Goal: Task Accomplishment & Management: Use online tool/utility

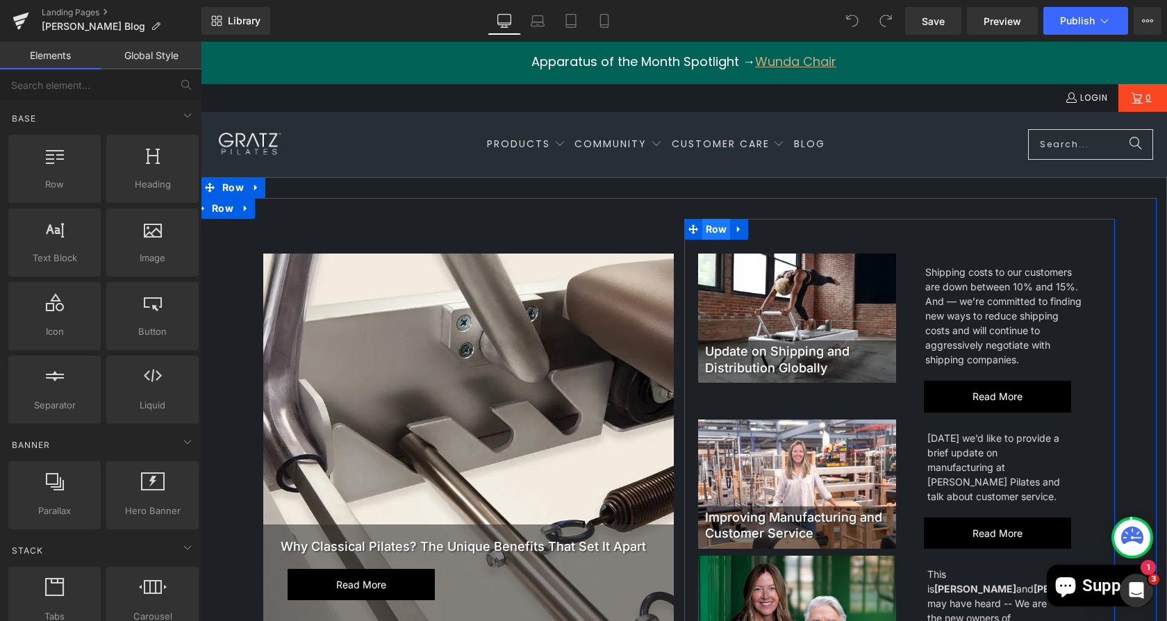
click at [707, 223] on span "Row" at bounding box center [717, 229] width 28 height 21
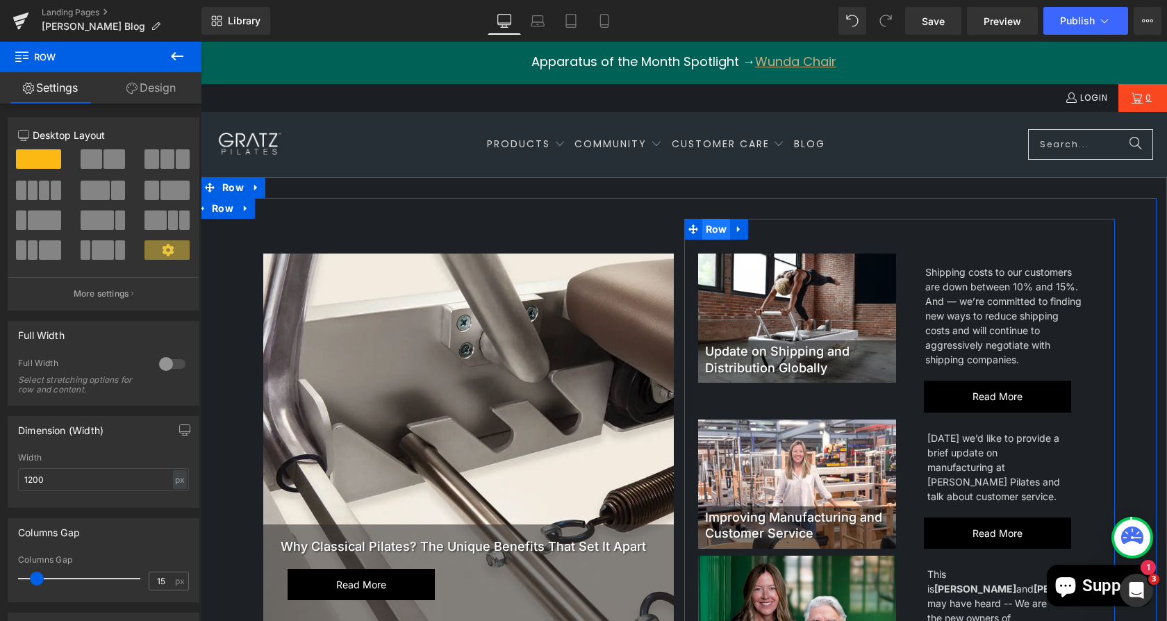
click at [710, 228] on span "Row" at bounding box center [717, 229] width 28 height 21
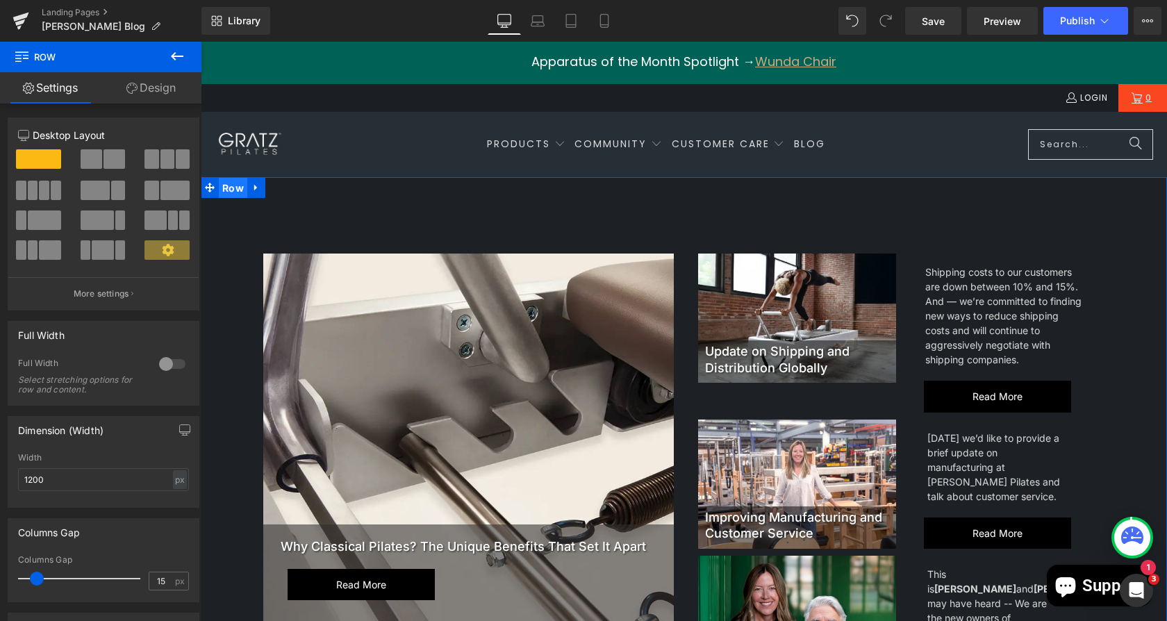
click at [224, 190] on span "Row" at bounding box center [233, 188] width 28 height 21
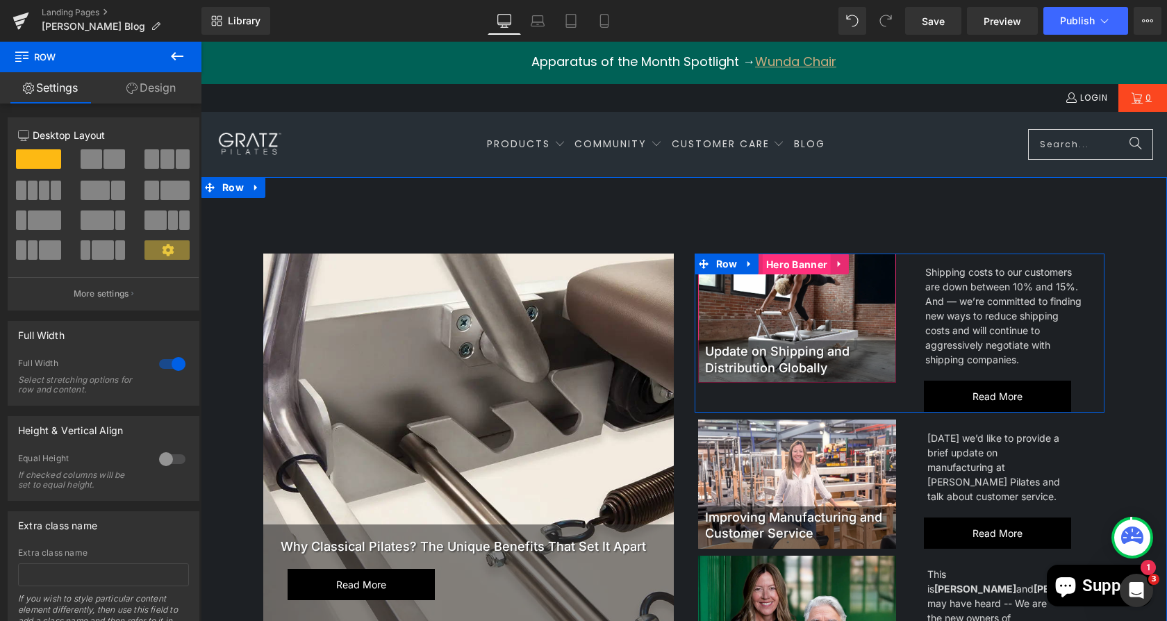
click at [792, 261] on span "Hero Banner" at bounding box center [797, 264] width 68 height 21
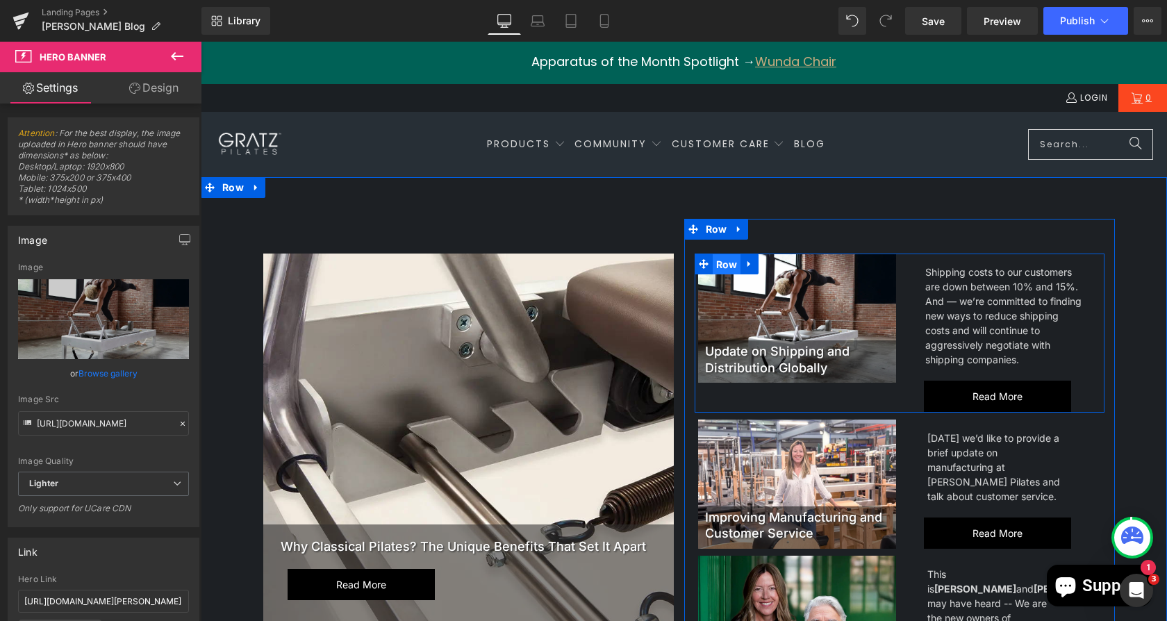
click at [713, 261] on span "Row" at bounding box center [727, 264] width 28 height 21
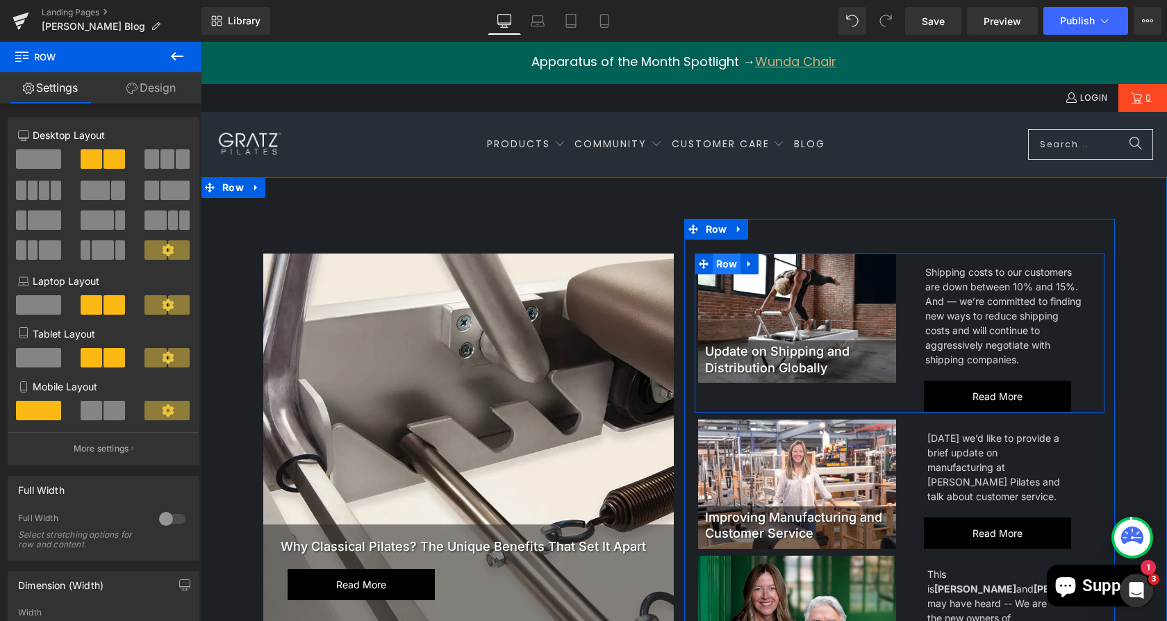
click at [713, 265] on span "Row" at bounding box center [727, 264] width 28 height 21
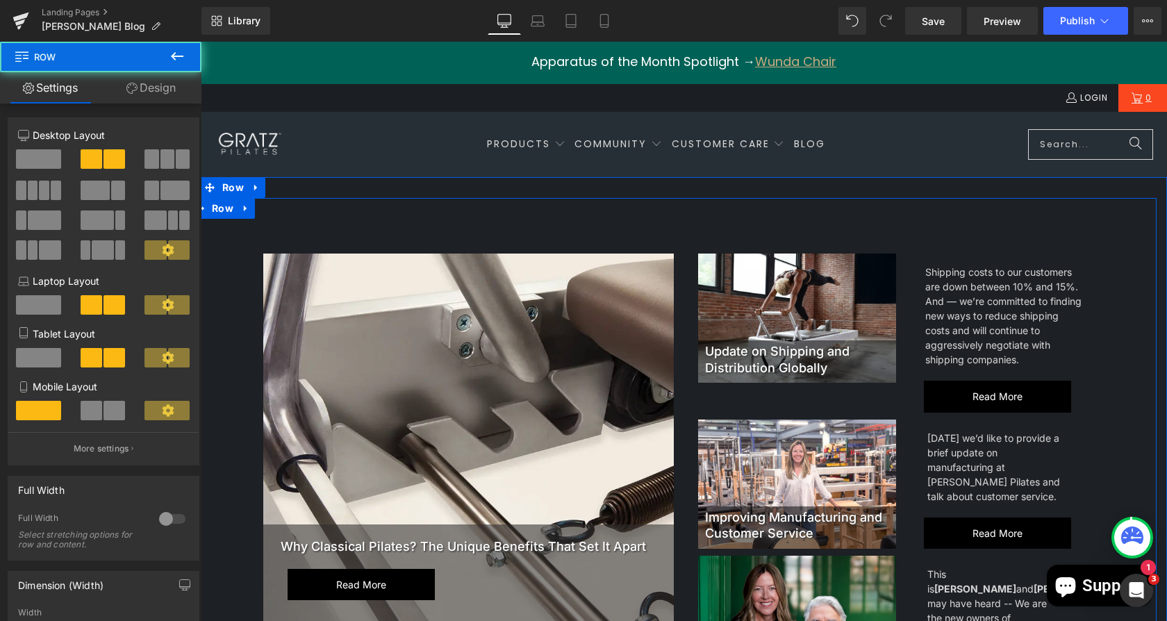
click at [705, 229] on span "Row" at bounding box center [716, 229] width 23 height 17
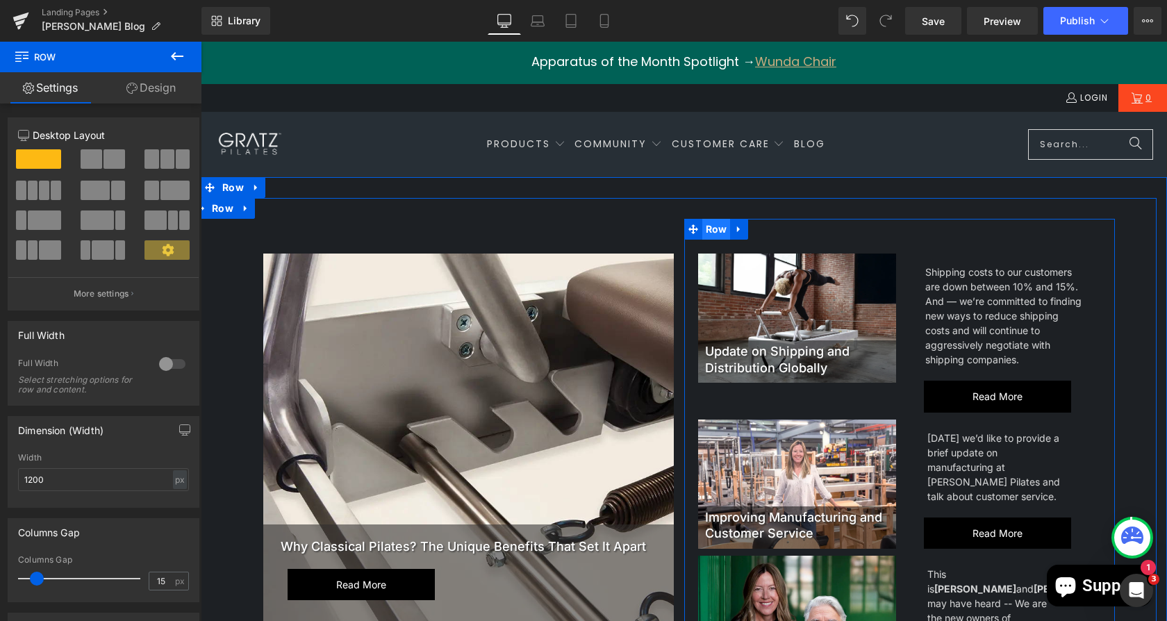
click at [703, 231] on span "Row" at bounding box center [717, 229] width 28 height 21
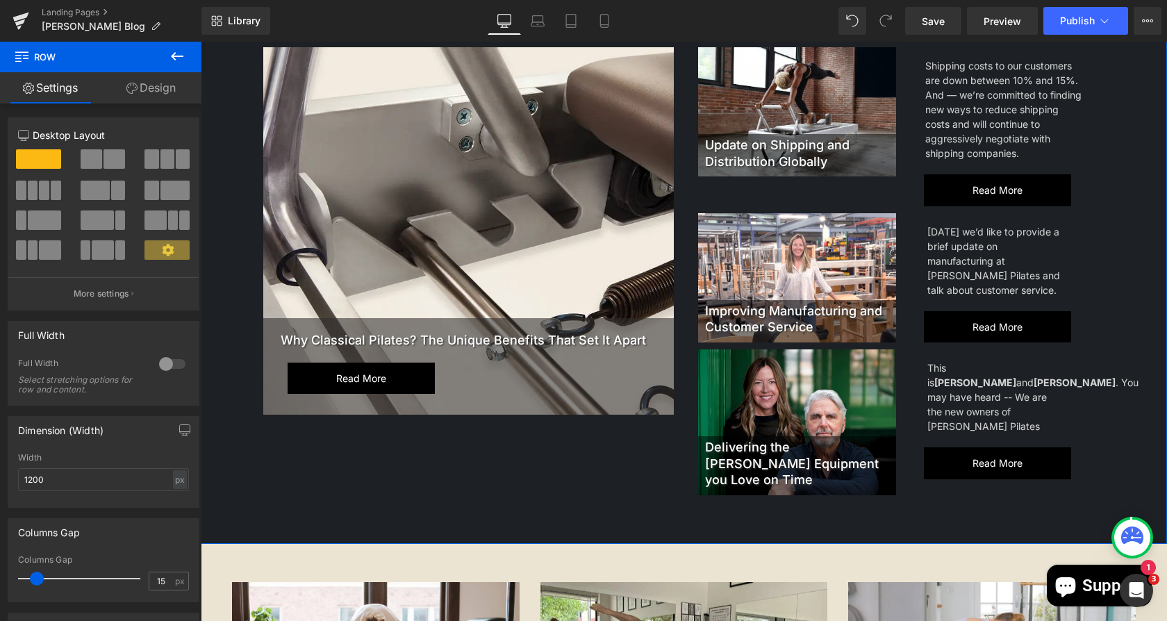
scroll to position [175, 0]
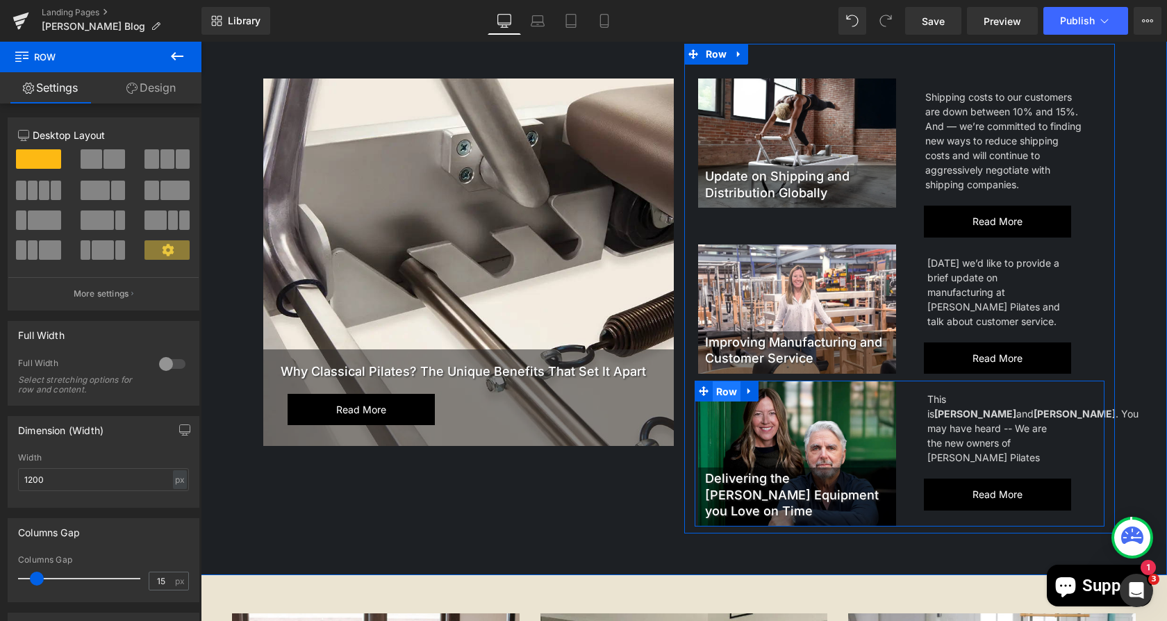
click at [716, 393] on span "Row" at bounding box center [727, 392] width 28 height 21
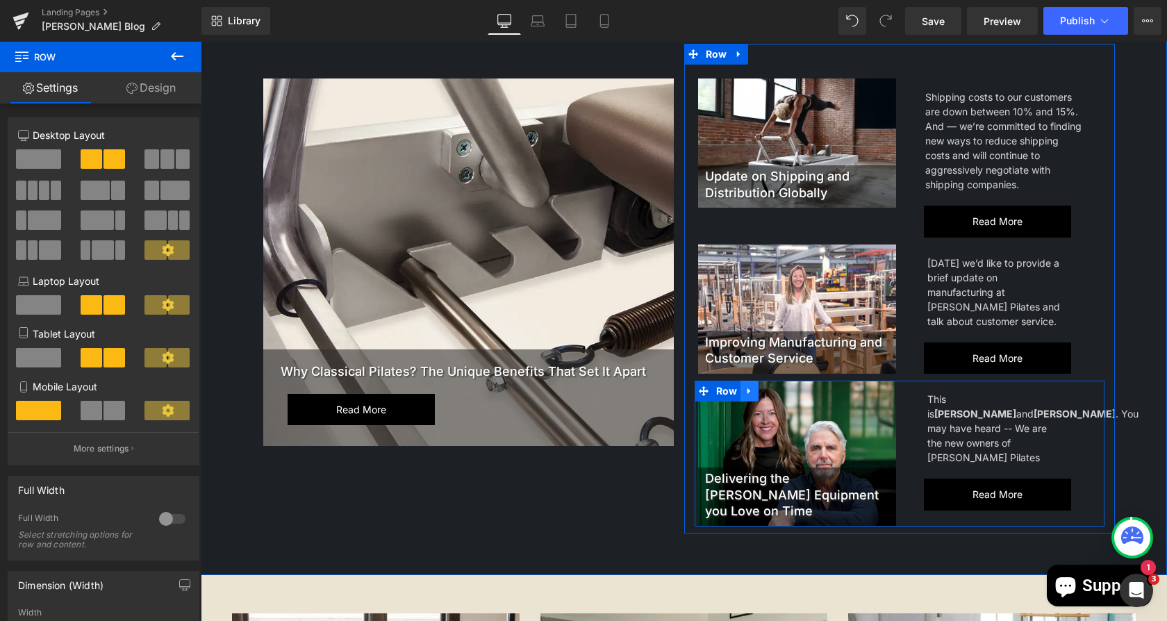
click at [748, 392] on icon at bounding box center [749, 391] width 3 height 6
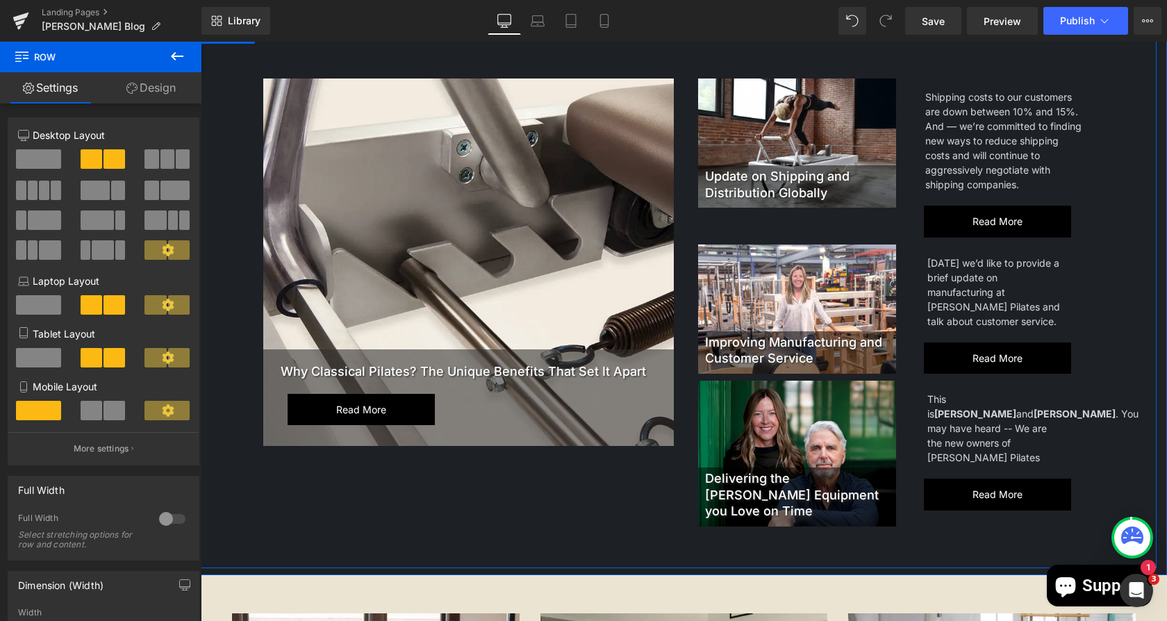
scroll to position [0, 0]
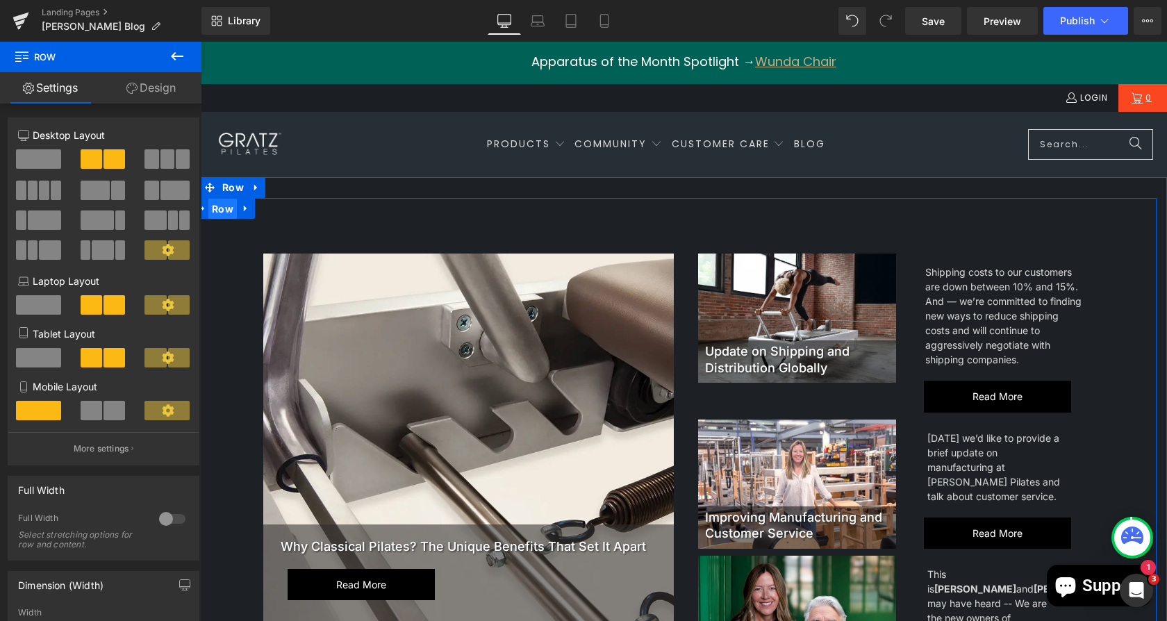
click at [223, 206] on span "Row" at bounding box center [222, 209] width 28 height 21
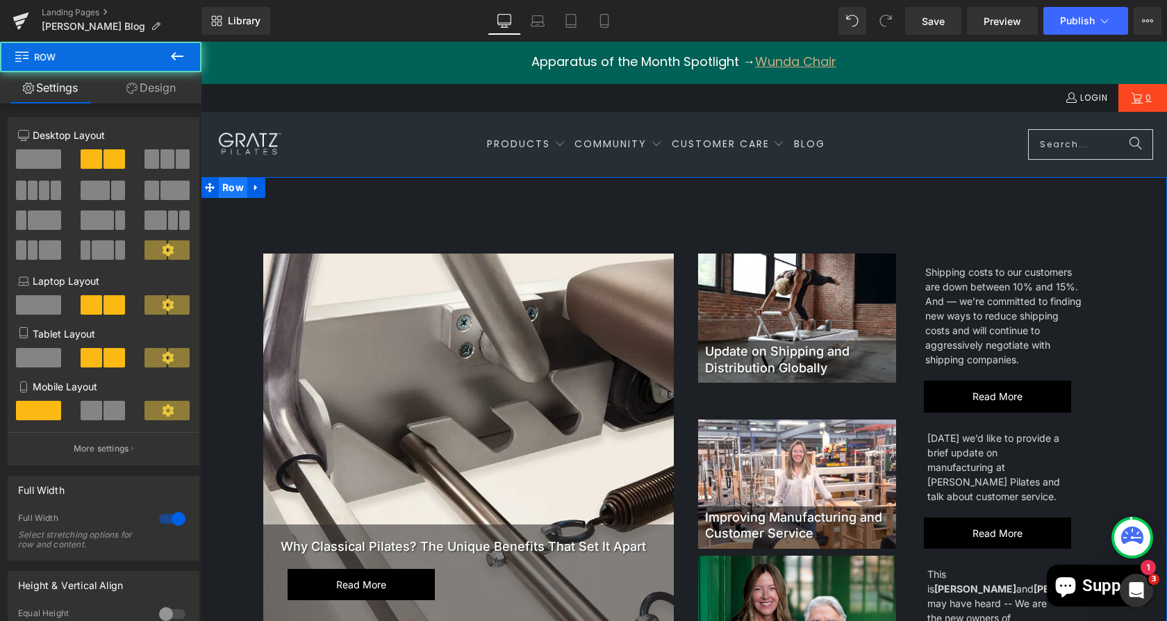
click at [225, 192] on span "Row" at bounding box center [233, 187] width 28 height 21
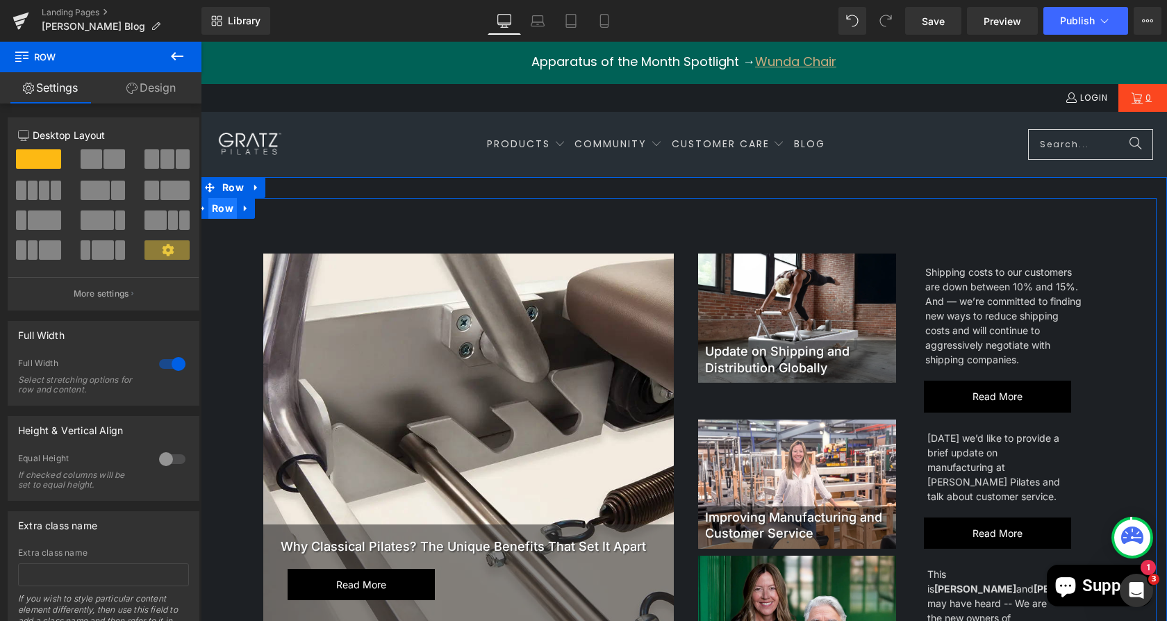
click at [217, 208] on span "Row" at bounding box center [222, 208] width 28 height 21
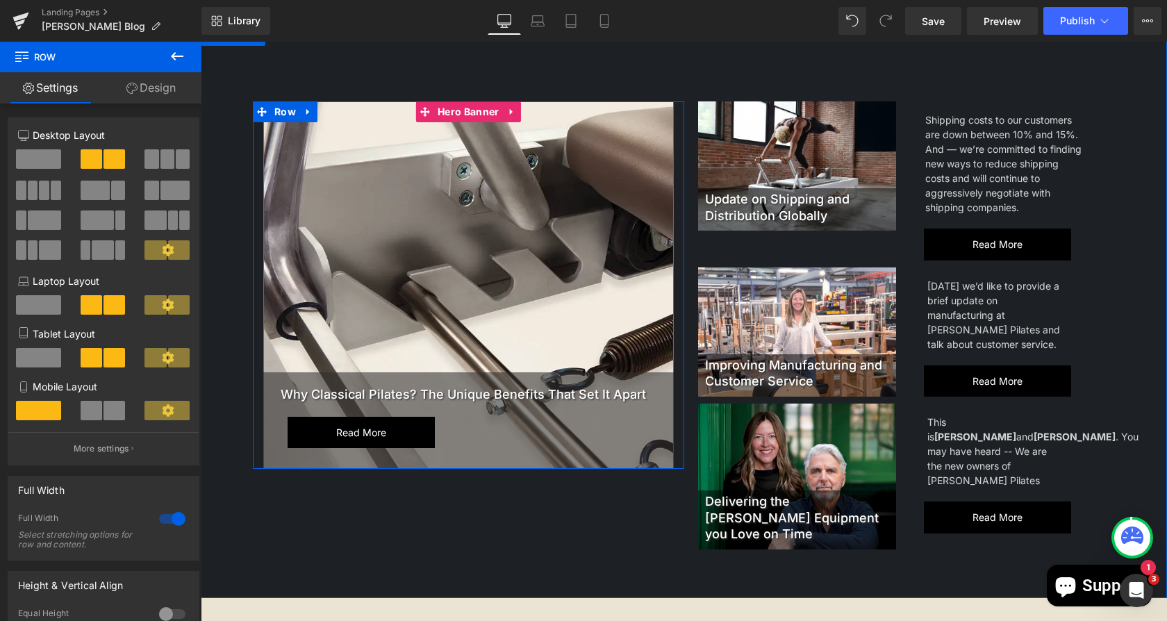
scroll to position [153, 0]
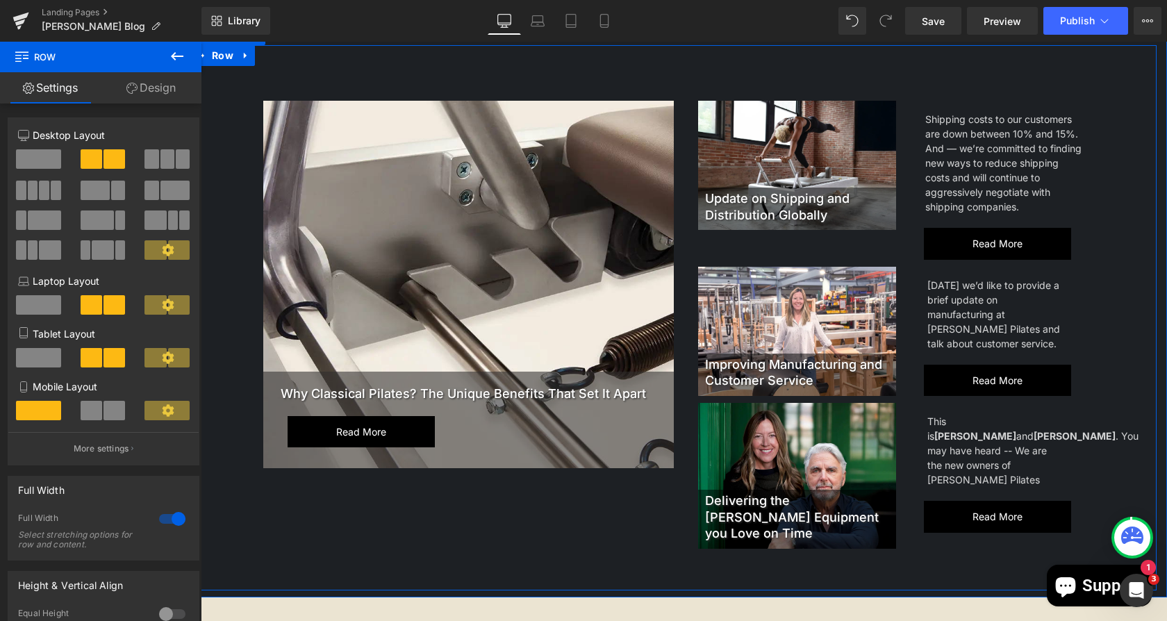
click at [783, 555] on div "Why Classical Pilates? The Unique Benefits That Set It Apart Heading Read more …" at bounding box center [673, 317] width 967 height 545
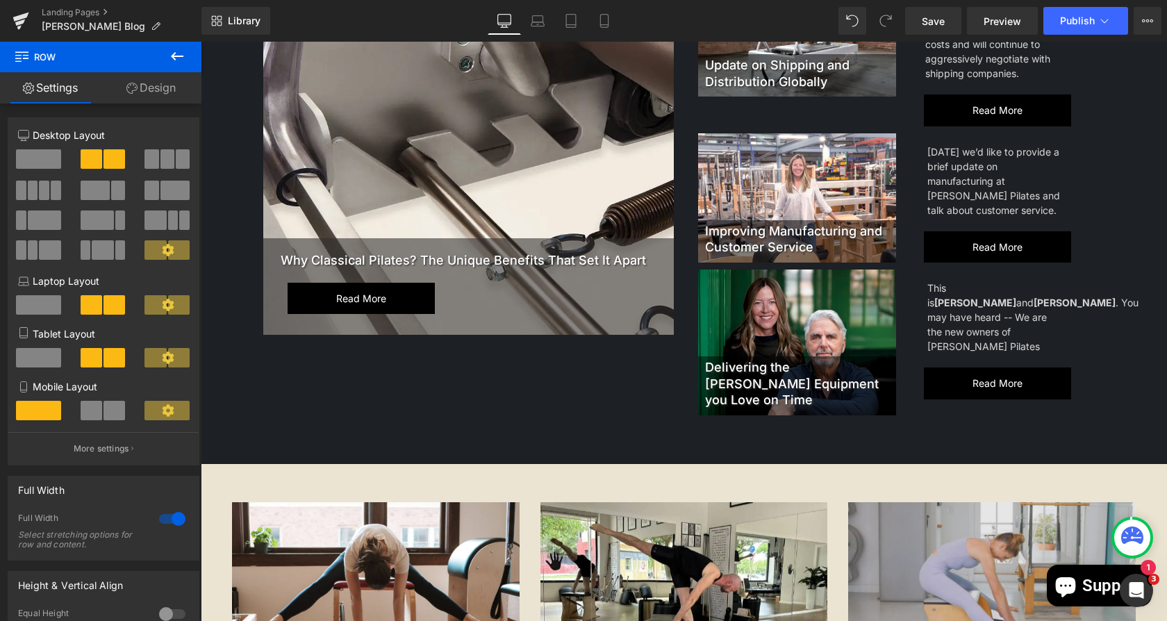
scroll to position [0, 0]
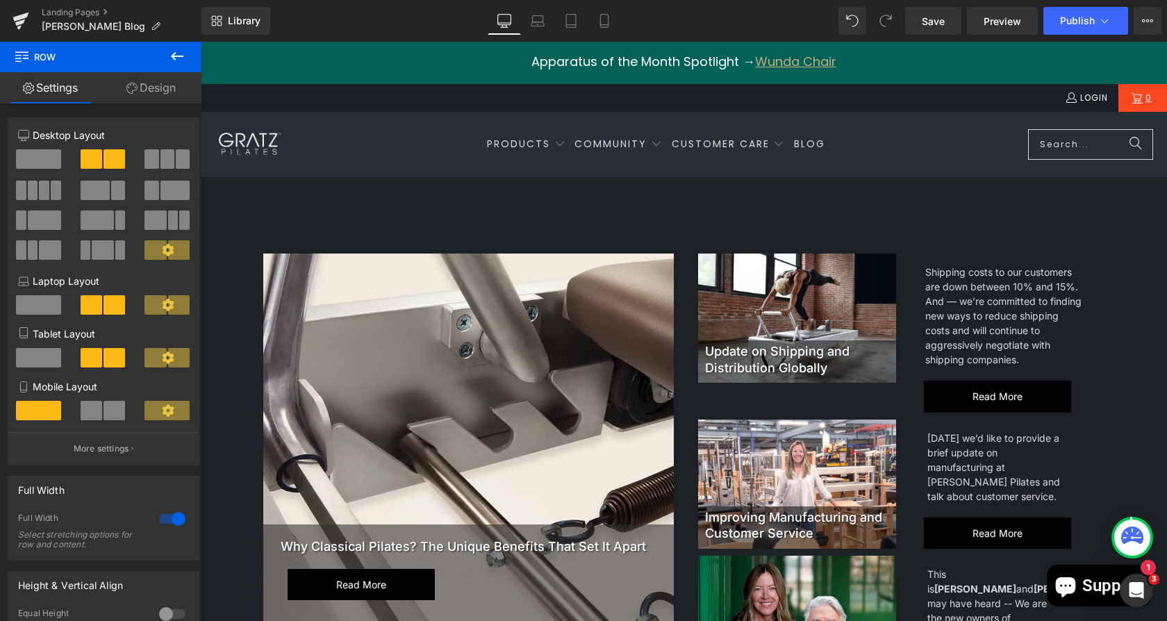
click at [798, 327] on div at bounding box center [797, 318] width 198 height 129
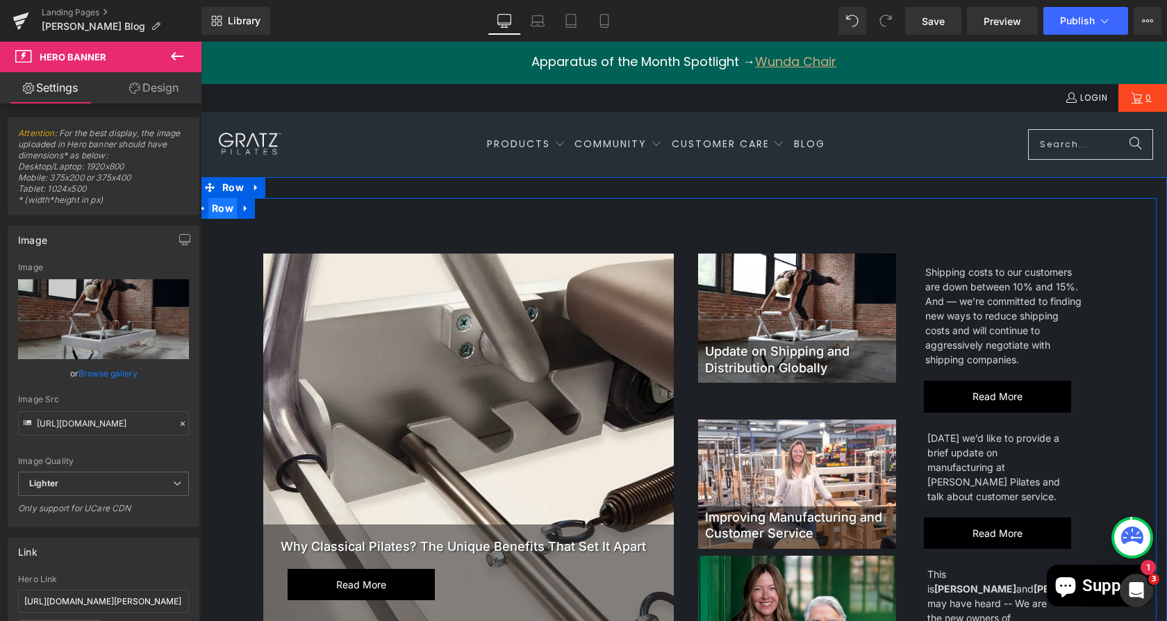
click at [213, 208] on span "Row" at bounding box center [222, 208] width 28 height 21
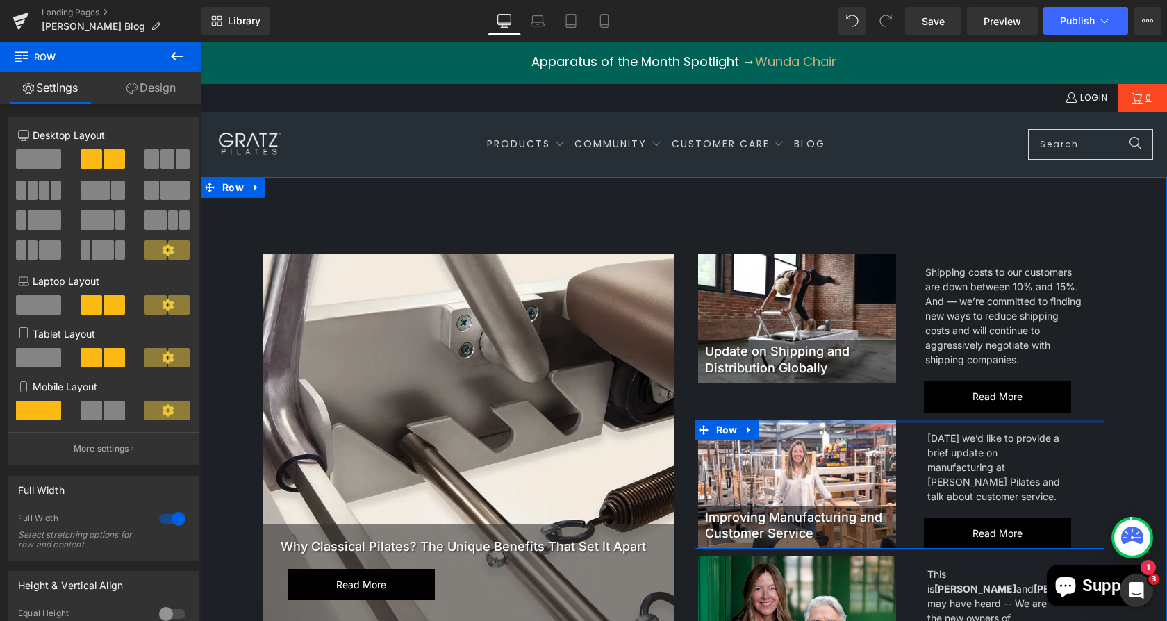
click at [784, 421] on div at bounding box center [900, 421] width 411 height 3
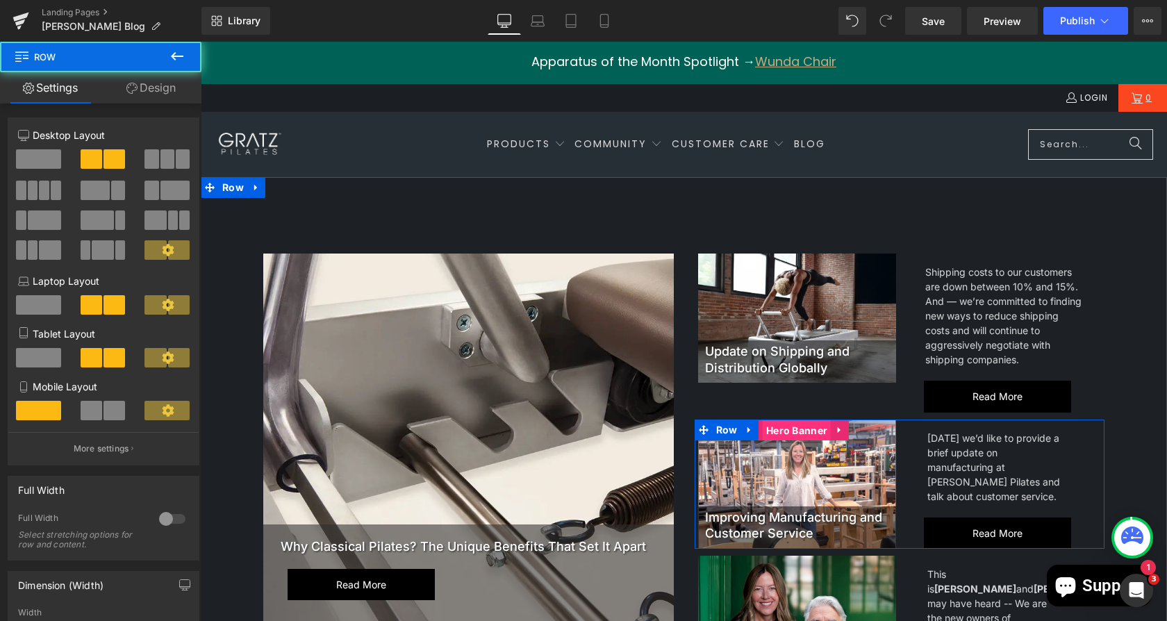
click at [784, 434] on span "Hero Banner" at bounding box center [797, 430] width 68 height 21
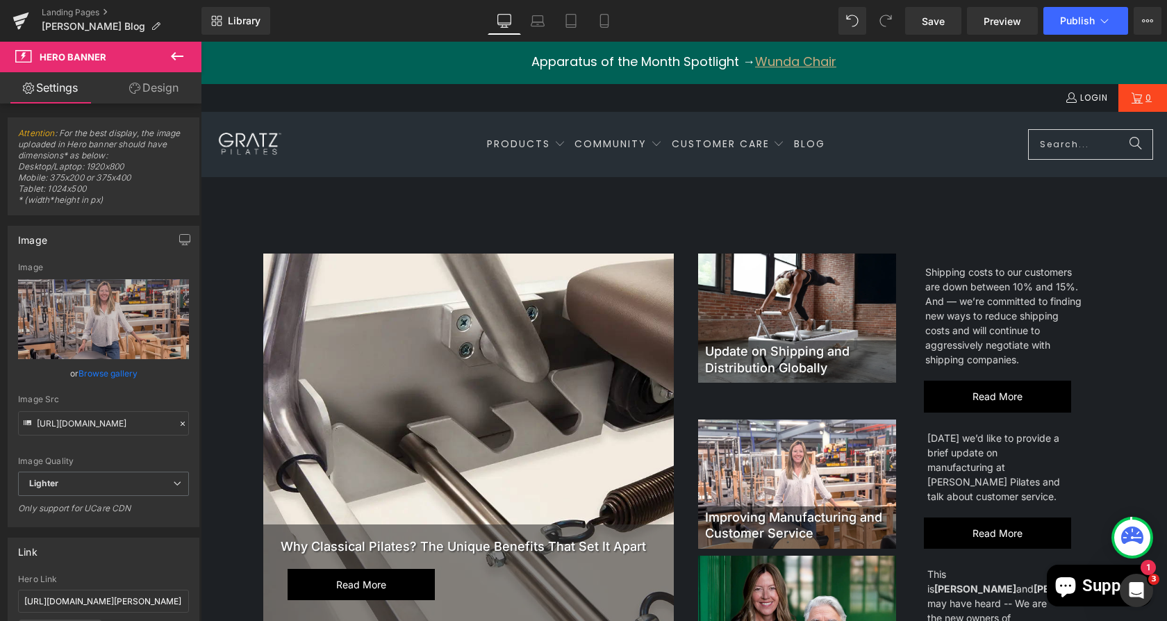
click at [177, 58] on icon at bounding box center [177, 56] width 17 height 17
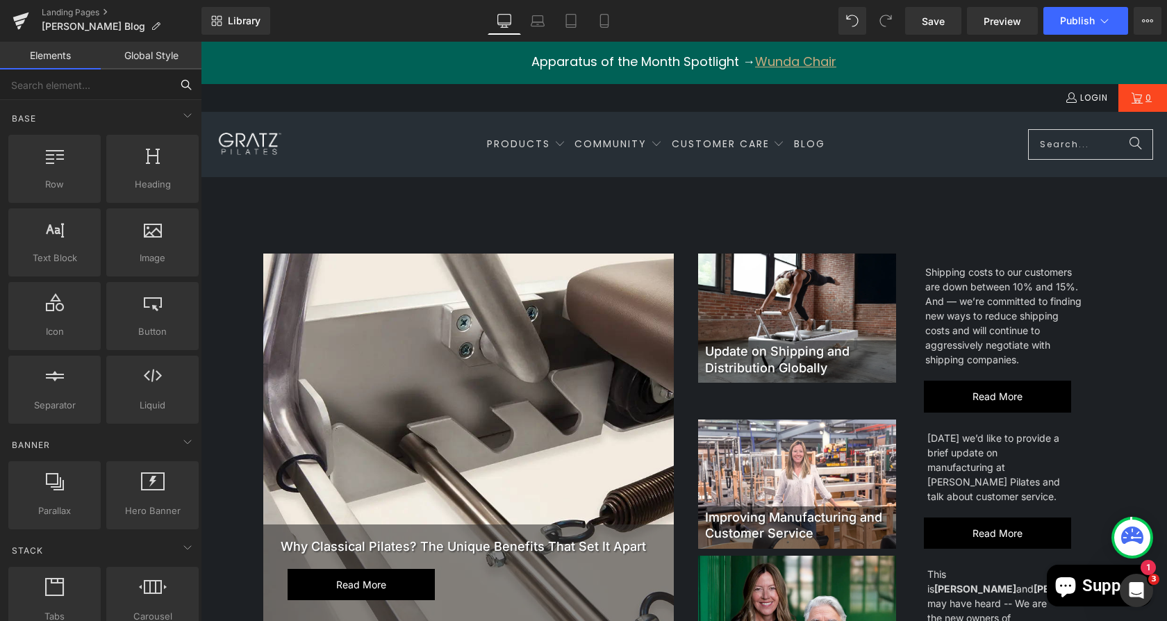
click at [38, 83] on input "text" at bounding box center [85, 84] width 171 height 31
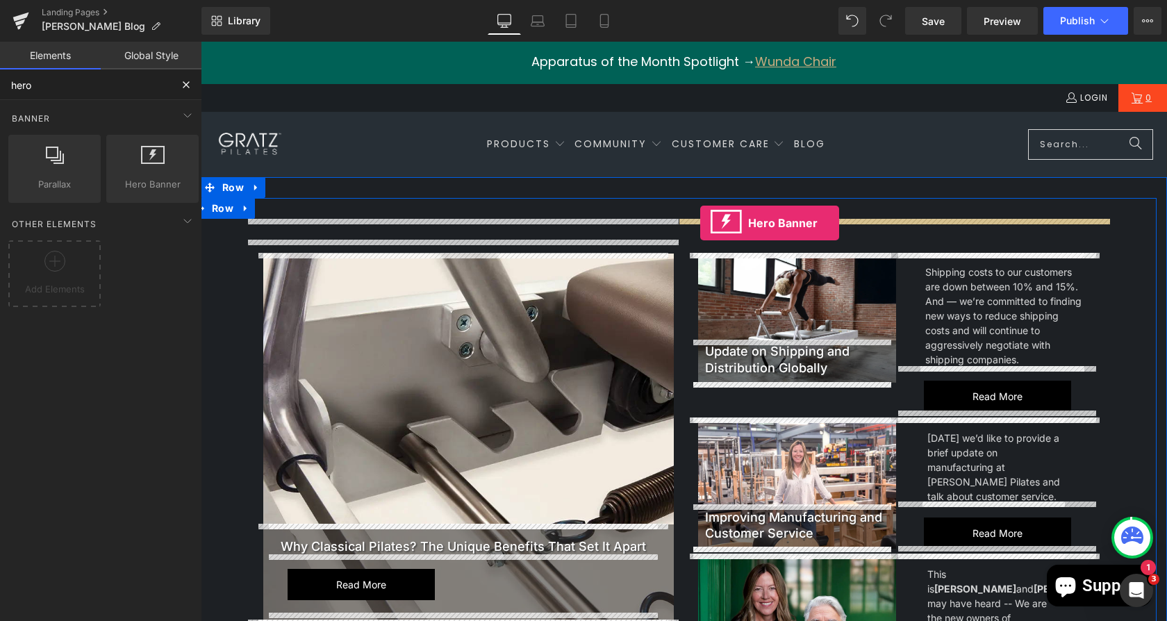
drag, startPoint x: 344, startPoint y: 213, endPoint x: 700, endPoint y: 223, distance: 356.6
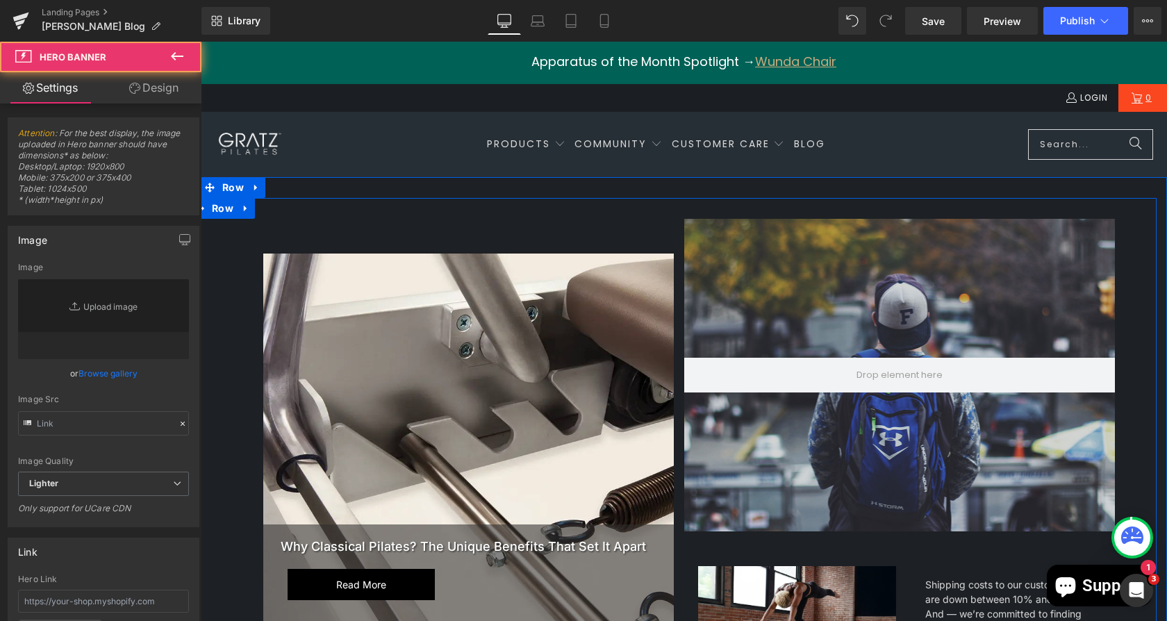
type input "hero"
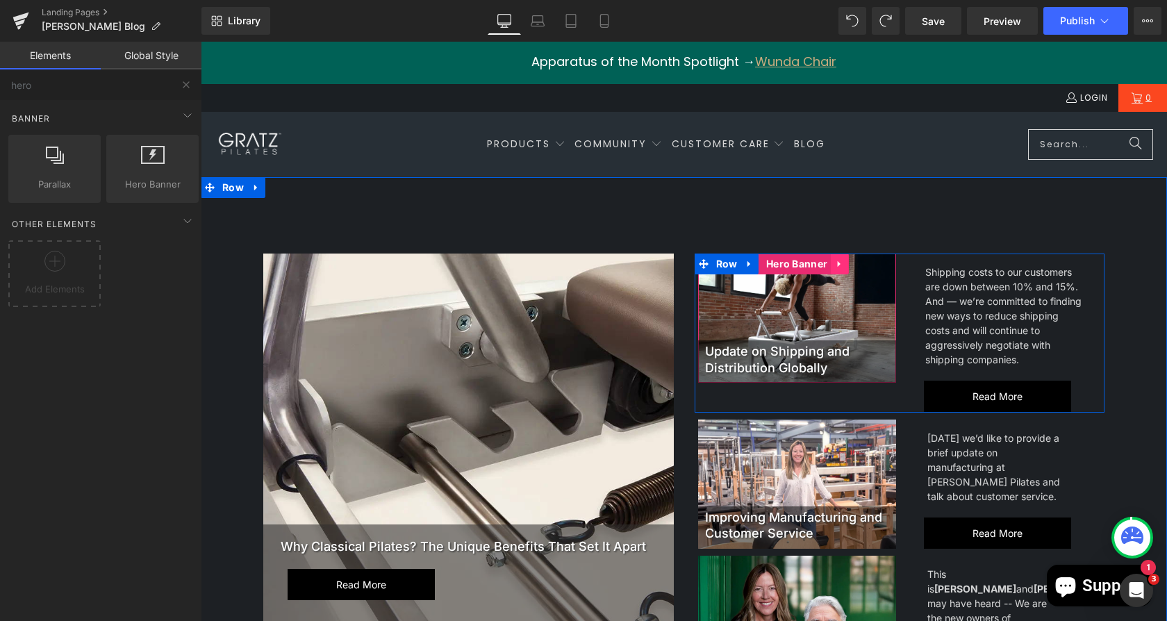
click at [835, 269] on icon at bounding box center [840, 264] width 10 height 10
click at [826, 263] on icon at bounding box center [831, 264] width 10 height 10
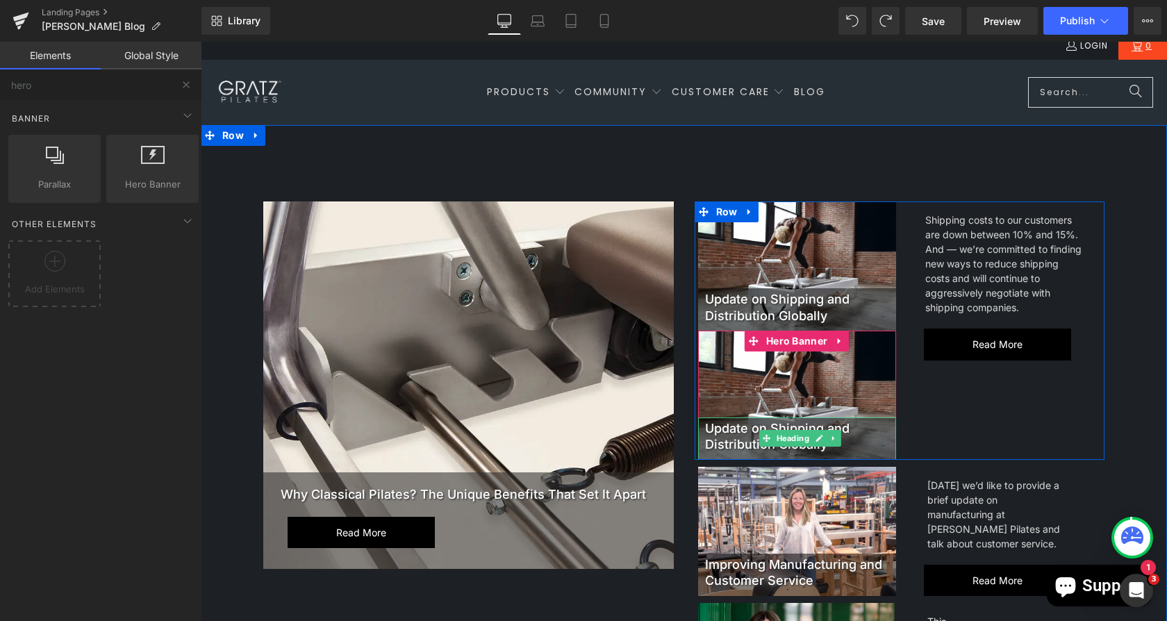
scroll to position [113, 0]
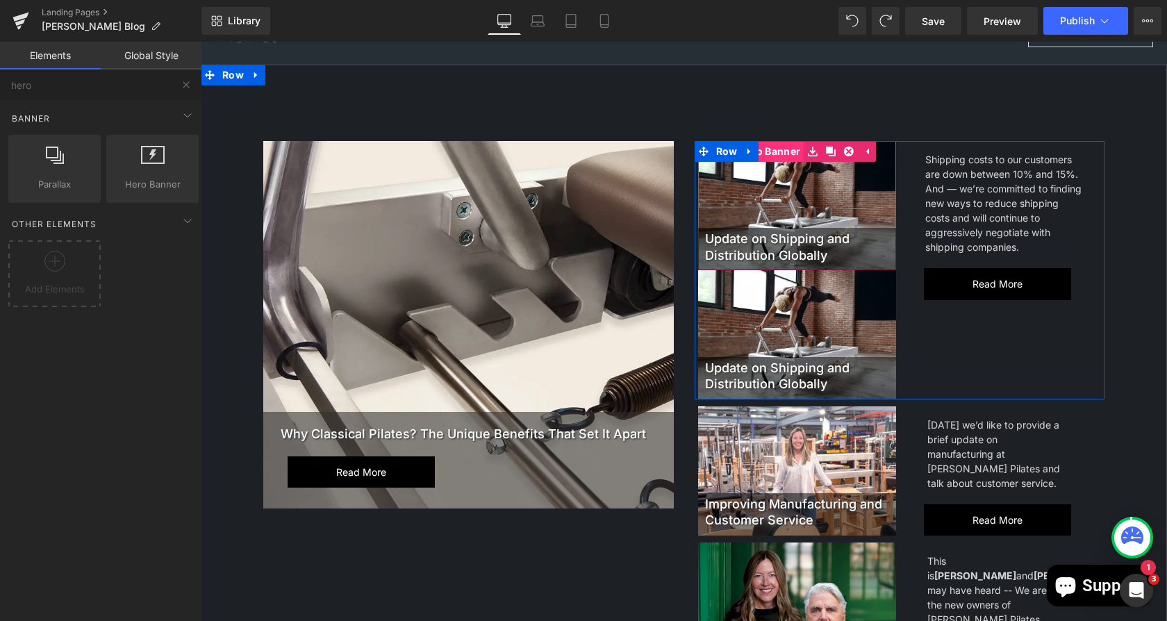
click at [768, 150] on span "Hero Banner" at bounding box center [770, 151] width 68 height 21
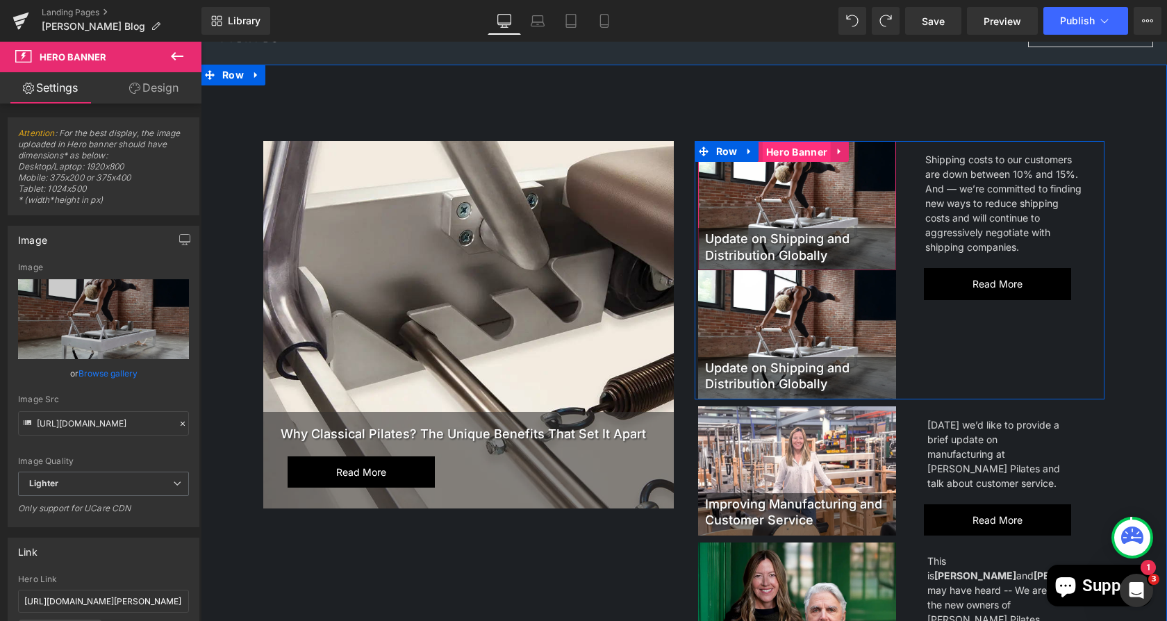
click at [782, 150] on span "Hero Banner" at bounding box center [797, 152] width 68 height 21
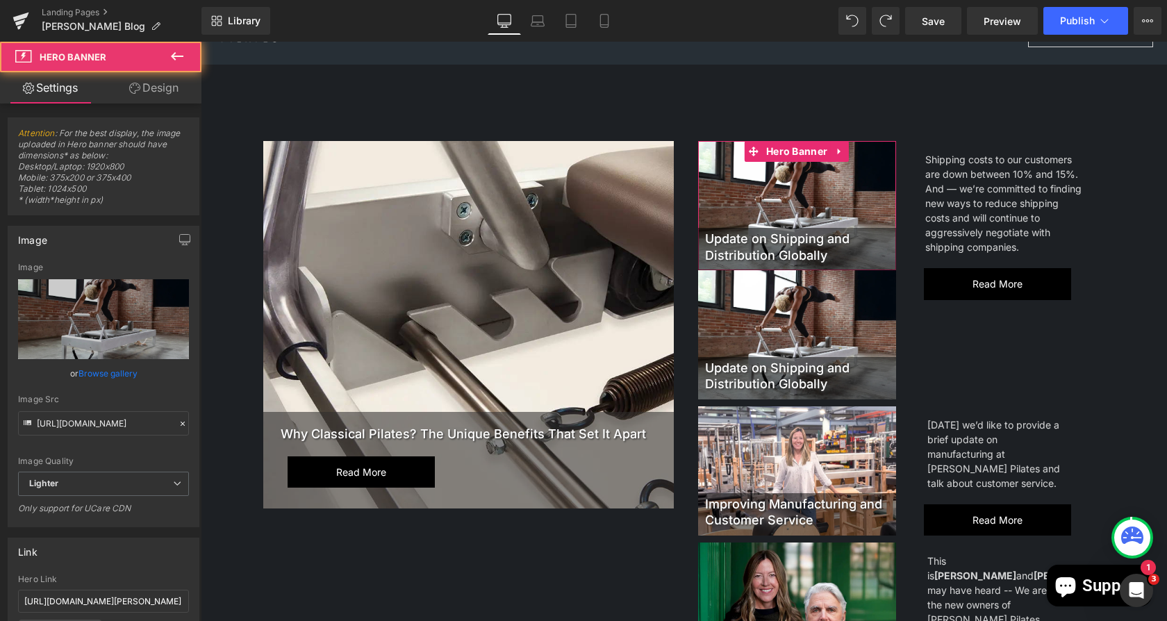
click at [153, 85] on link "Design" at bounding box center [154, 87] width 101 height 31
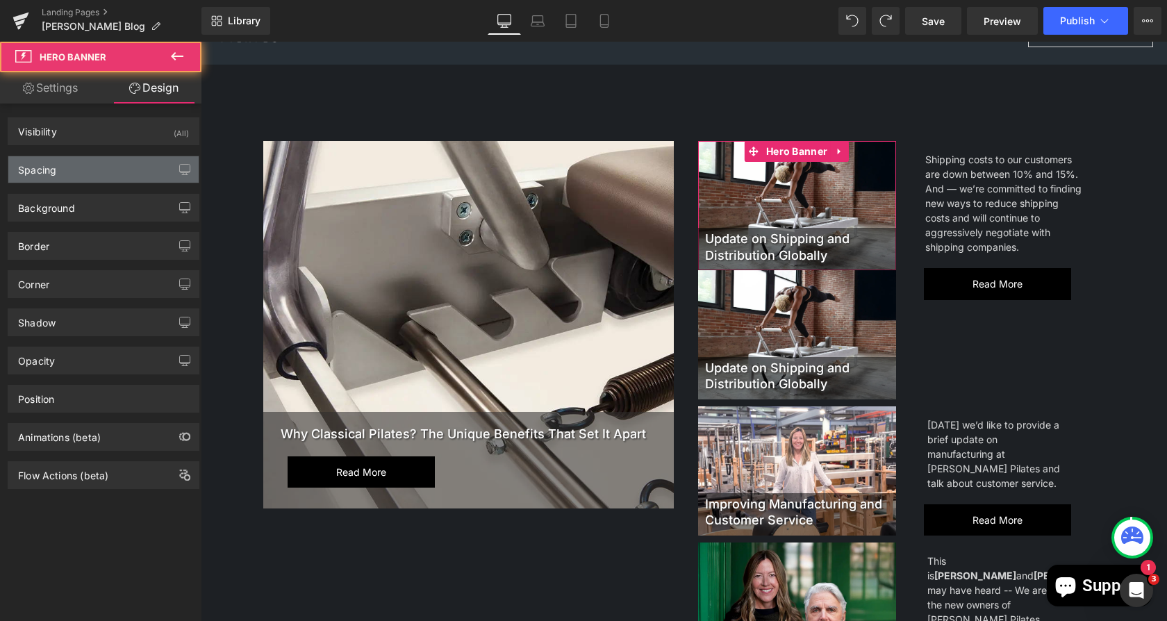
click at [88, 179] on div "Spacing" at bounding box center [103, 169] width 190 height 26
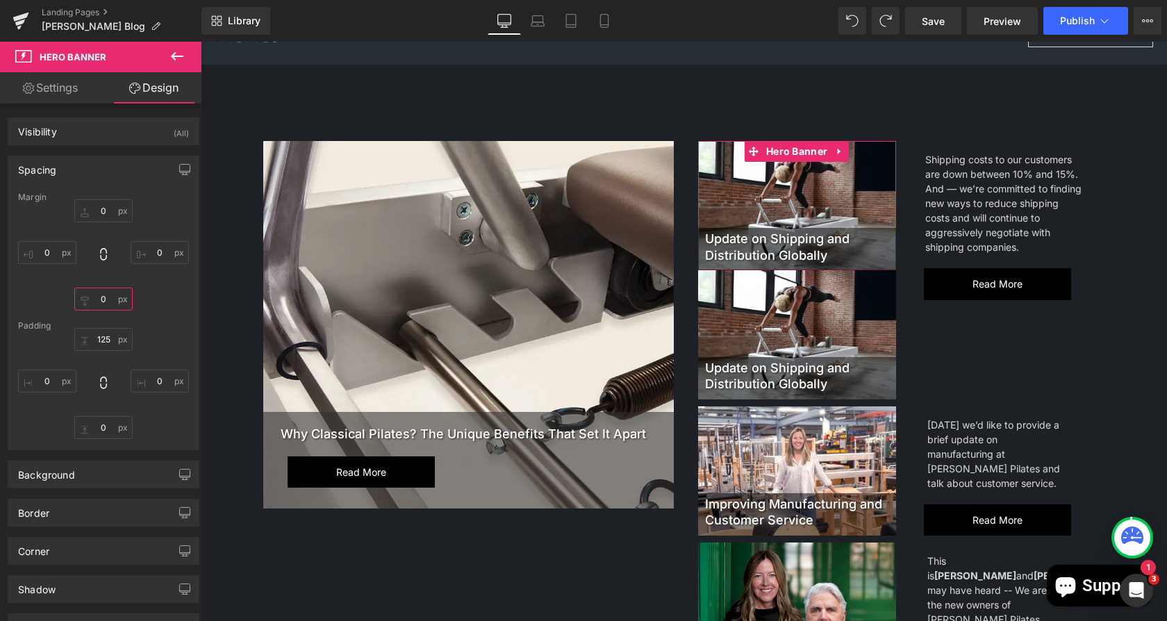
click at [106, 300] on input "text" at bounding box center [103, 299] width 58 height 23
type input "5"
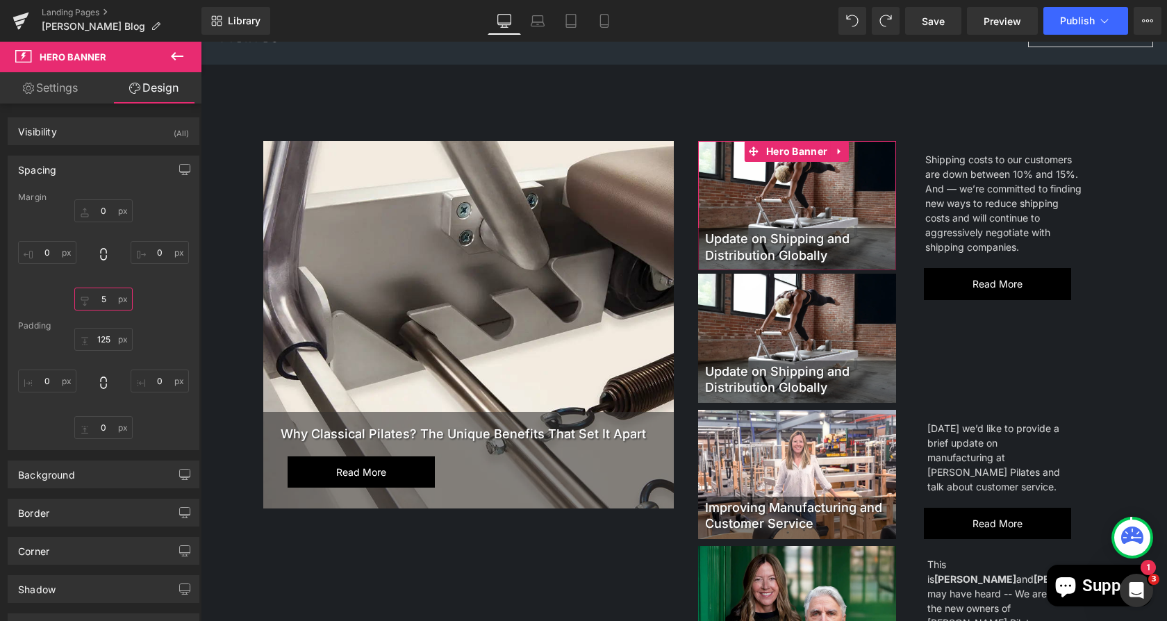
click at [106, 300] on input "5" at bounding box center [103, 299] width 58 height 23
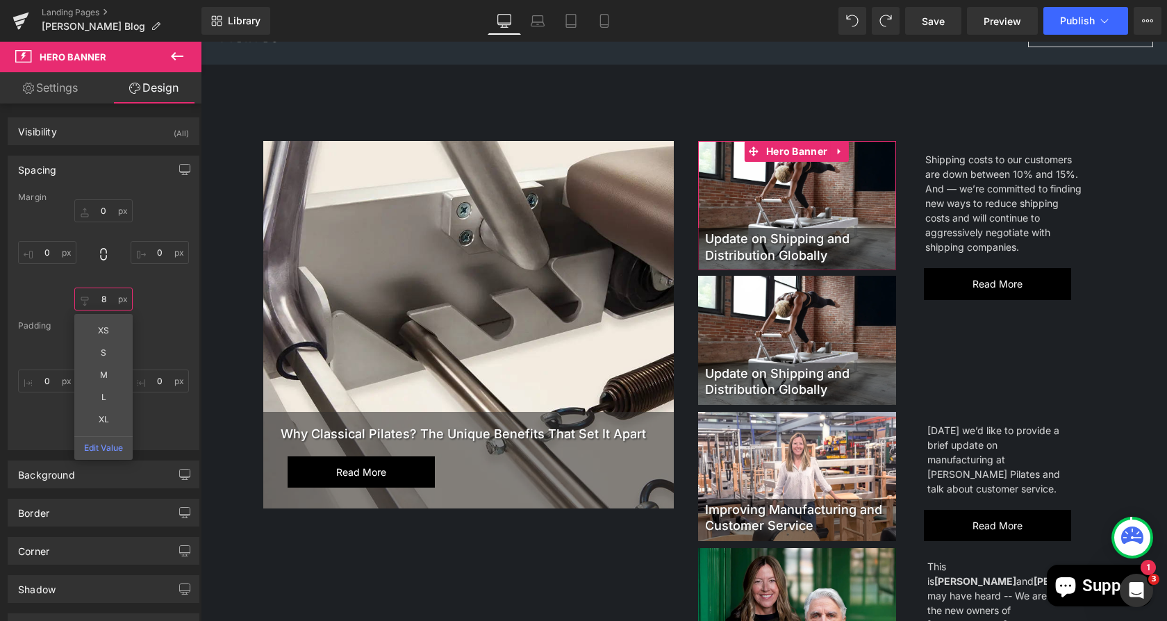
type input "8"
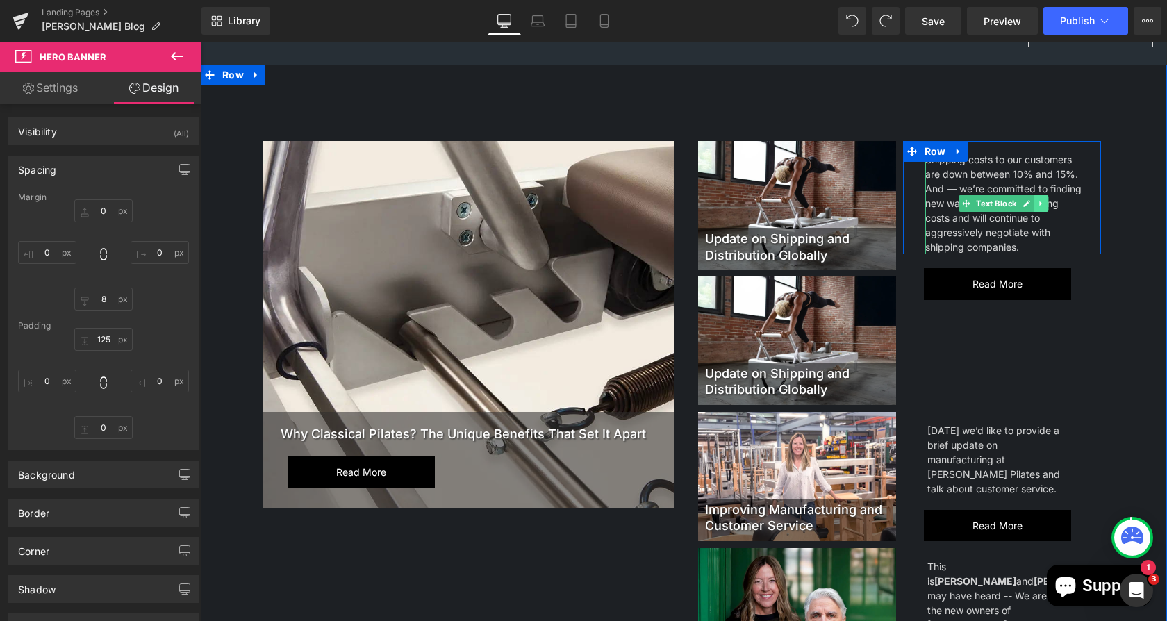
click at [1038, 203] on icon at bounding box center [1042, 203] width 8 height 8
click at [1031, 202] on icon at bounding box center [1035, 203] width 8 height 8
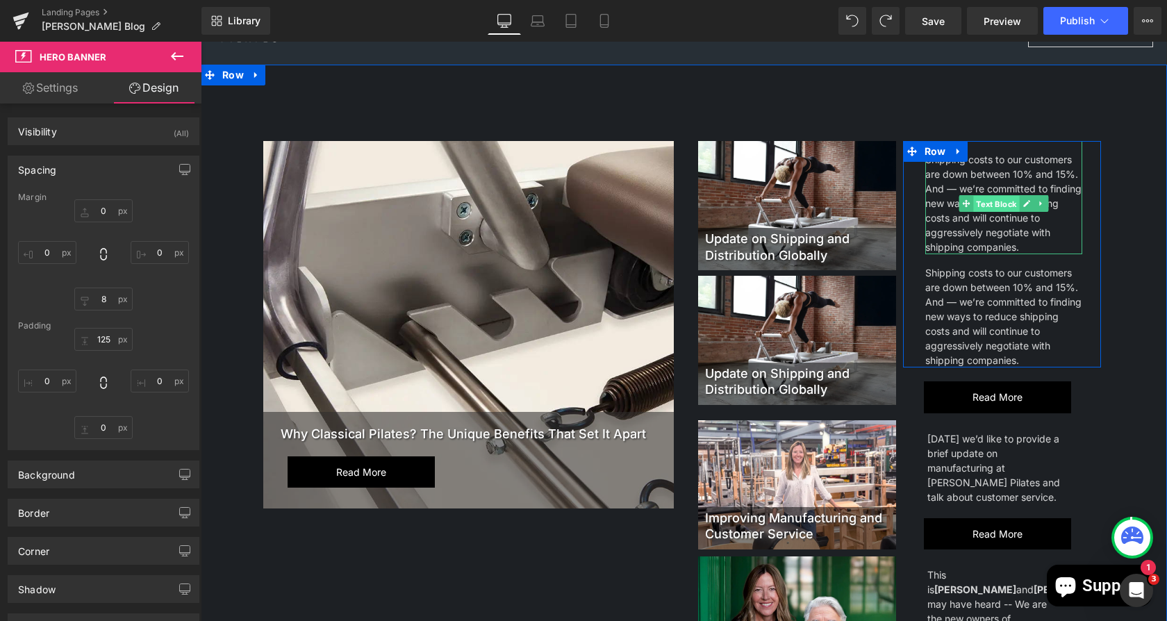
click at [974, 199] on span "Text Block" at bounding box center [997, 204] width 46 height 17
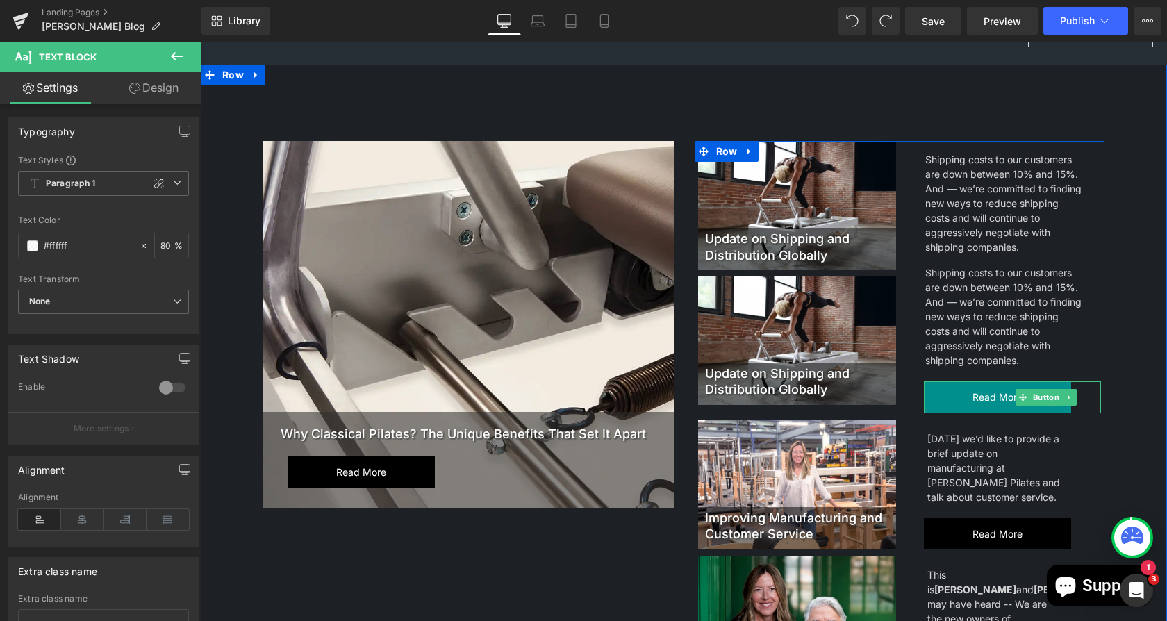
click at [984, 396] on span "Read more" at bounding box center [998, 397] width 50 height 18
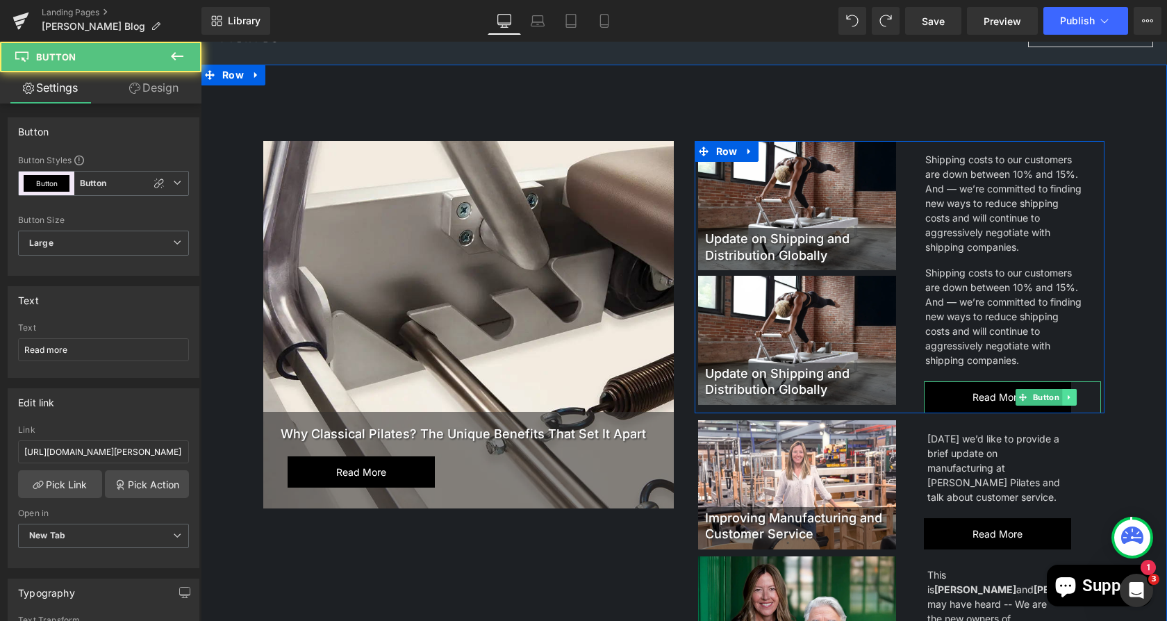
click at [1068, 395] on icon at bounding box center [1069, 397] width 2 height 5
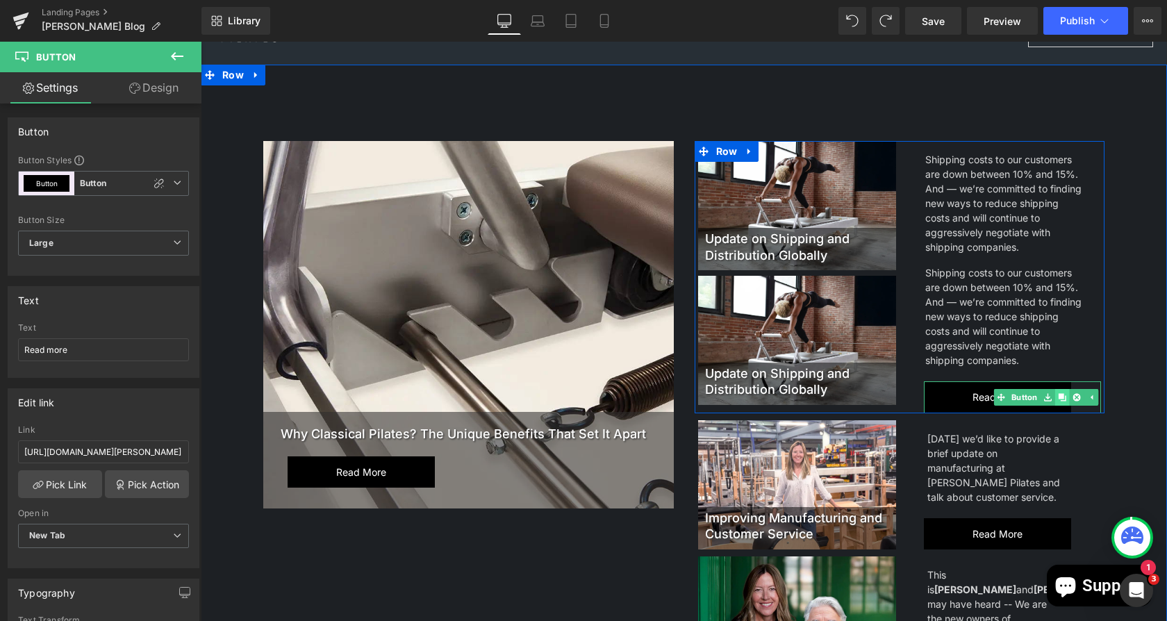
click at [1056, 389] on link at bounding box center [1062, 397] width 15 height 17
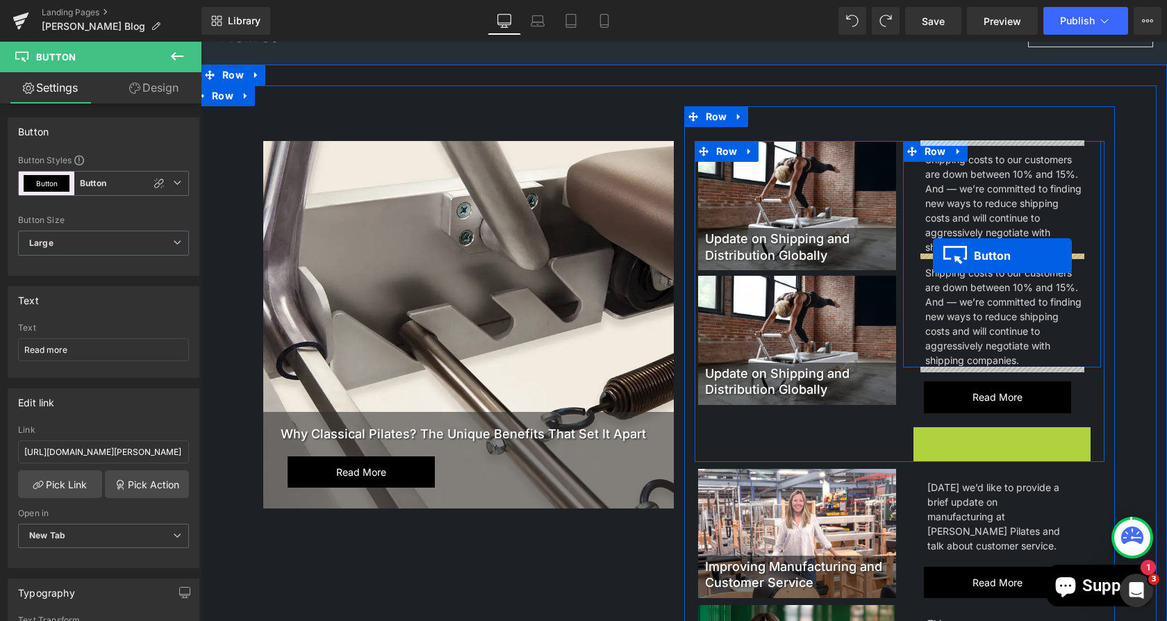
drag, startPoint x: 1013, startPoint y: 436, endPoint x: 933, endPoint y: 256, distance: 196.9
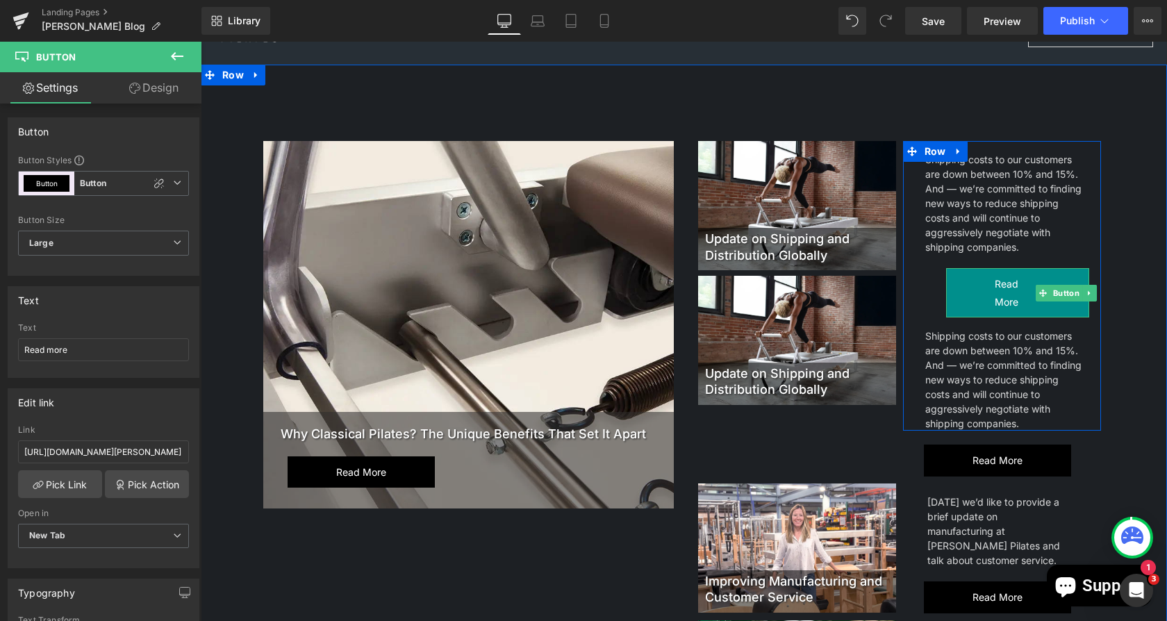
click at [995, 287] on span "Read more" at bounding box center [1018, 292] width 46 height 35
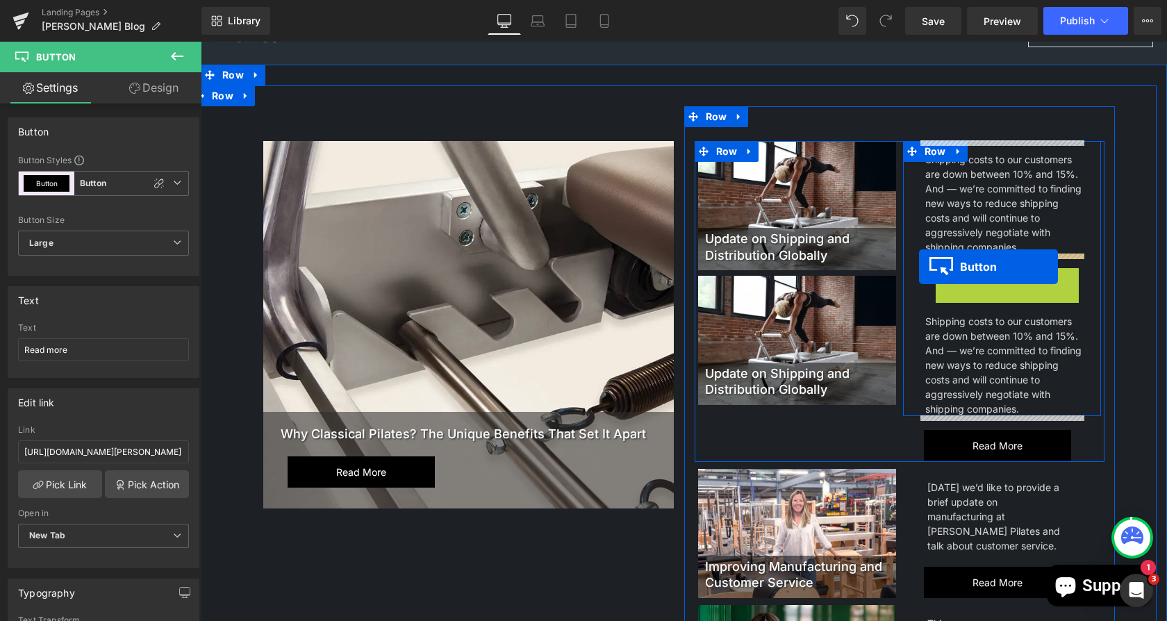
drag, startPoint x: 1056, startPoint y: 291, endPoint x: 919, endPoint y: 267, distance: 139.0
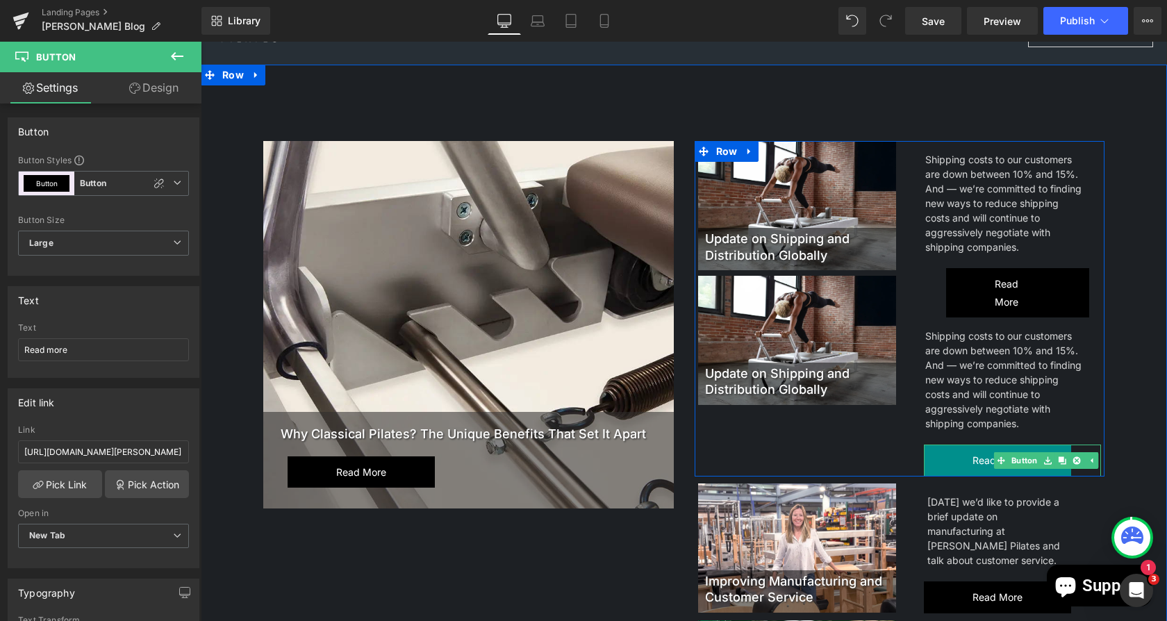
click at [973, 461] on span "Read more" at bounding box center [998, 461] width 50 height 18
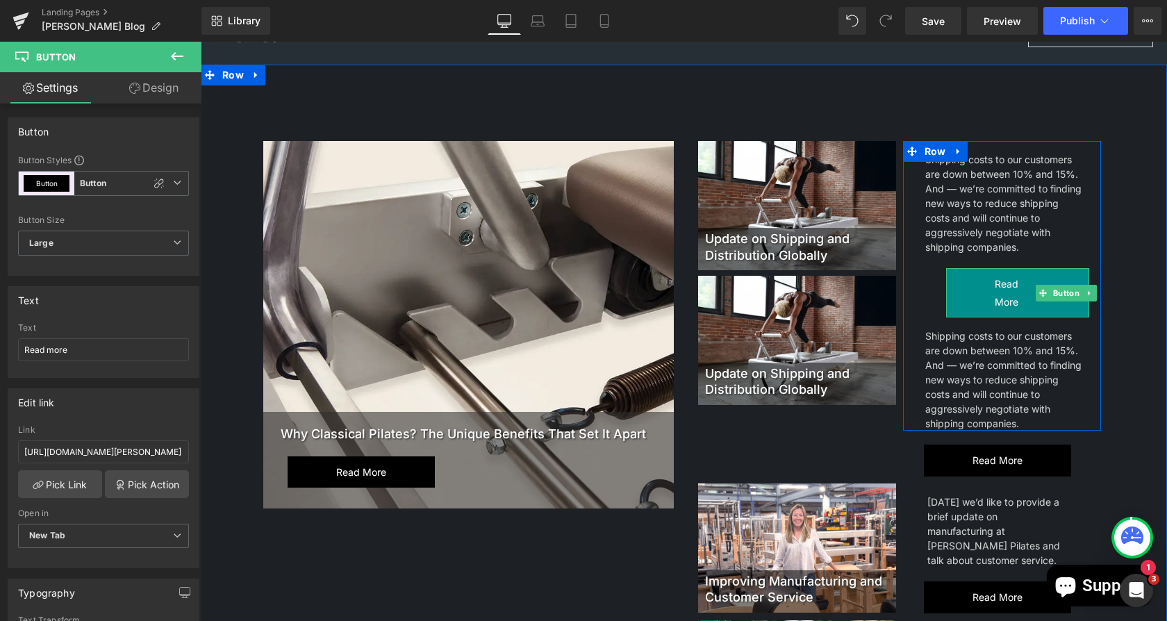
click at [1002, 294] on span "Read more" at bounding box center [1018, 292] width 46 height 35
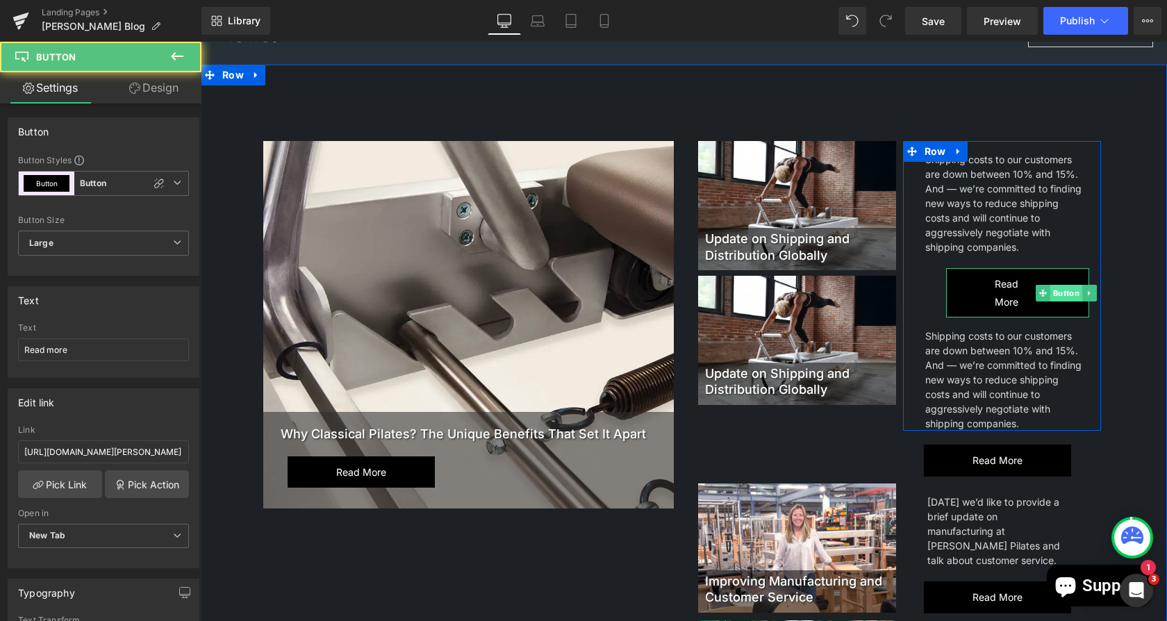
click at [1052, 290] on span "Button" at bounding box center [1067, 293] width 32 height 17
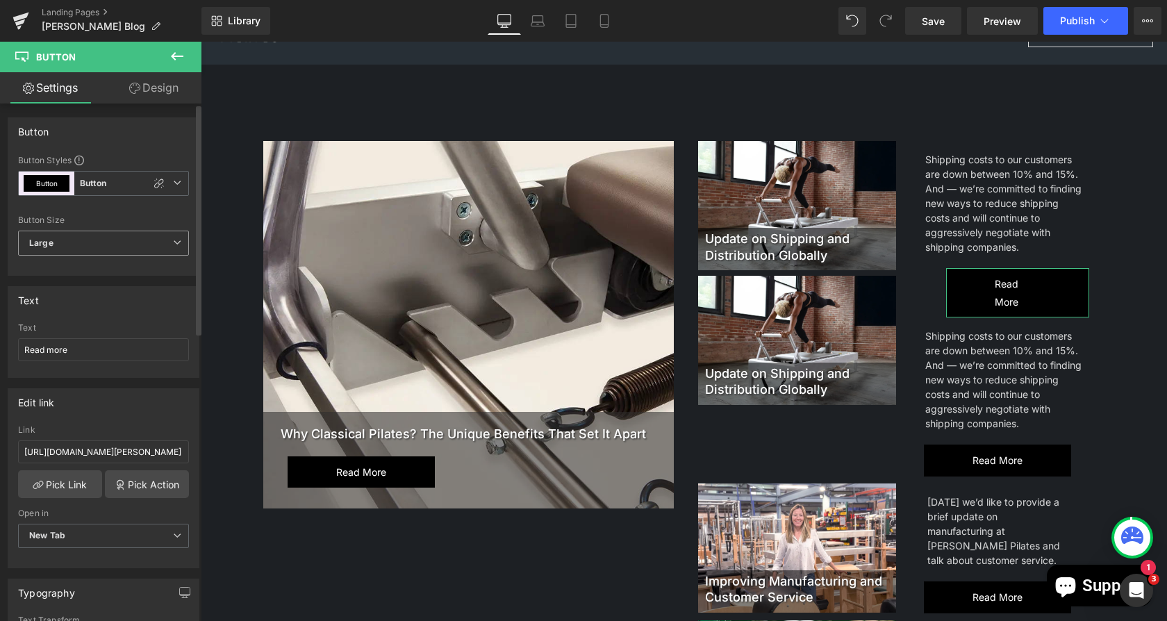
click at [107, 240] on span "Large" at bounding box center [103, 243] width 171 height 25
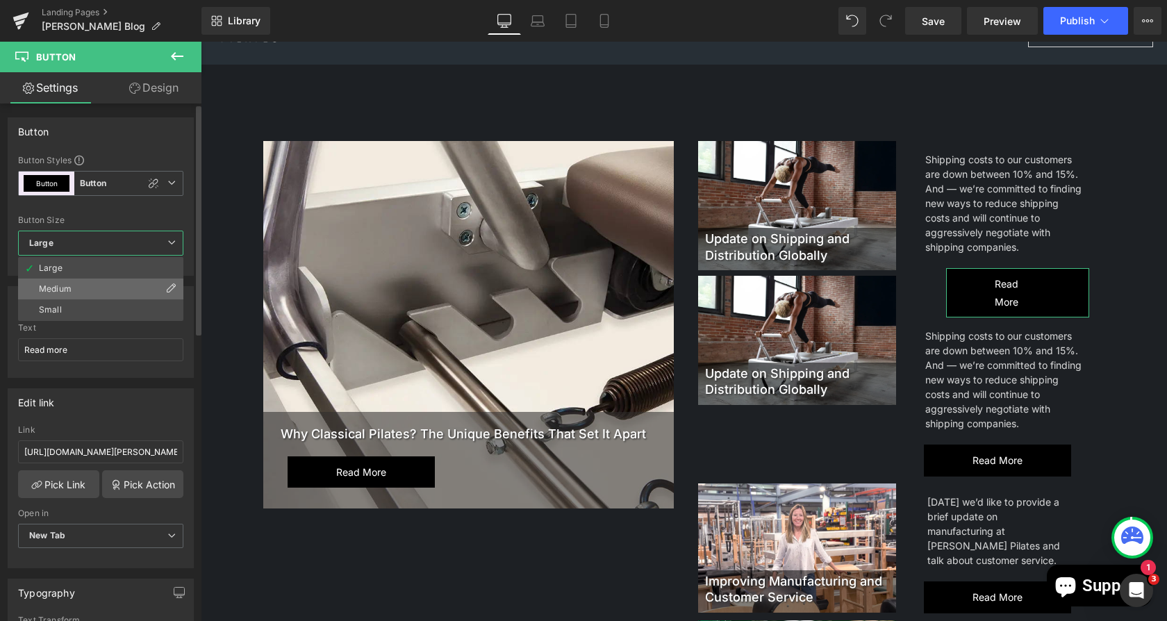
click at [105, 286] on li "Medium" at bounding box center [100, 289] width 165 height 21
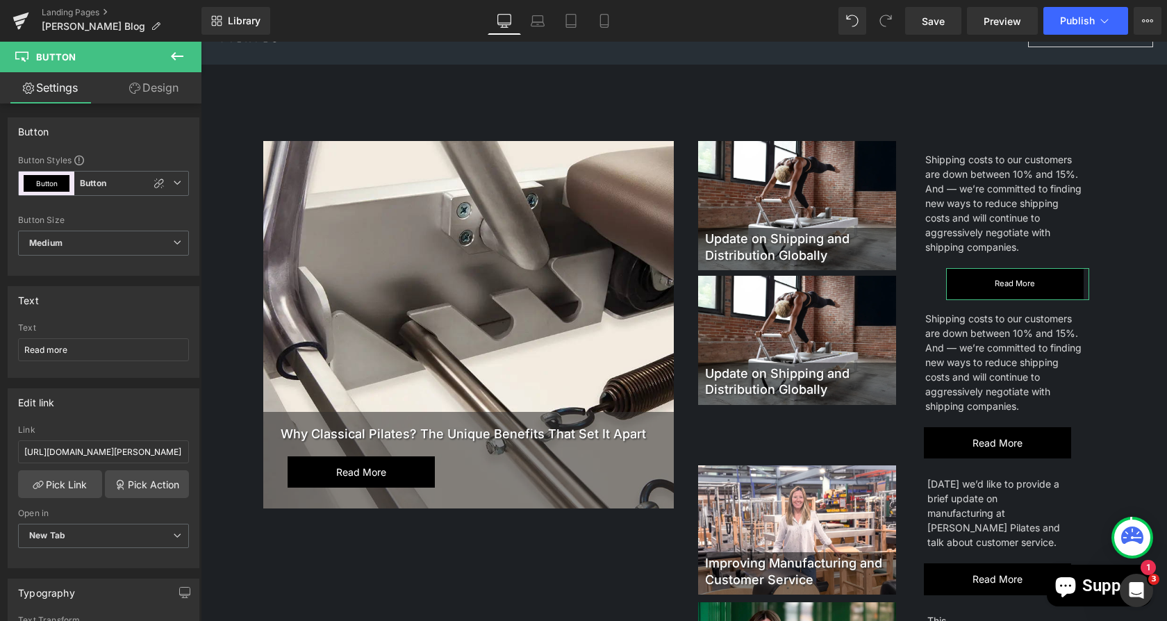
click at [144, 96] on link "Design" at bounding box center [154, 87] width 101 height 31
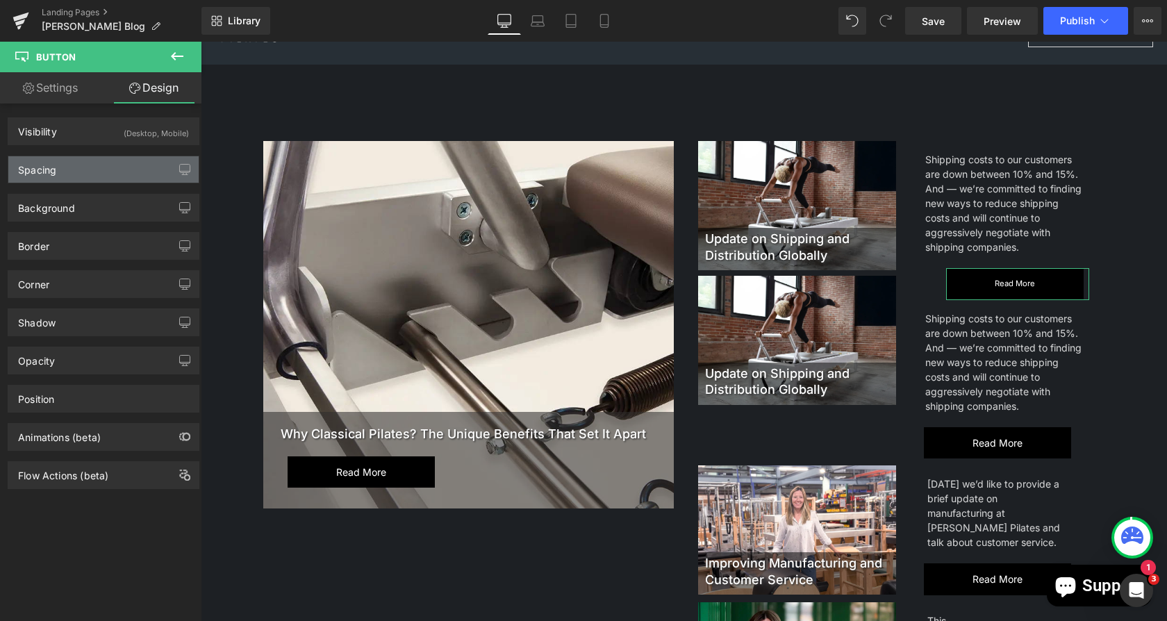
click at [81, 165] on div "Spacing" at bounding box center [103, 169] width 190 height 26
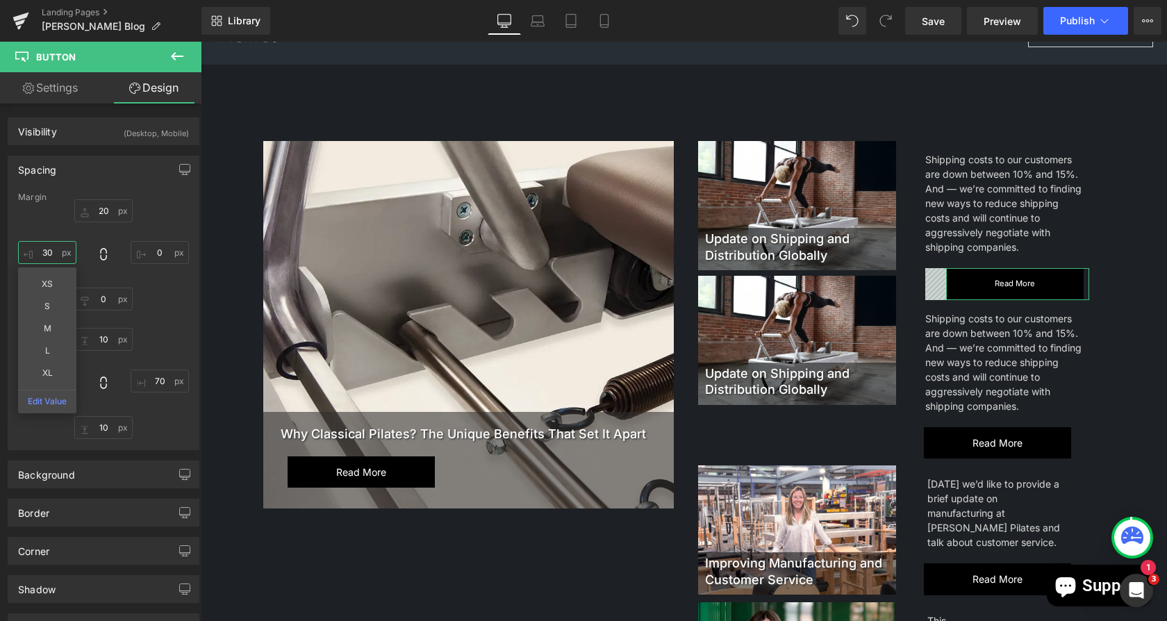
click at [58, 246] on input "text" at bounding box center [47, 252] width 58 height 23
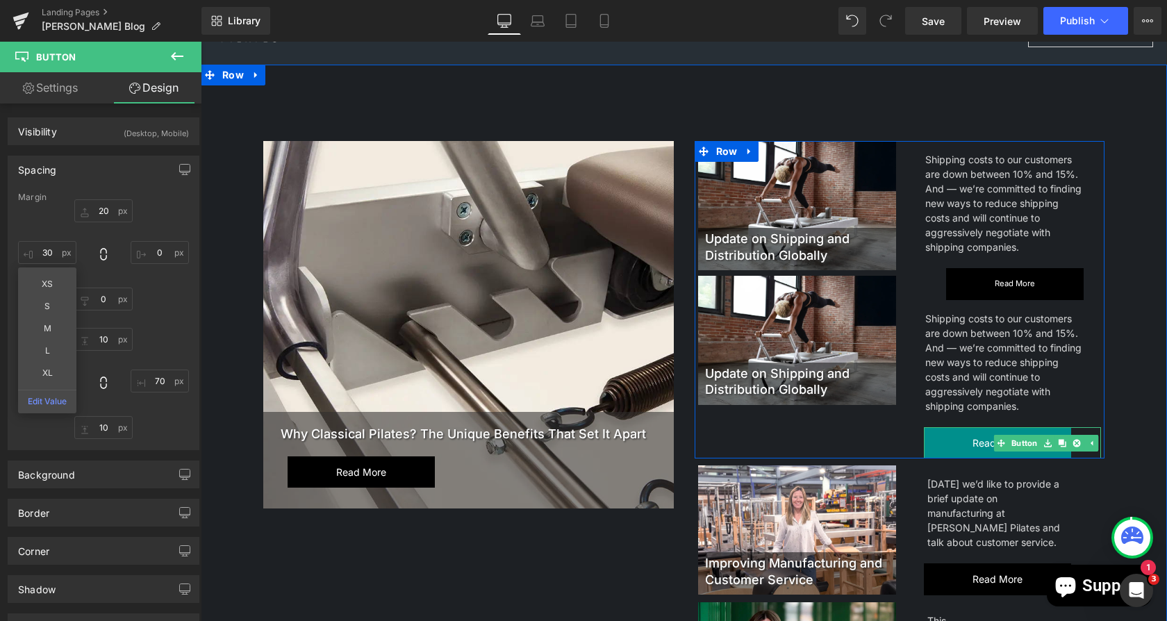
click at [983, 440] on span "Read more" at bounding box center [998, 443] width 50 height 18
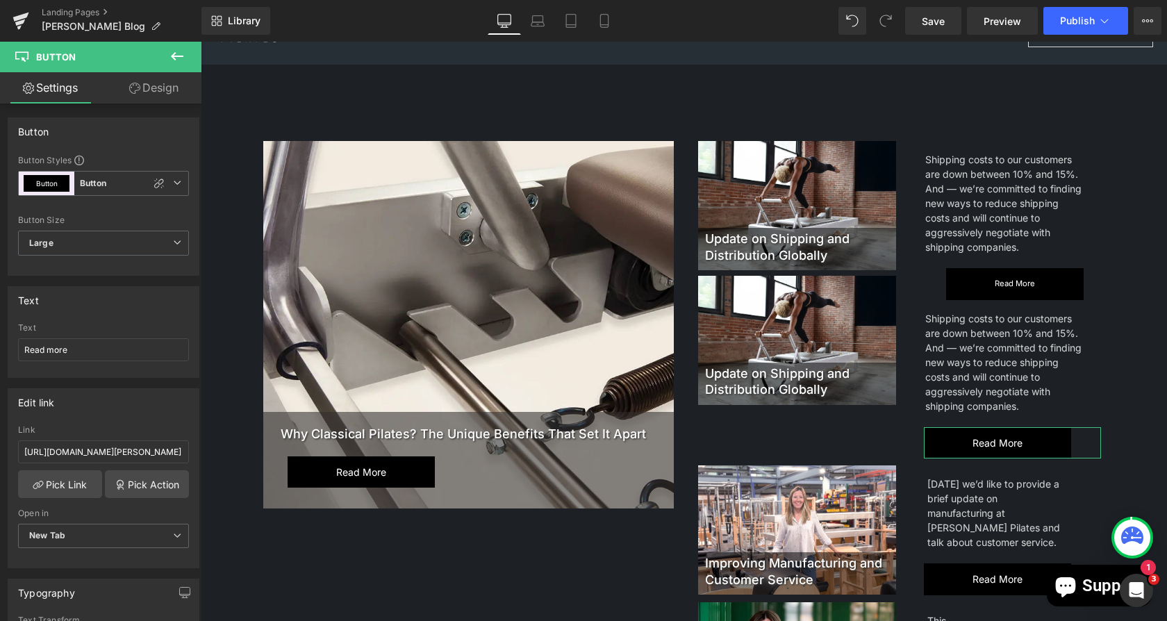
click at [156, 90] on link "Design" at bounding box center [154, 87] width 101 height 31
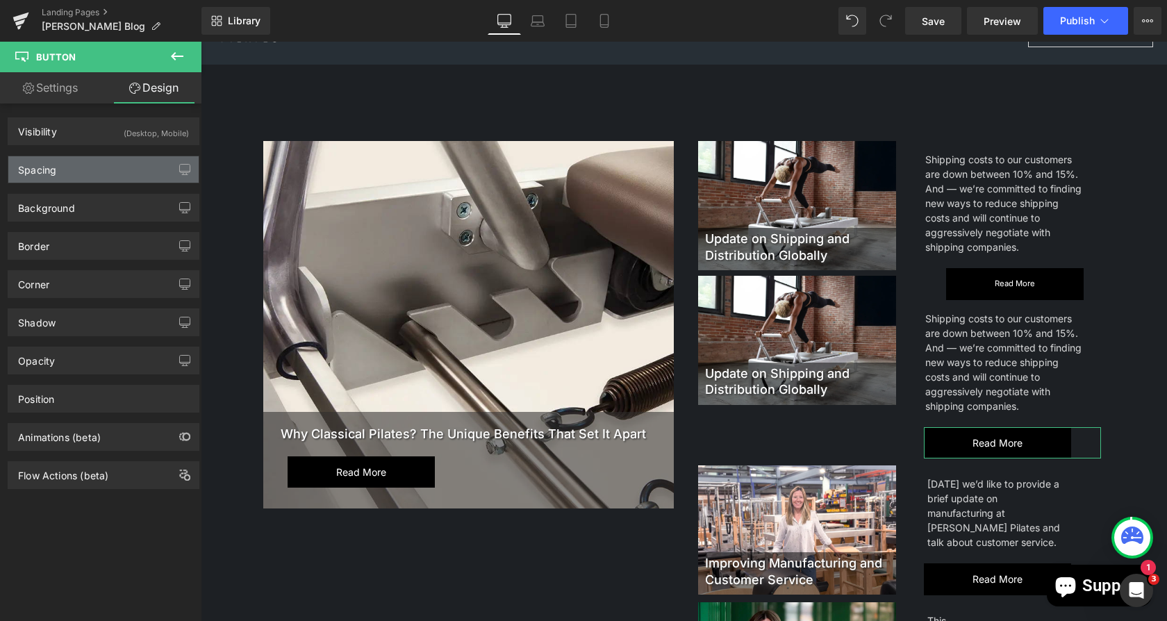
click at [81, 167] on div "Spacing" at bounding box center [103, 169] width 190 height 26
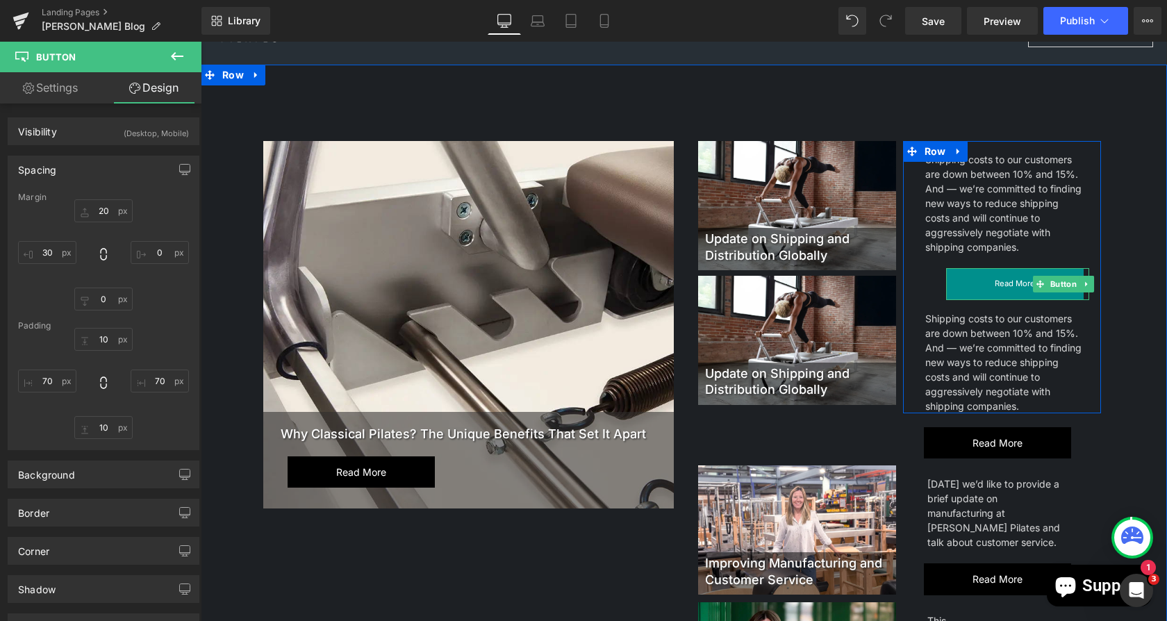
click at [1001, 284] on span "Read more" at bounding box center [1015, 284] width 40 height 18
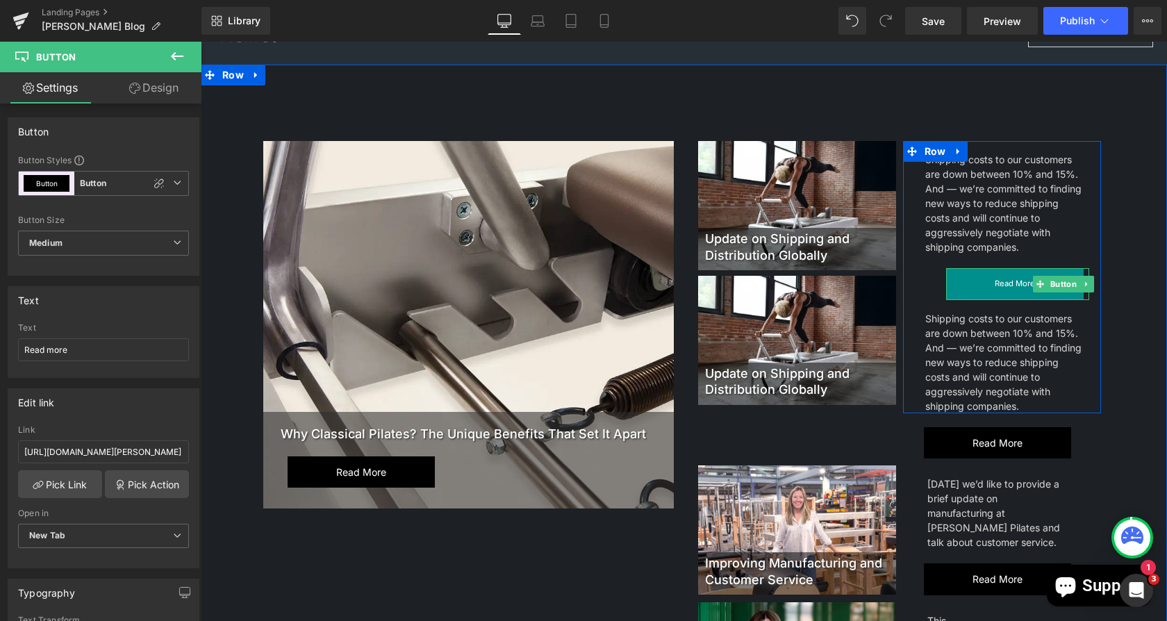
click at [1005, 285] on span "Read more" at bounding box center [1015, 284] width 40 height 18
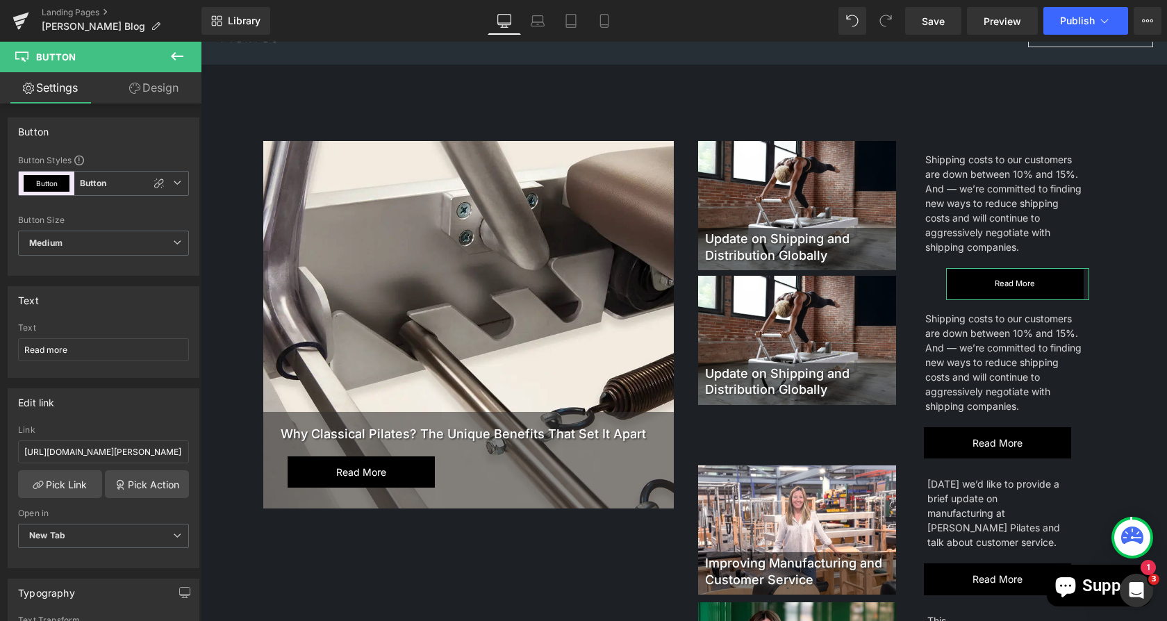
click at [136, 89] on icon at bounding box center [134, 88] width 11 height 11
click at [0, 0] on div "Spacing" at bounding box center [0, 0] width 0 height 0
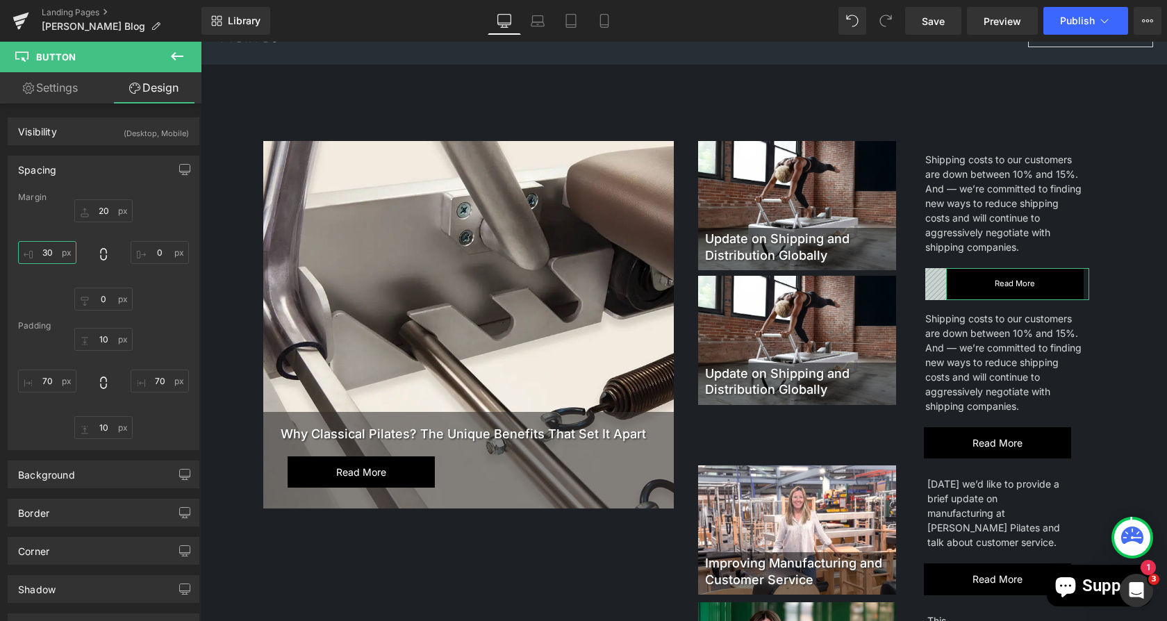
click at [52, 245] on input "text" at bounding box center [47, 252] width 58 height 23
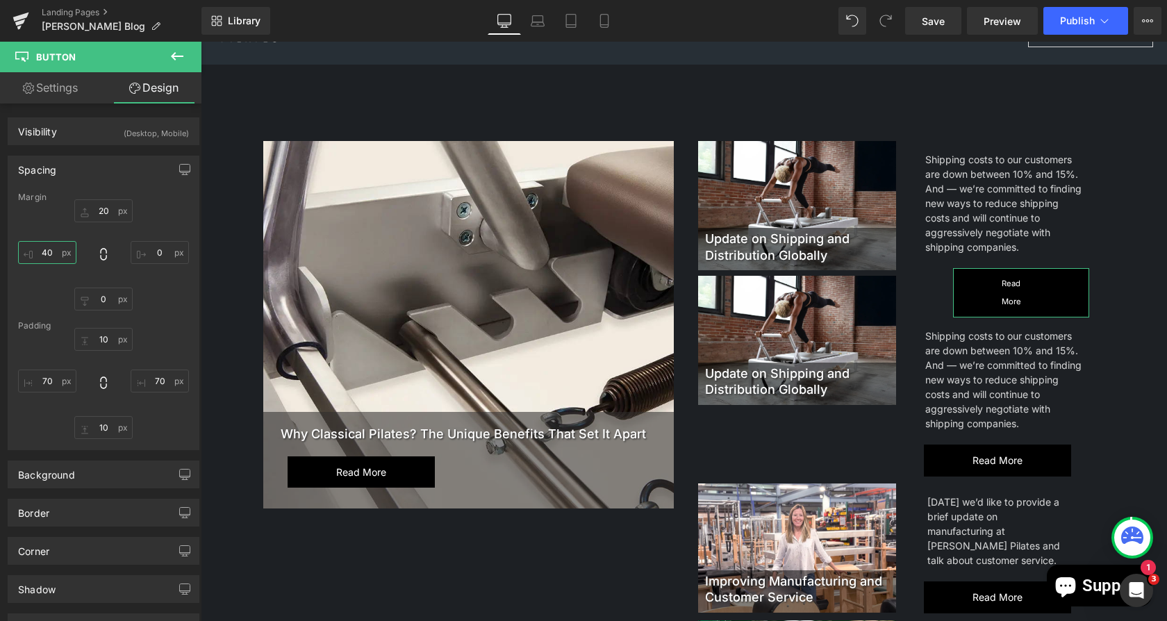
click at [52, 245] on input "40" at bounding box center [47, 252] width 58 height 23
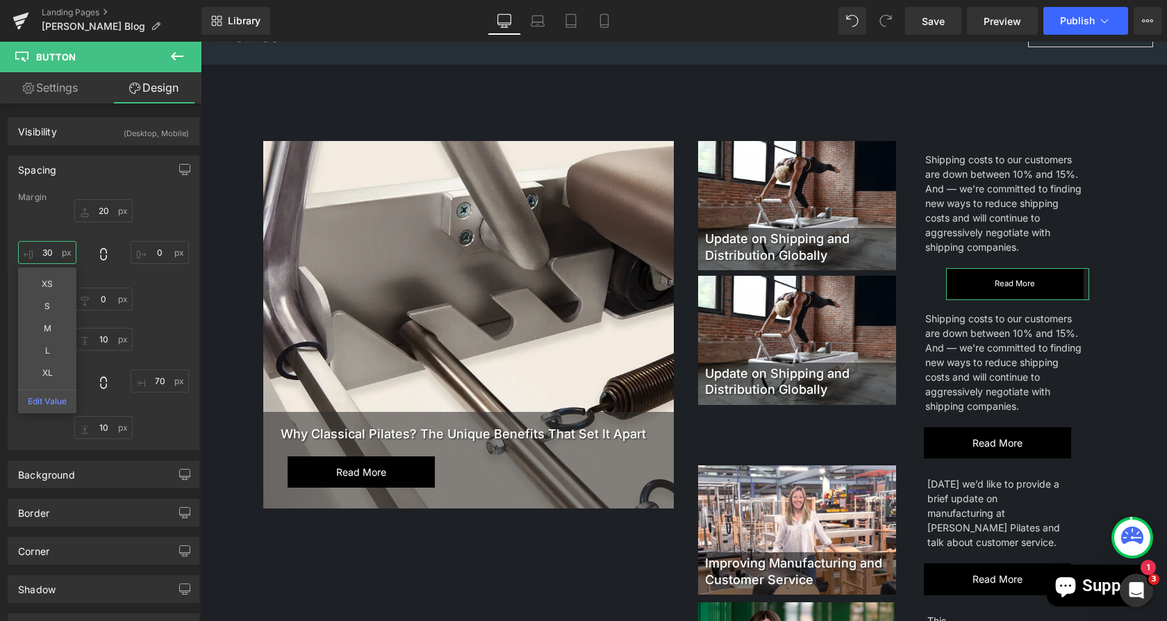
type input "30"
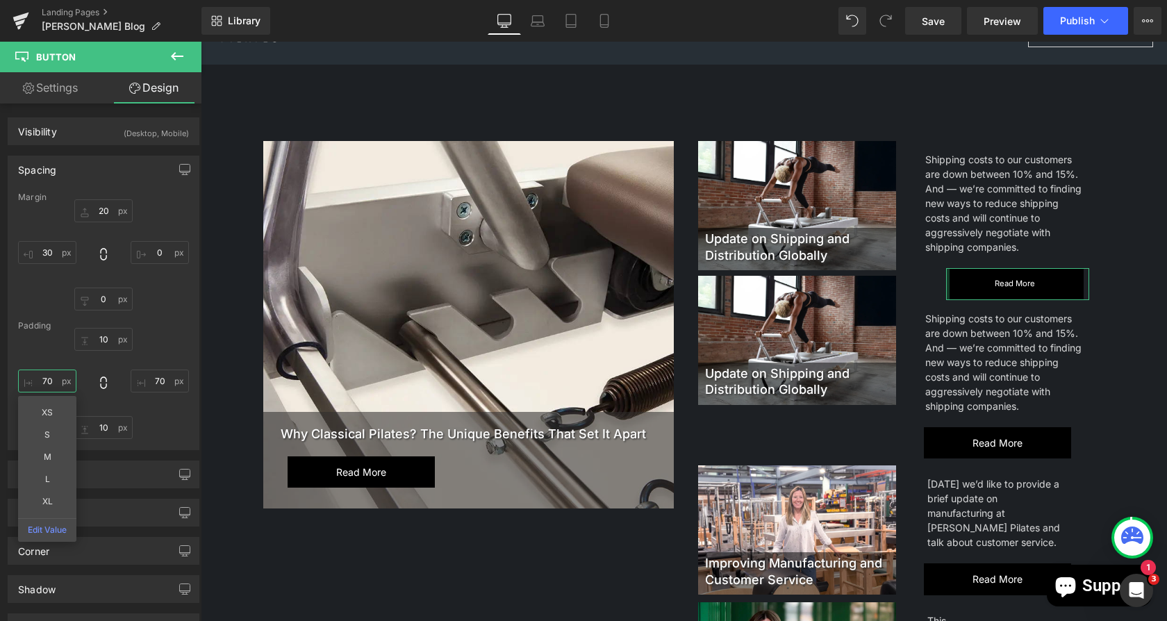
click at [51, 389] on input "text" at bounding box center [47, 381] width 58 height 23
click at [55, 380] on input "text" at bounding box center [47, 381] width 58 height 23
click at [156, 250] on input "text" at bounding box center [160, 252] width 58 height 23
type input "0"
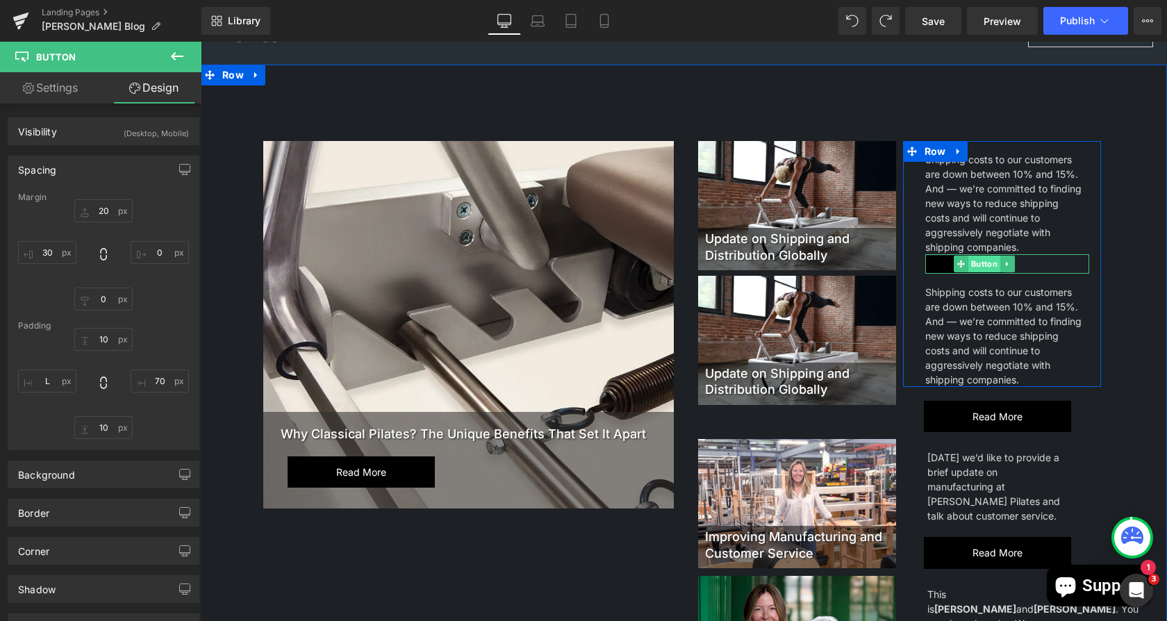
click at [968, 265] on span "Button" at bounding box center [984, 264] width 32 height 17
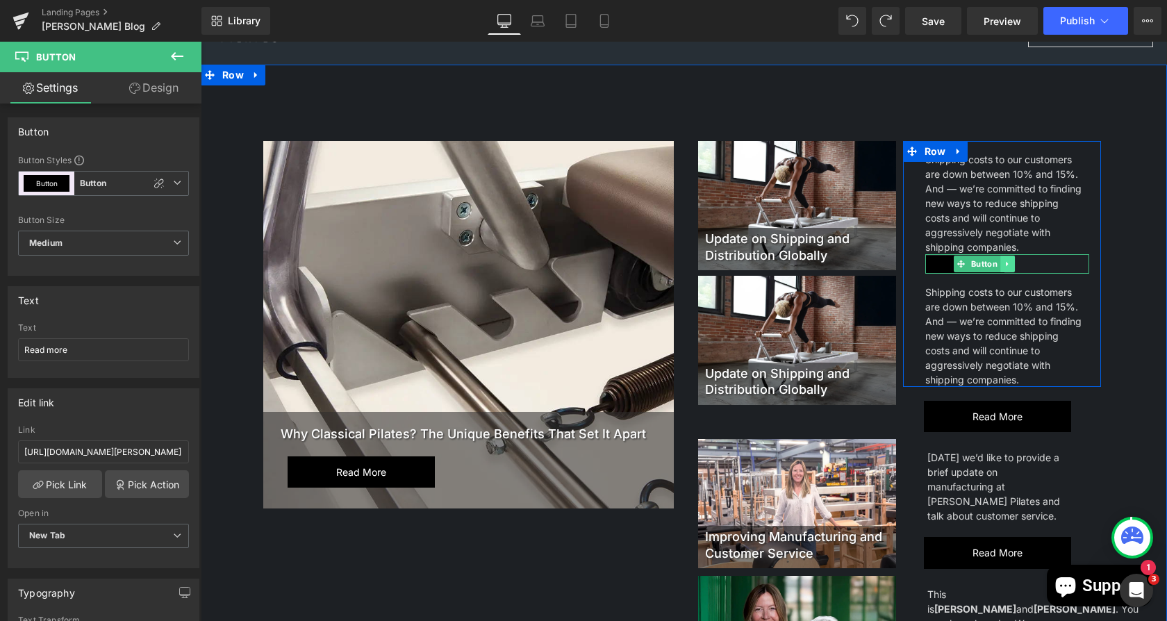
click at [1003, 263] on icon at bounding box center [1007, 264] width 8 height 8
click at [1011, 265] on icon at bounding box center [1015, 264] width 8 height 8
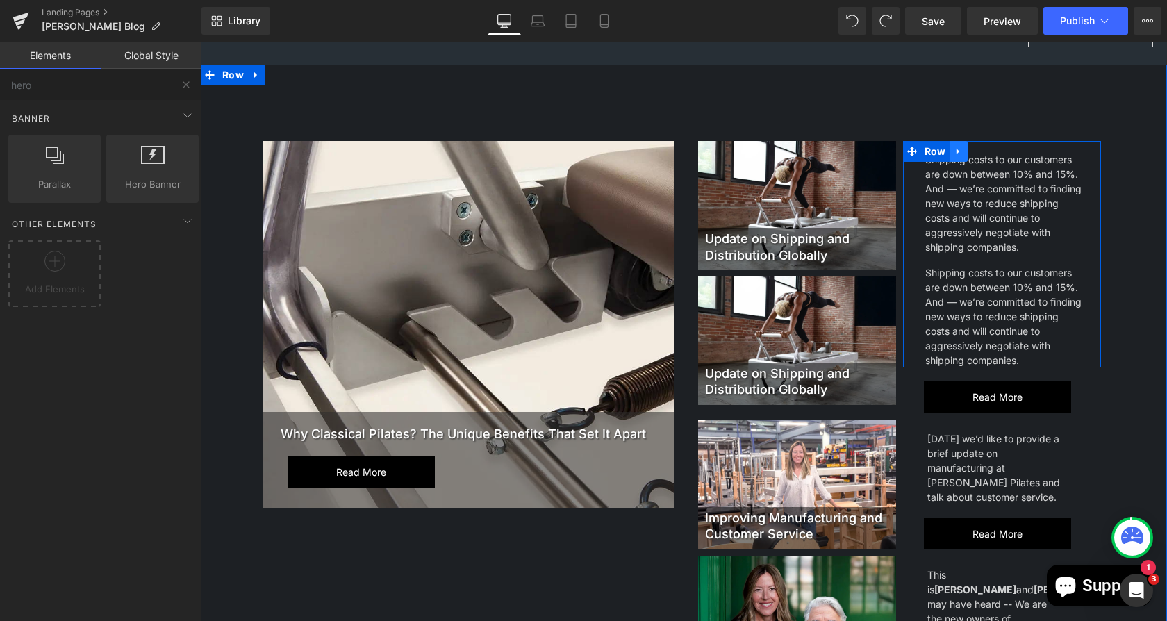
click at [956, 151] on icon at bounding box center [957, 152] width 3 height 6
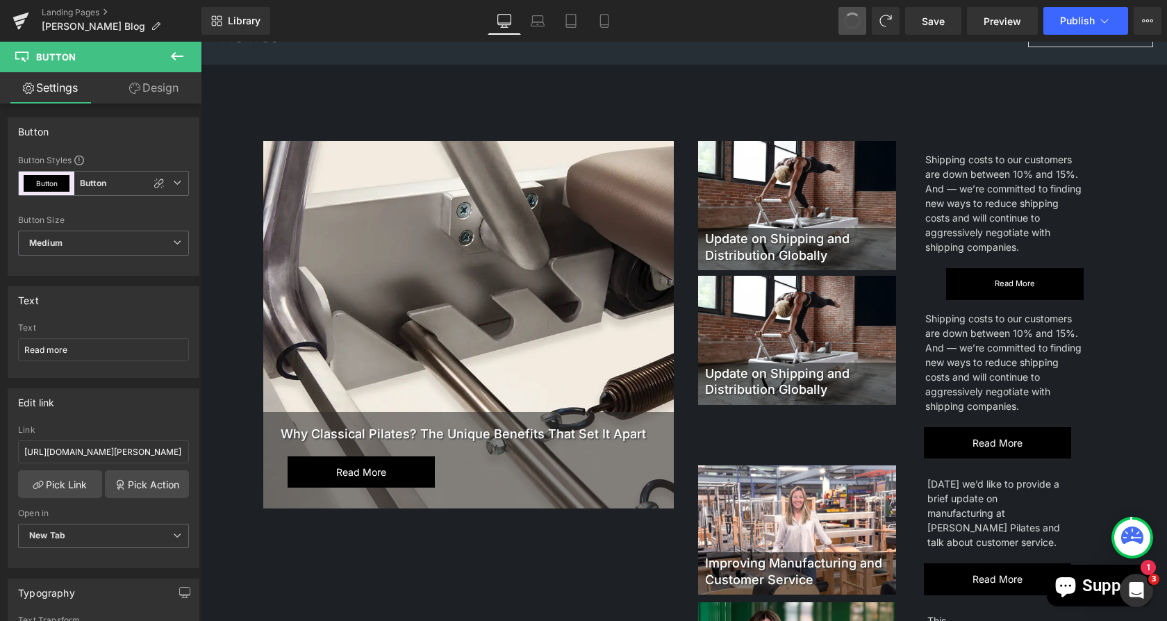
click at [851, 18] on span at bounding box center [853, 21] width 18 height 18
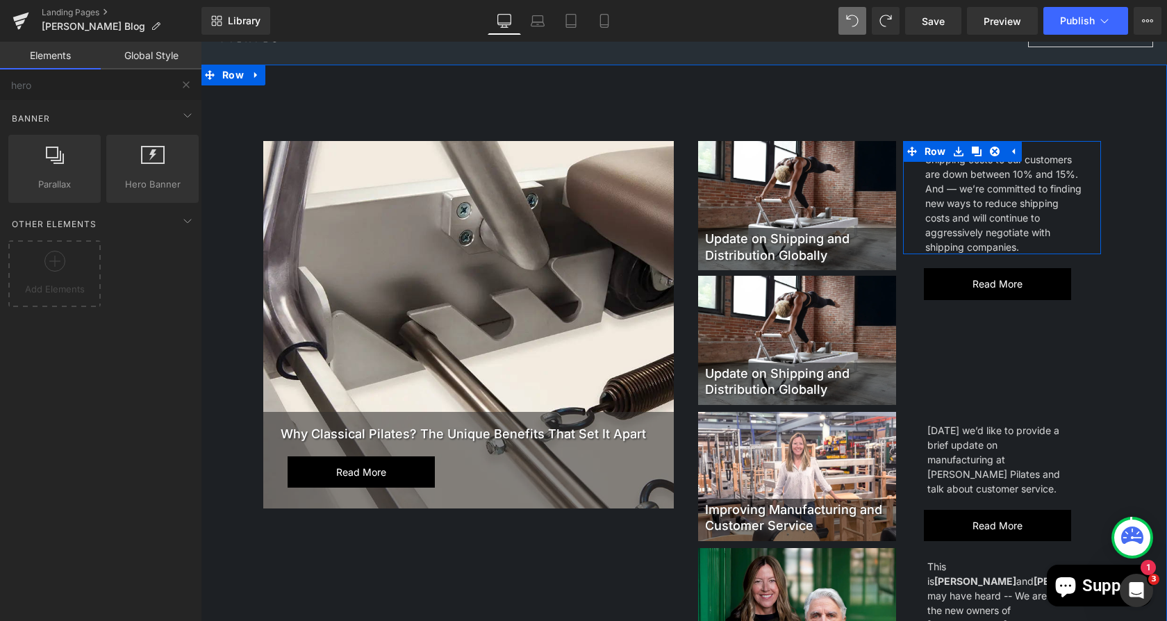
click at [928, 148] on span "Row" at bounding box center [935, 151] width 28 height 21
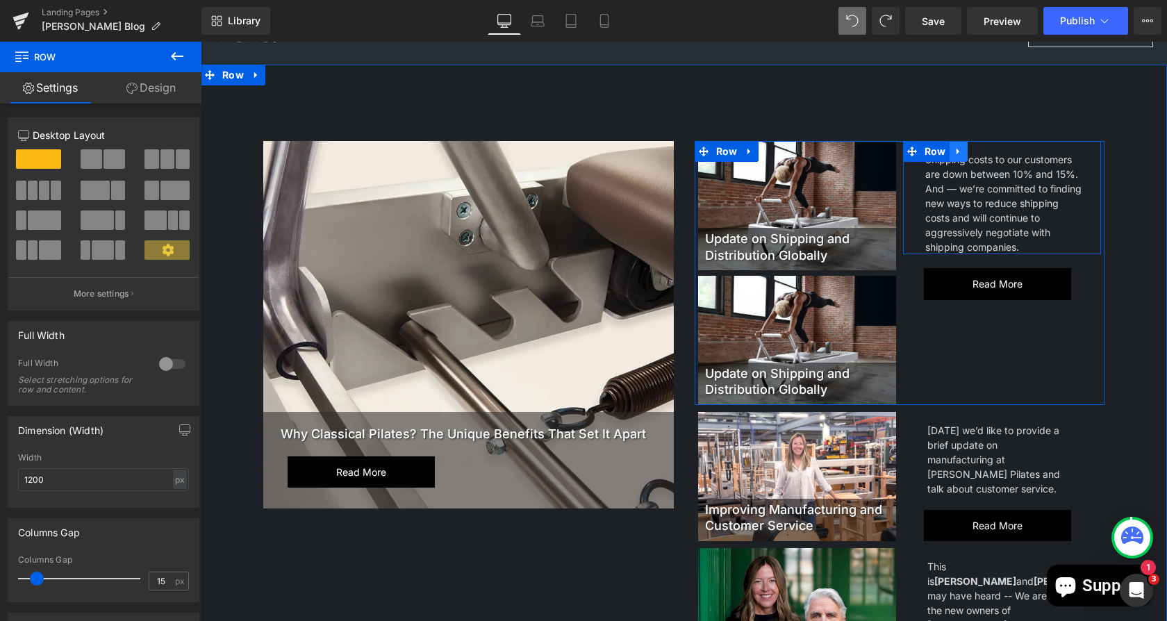
click at [954, 152] on icon at bounding box center [959, 152] width 10 height 10
click at [972, 150] on icon at bounding box center [977, 152] width 10 height 10
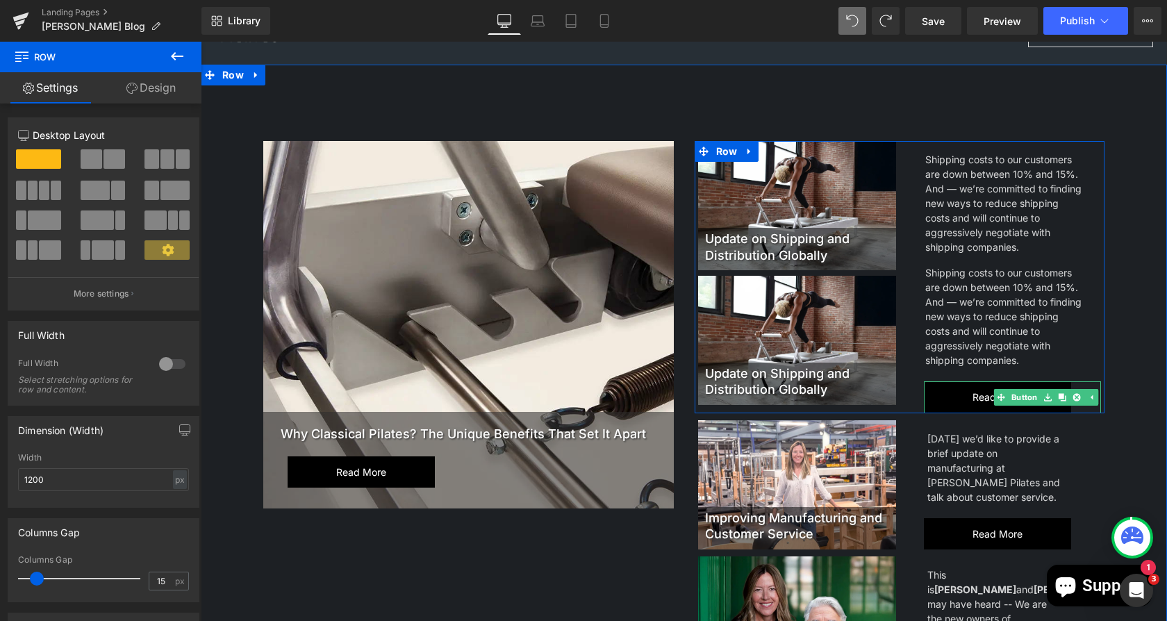
drag, startPoint x: 1018, startPoint y: 393, endPoint x: 997, endPoint y: 338, distance: 59.4
click at [1019, 393] on link "Button" at bounding box center [1017, 397] width 47 height 17
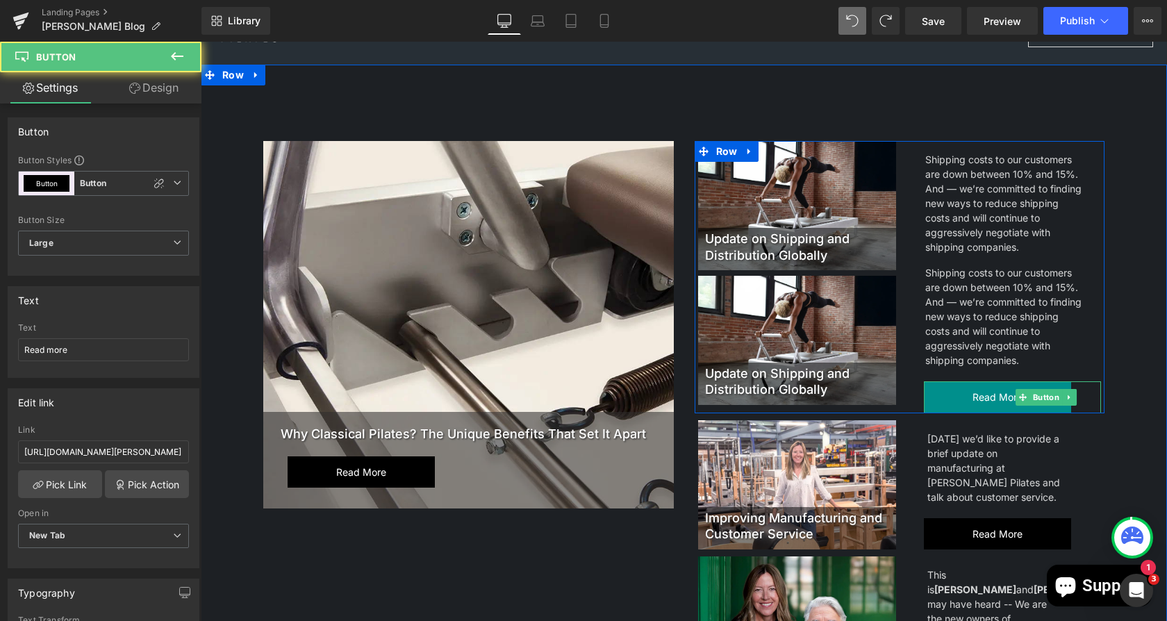
click at [988, 398] on span "Read more" at bounding box center [998, 397] width 50 height 18
click at [1066, 399] on icon at bounding box center [1070, 397] width 8 height 8
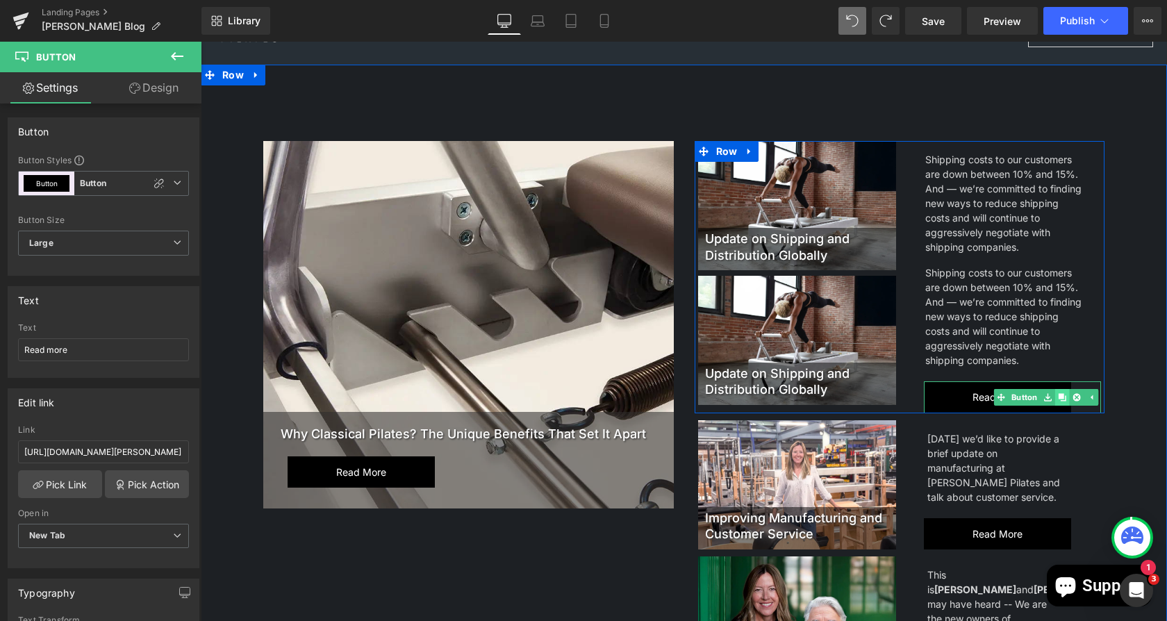
click at [1058, 394] on icon at bounding box center [1062, 397] width 8 height 8
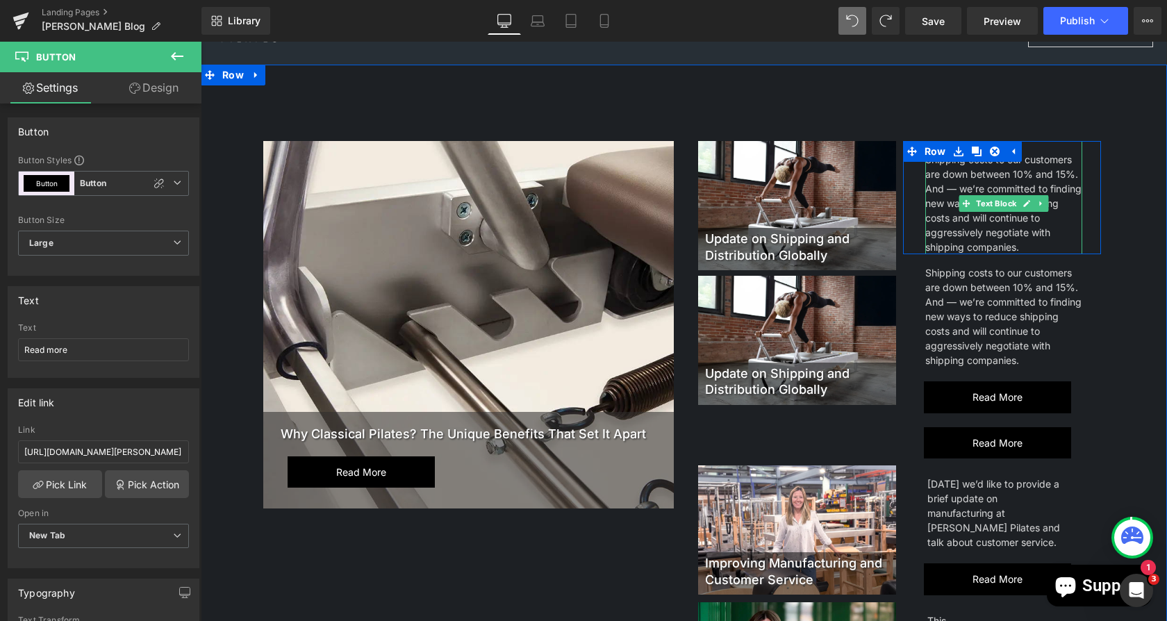
click at [1018, 245] on div "Shipping costs to our customers are down between 10% and 15%. And — we’re commi…" at bounding box center [1004, 203] width 157 height 102
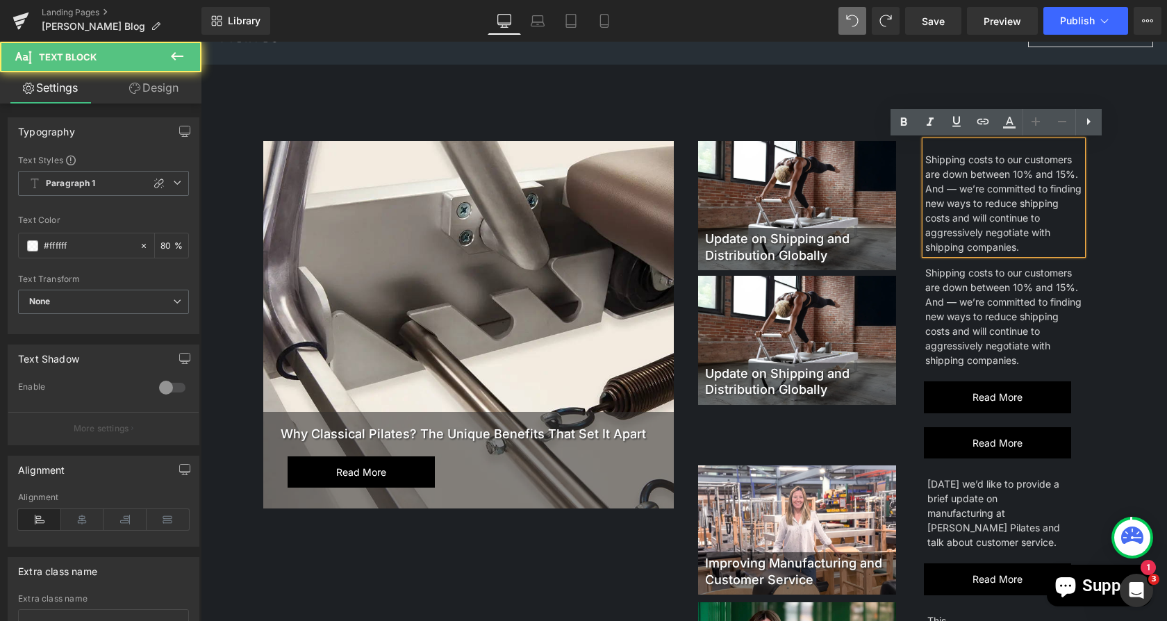
click at [1013, 248] on div "Shipping costs to our customers are down between 10% and 15%. And — we’re commi…" at bounding box center [1004, 203] width 157 height 102
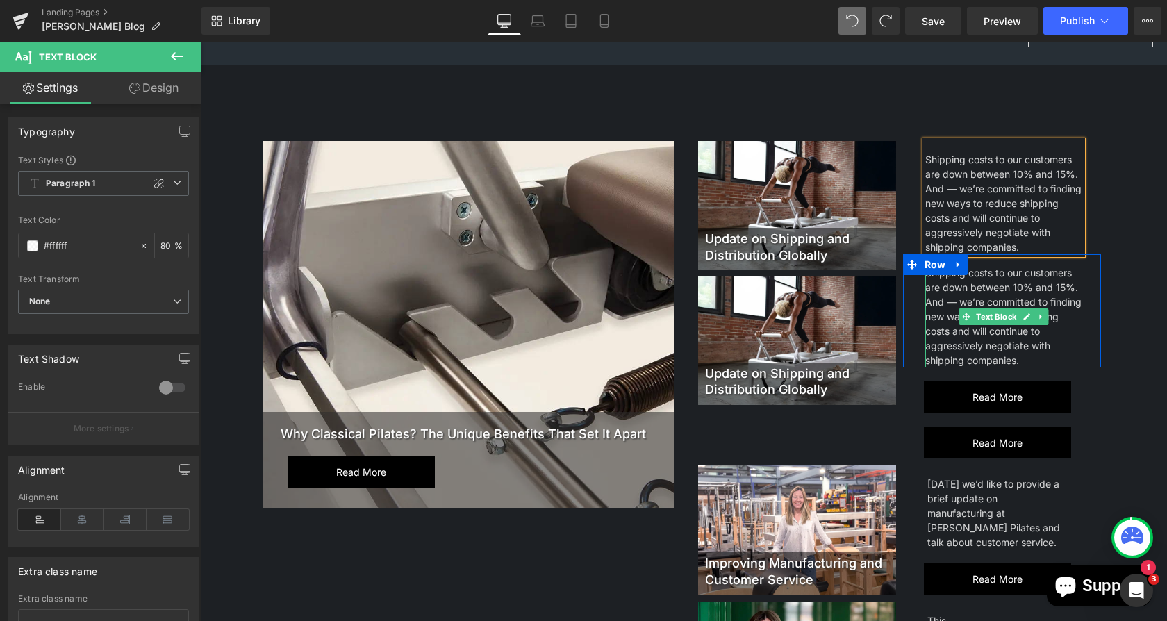
click at [987, 270] on div "Shipping costs to our customers are down between 10% and 15%. And — we’re commi…" at bounding box center [1004, 316] width 157 height 102
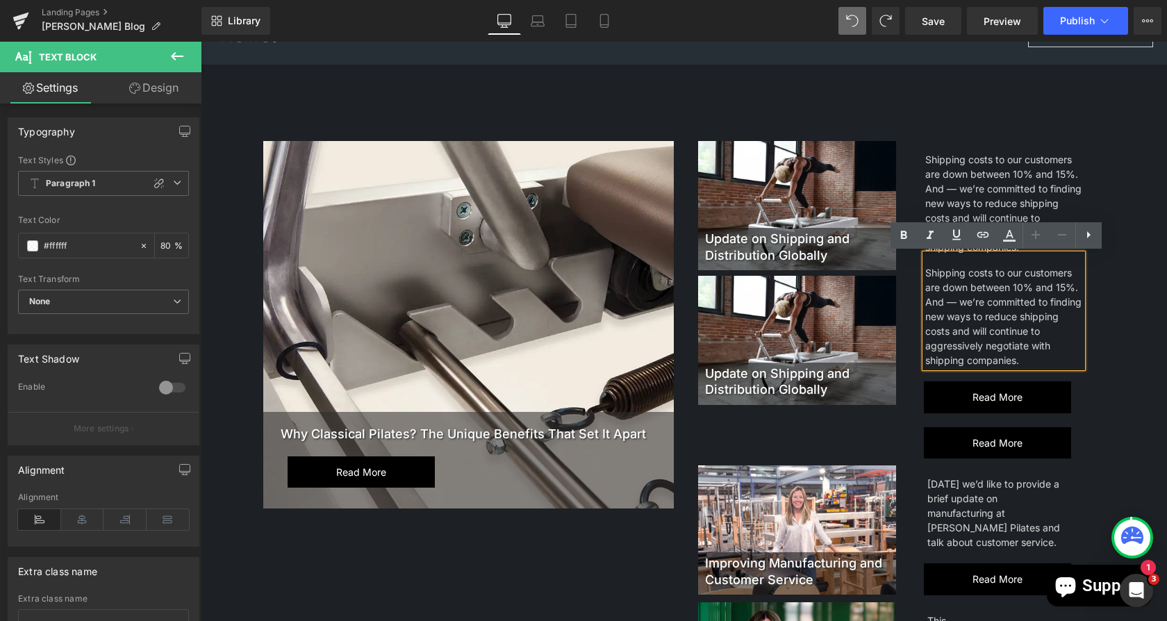
click at [926, 274] on div "Shipping costs to our customers are down between 10% and 15%. And — we’re commi…" at bounding box center [1004, 316] width 157 height 102
click at [926, 272] on div "Shipping costs to our customers are down between 10% and 15%. And — we’re commi…" at bounding box center [1004, 310] width 157 height 113
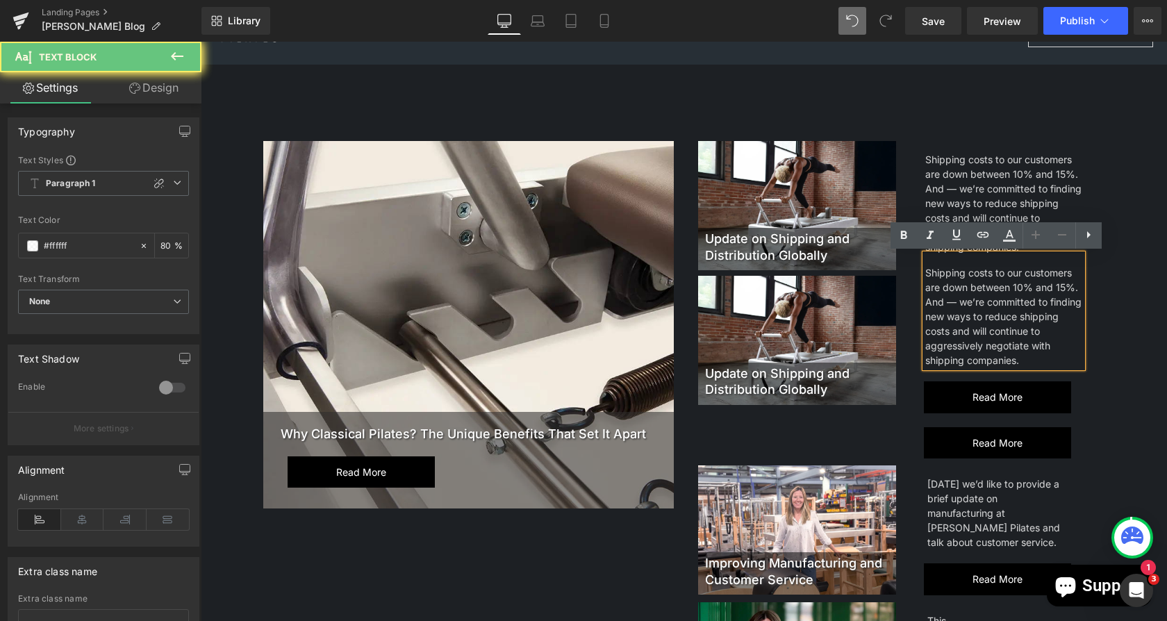
click at [926, 271] on div "Shipping costs to our customers are down between 10% and 15%. And — we’re commi…" at bounding box center [1004, 316] width 157 height 102
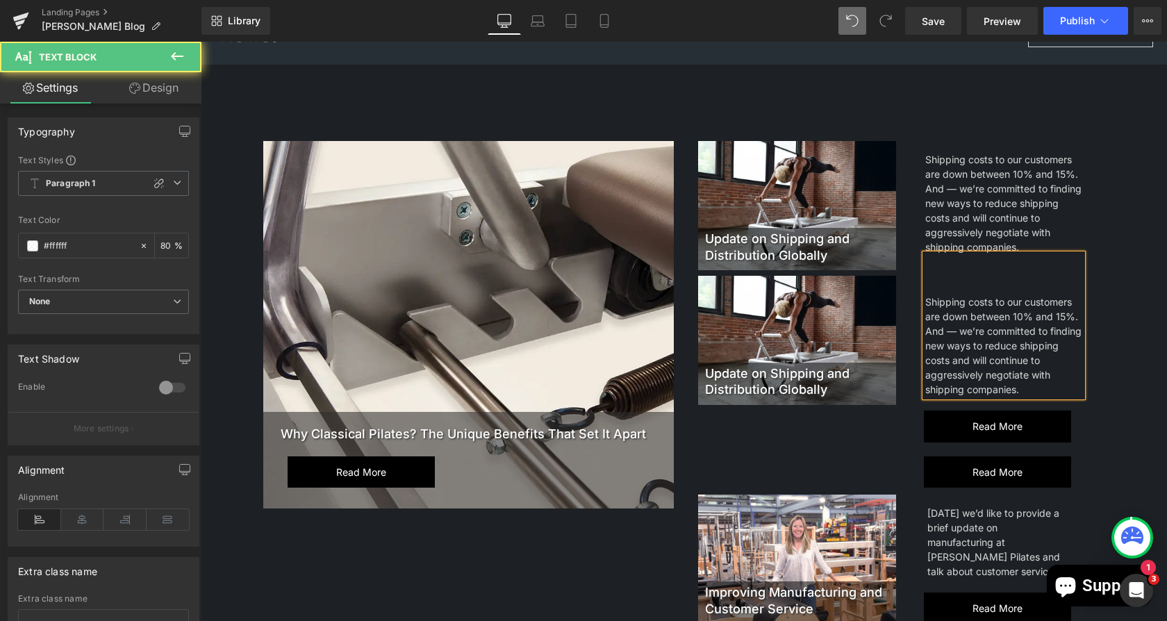
click at [935, 264] on div "Shipping costs to our customers are down between 10% and 15%. And — we’re commi…" at bounding box center [1004, 325] width 157 height 142
click at [926, 300] on div "Shipping costs to our customers are down between 10% and 15%. And — we’re commi…" at bounding box center [1004, 346] width 157 height 102
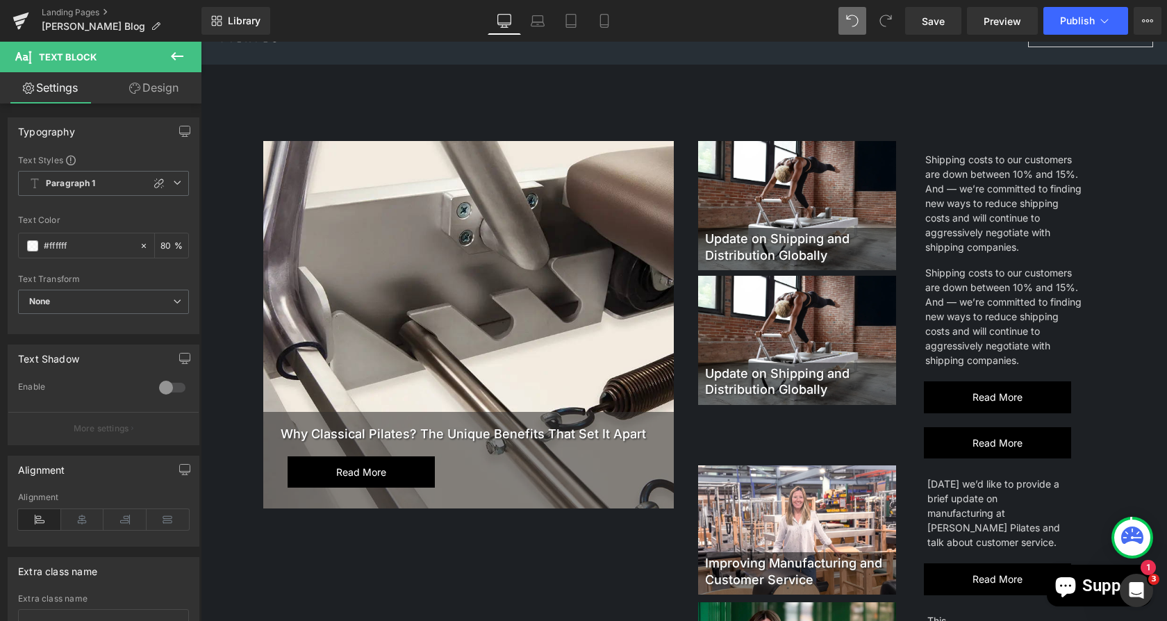
click at [125, 95] on link "Design" at bounding box center [154, 87] width 101 height 31
click at [0, 0] on div "Spacing" at bounding box center [0, 0] width 0 height 0
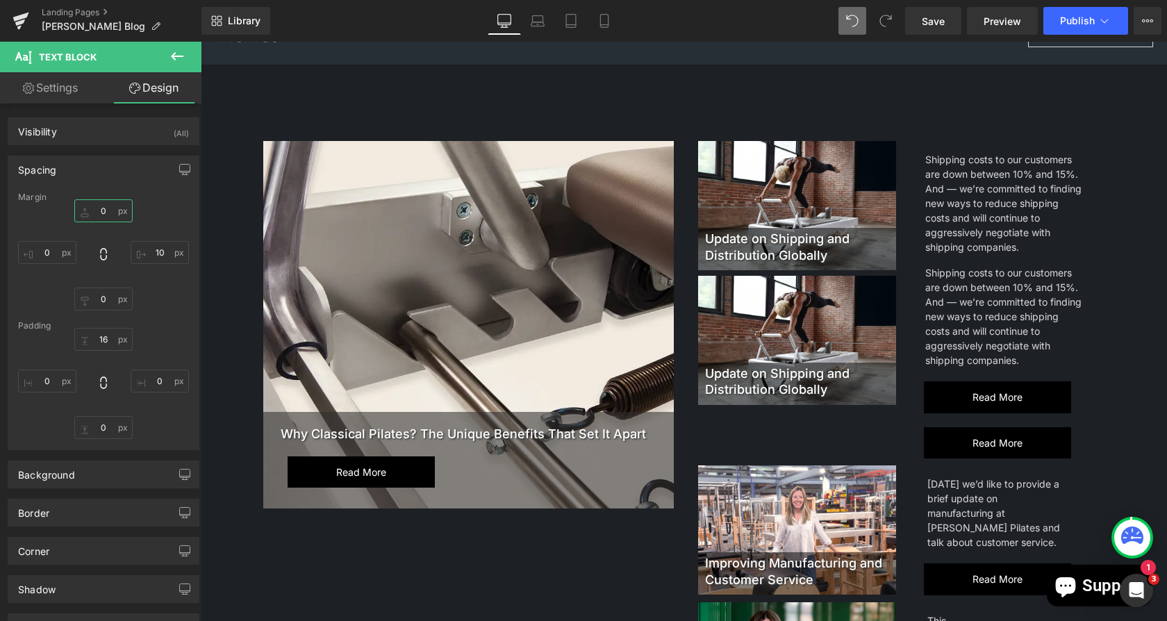
click at [109, 207] on input "text" at bounding box center [103, 210] width 58 height 23
type input "`0"
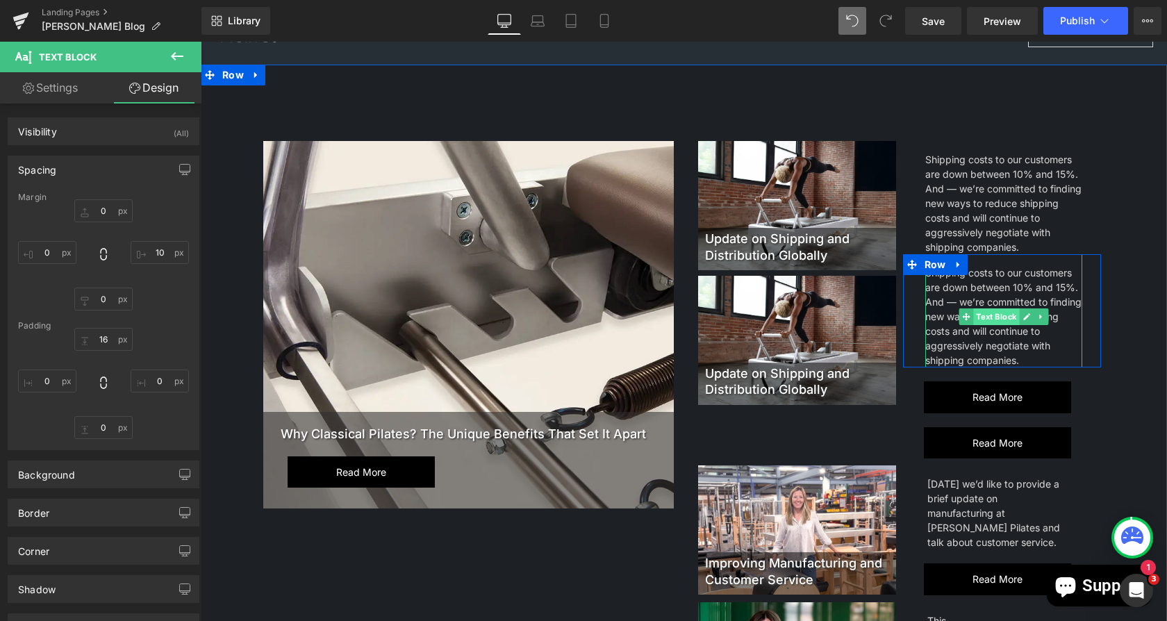
click at [983, 315] on span "Text Block" at bounding box center [997, 317] width 46 height 17
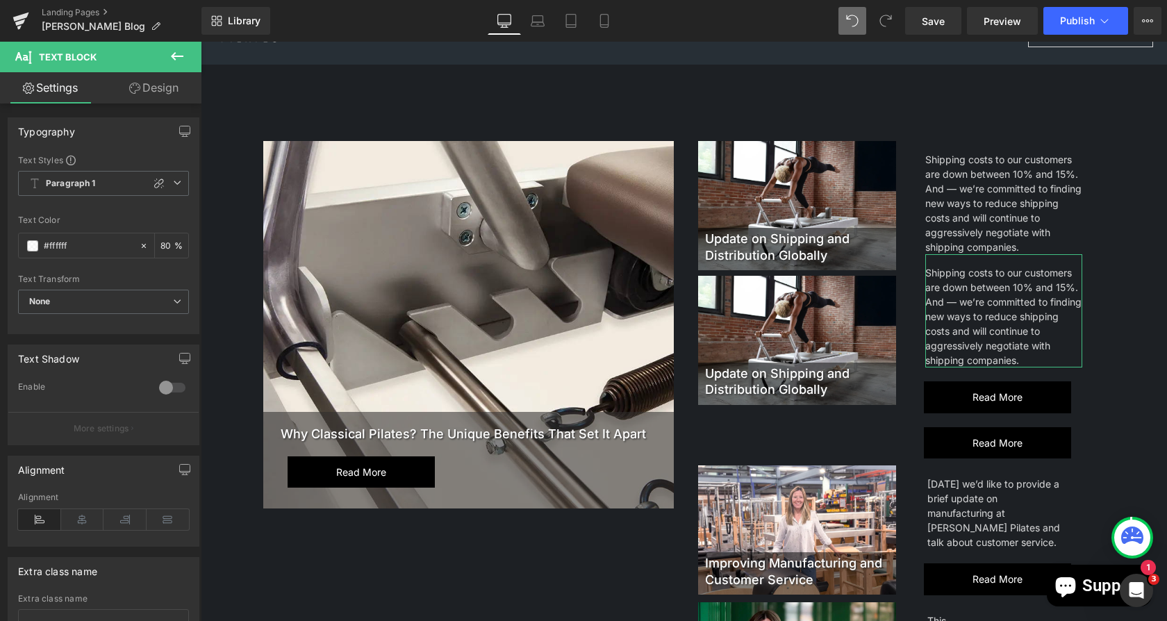
click at [143, 84] on link "Design" at bounding box center [154, 87] width 101 height 31
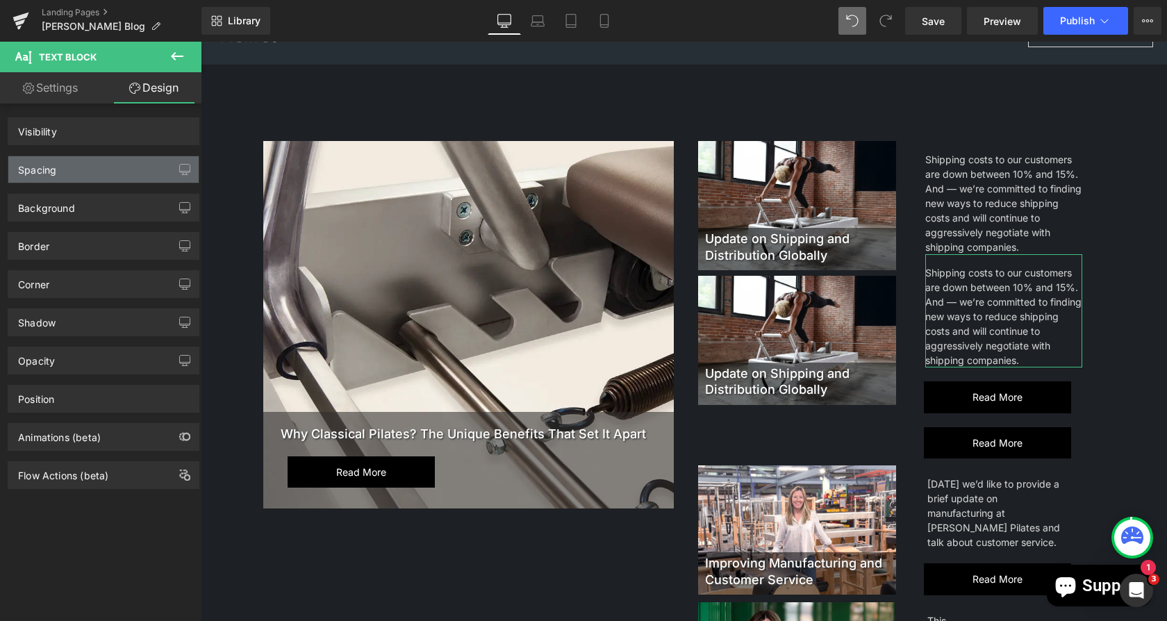
click at [75, 170] on div "Spacing" at bounding box center [103, 169] width 190 height 26
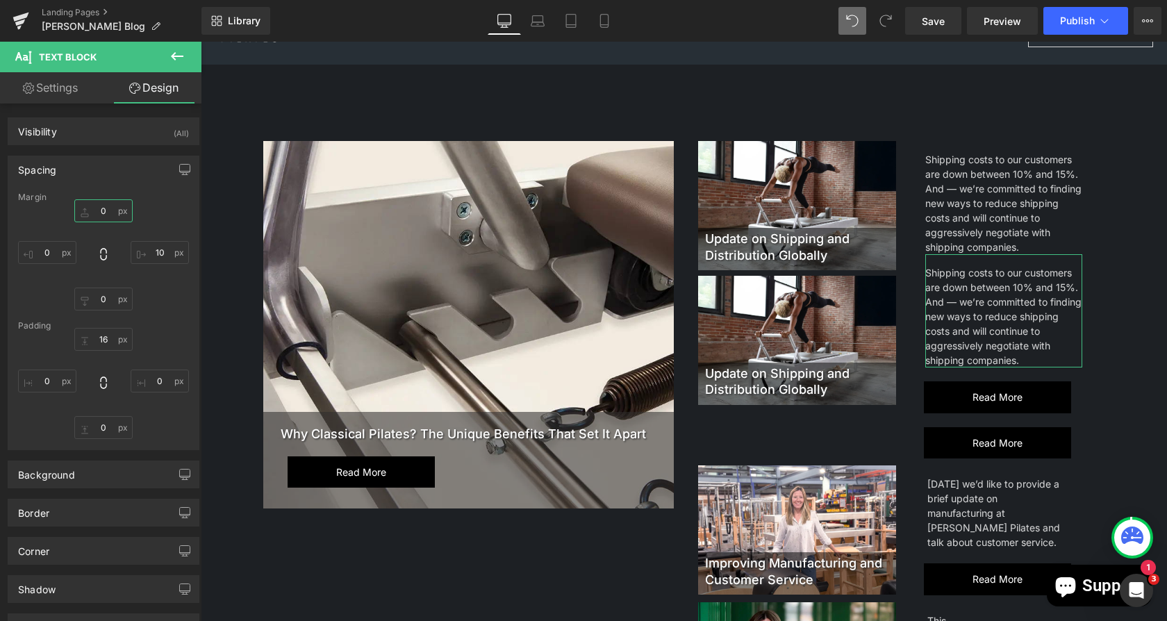
click at [104, 204] on input "text" at bounding box center [103, 210] width 58 height 23
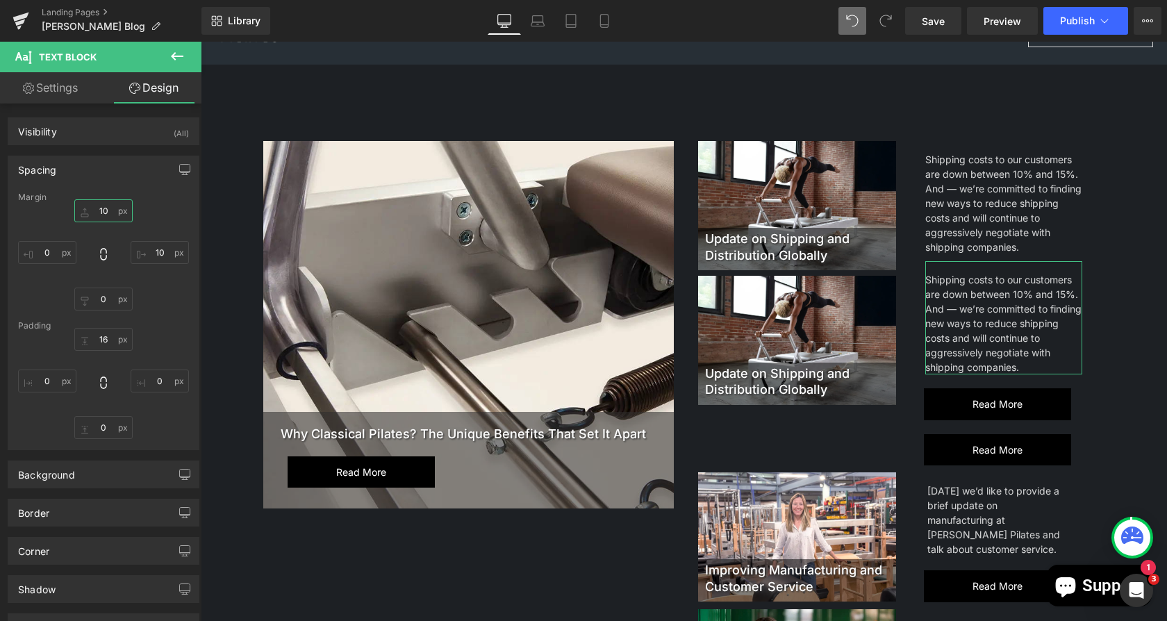
click at [104, 204] on input "10" at bounding box center [103, 210] width 58 height 23
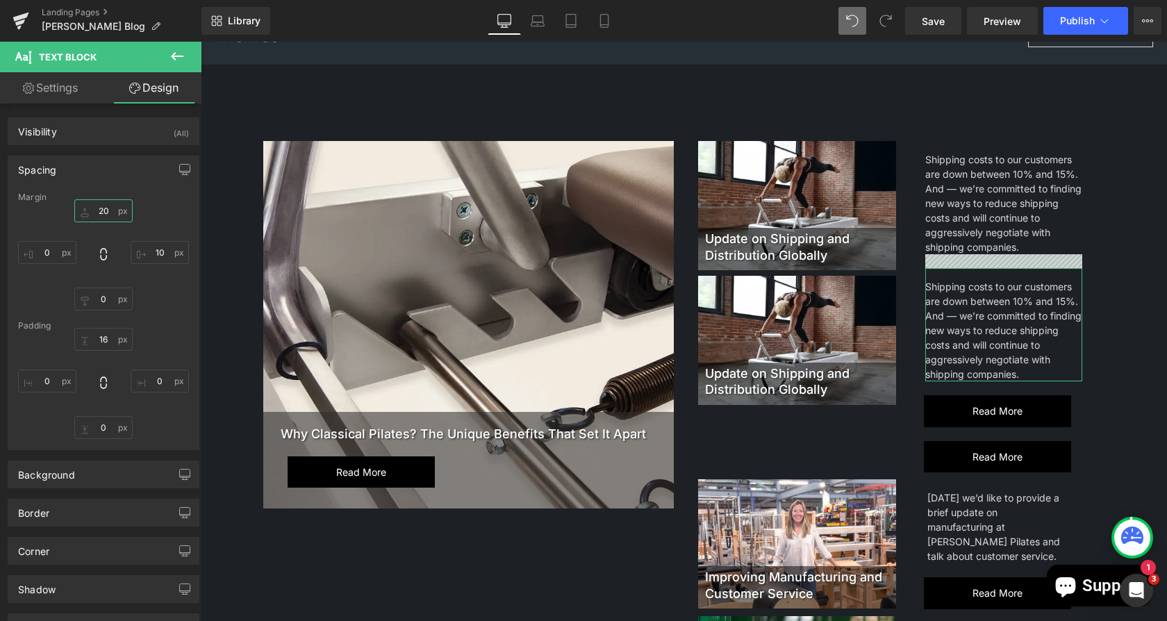
click at [110, 211] on input "20" at bounding box center [103, 210] width 58 height 23
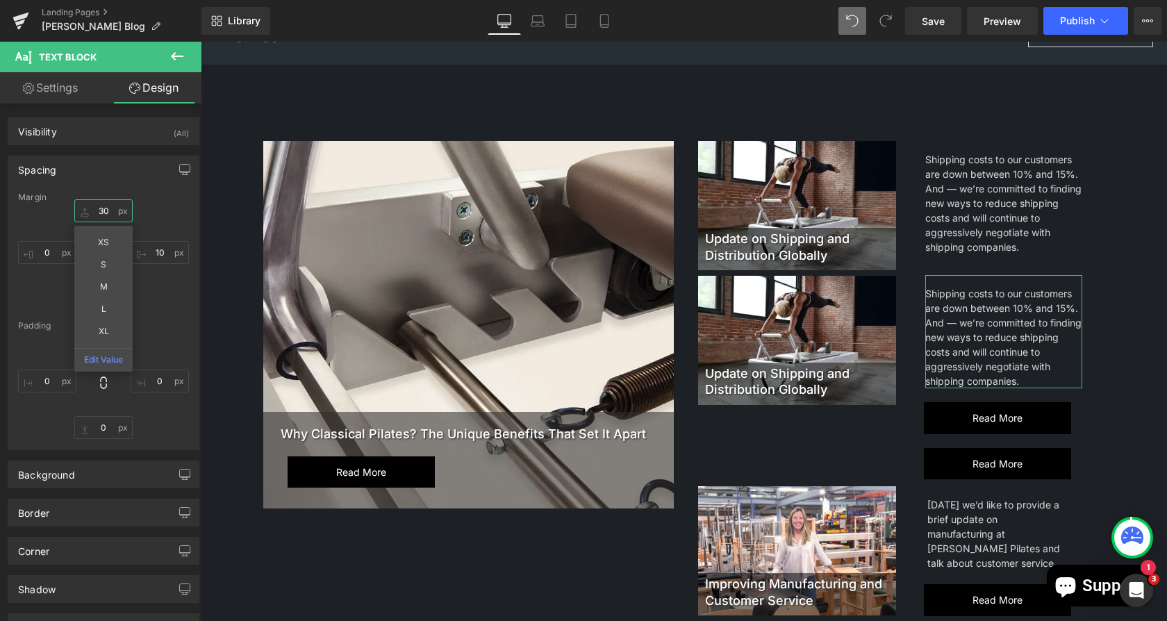
type input "30"
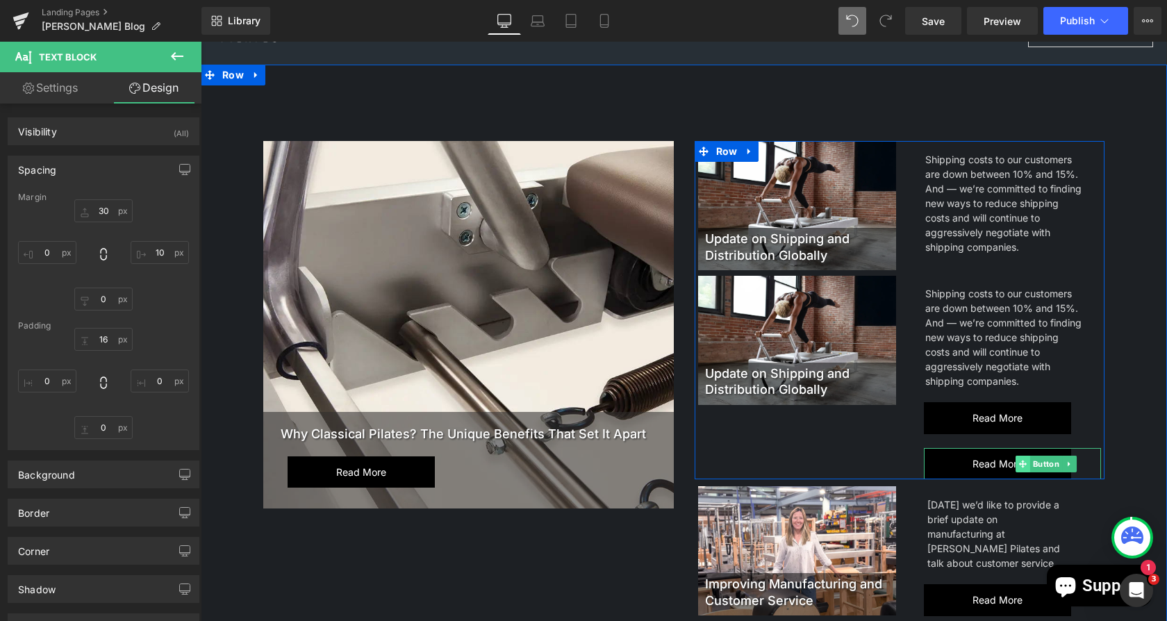
click at [990, 461] on span "Read more" at bounding box center [998, 464] width 50 height 18
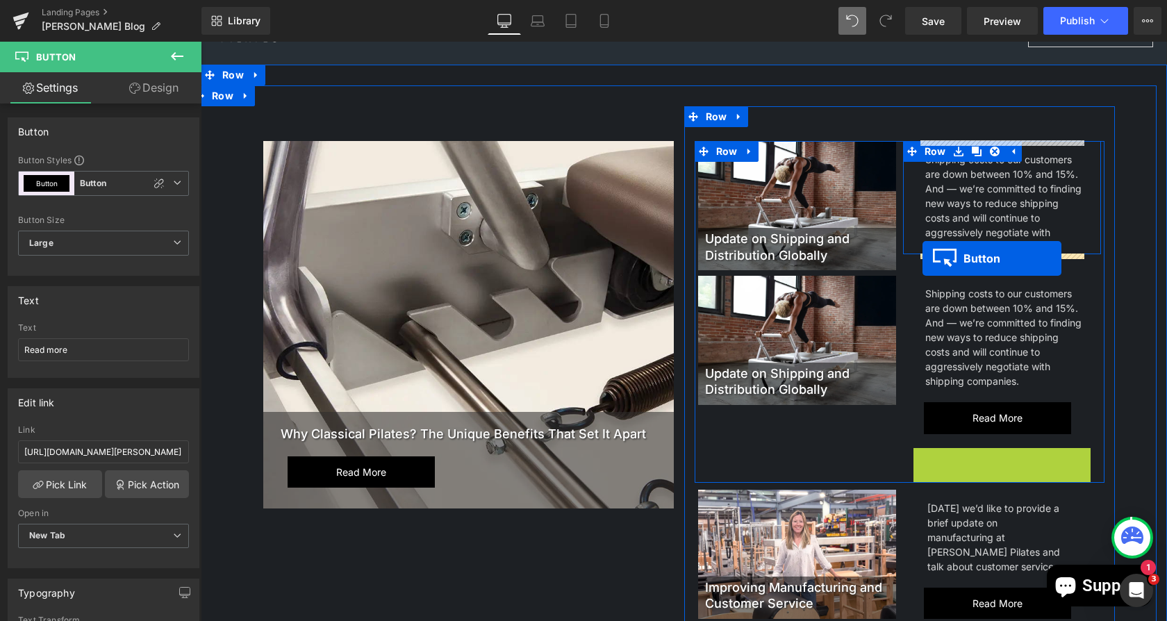
drag, startPoint x: 1010, startPoint y: 456, endPoint x: 923, endPoint y: 259, distance: 215.9
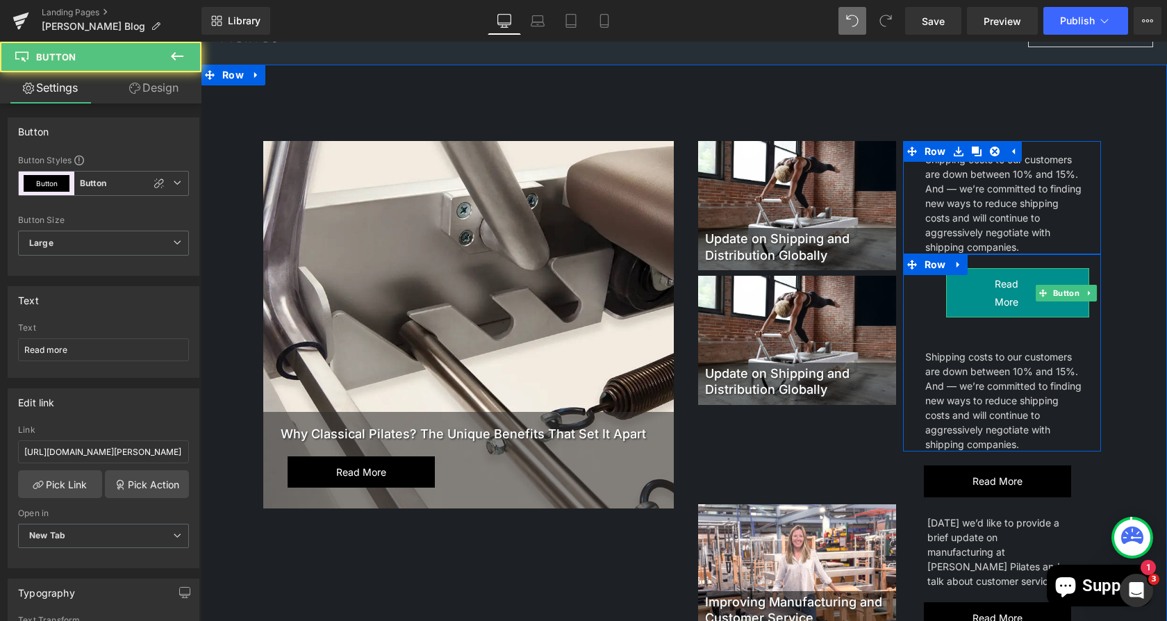
click at [1006, 297] on span "Read more" at bounding box center [1018, 292] width 46 height 35
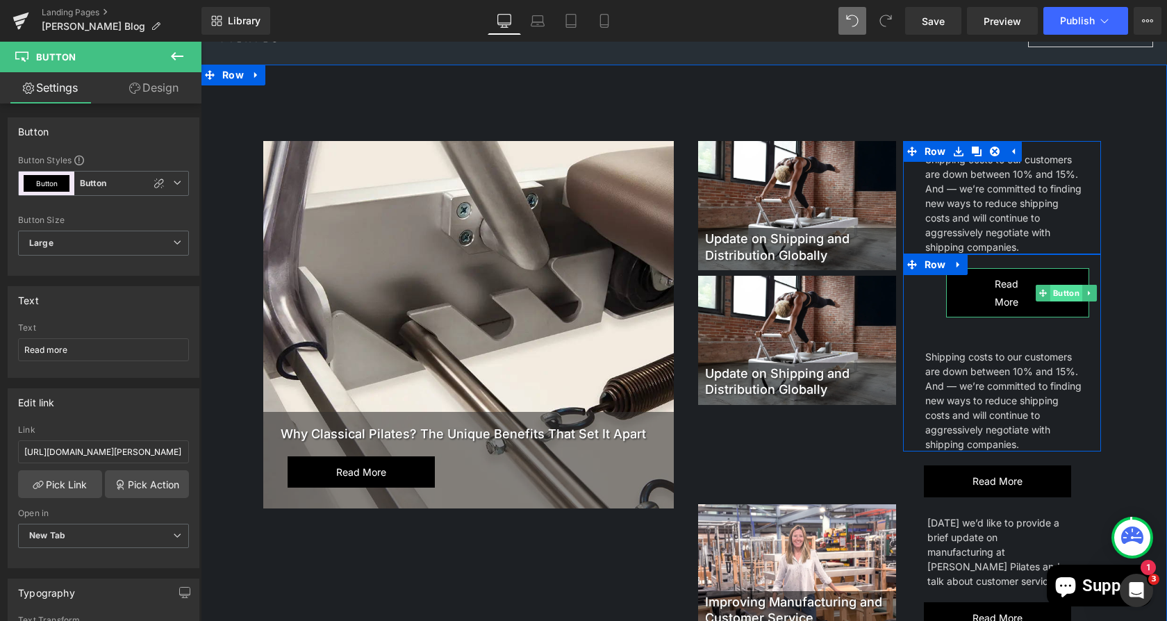
click at [1051, 292] on span "Button" at bounding box center [1067, 293] width 32 height 17
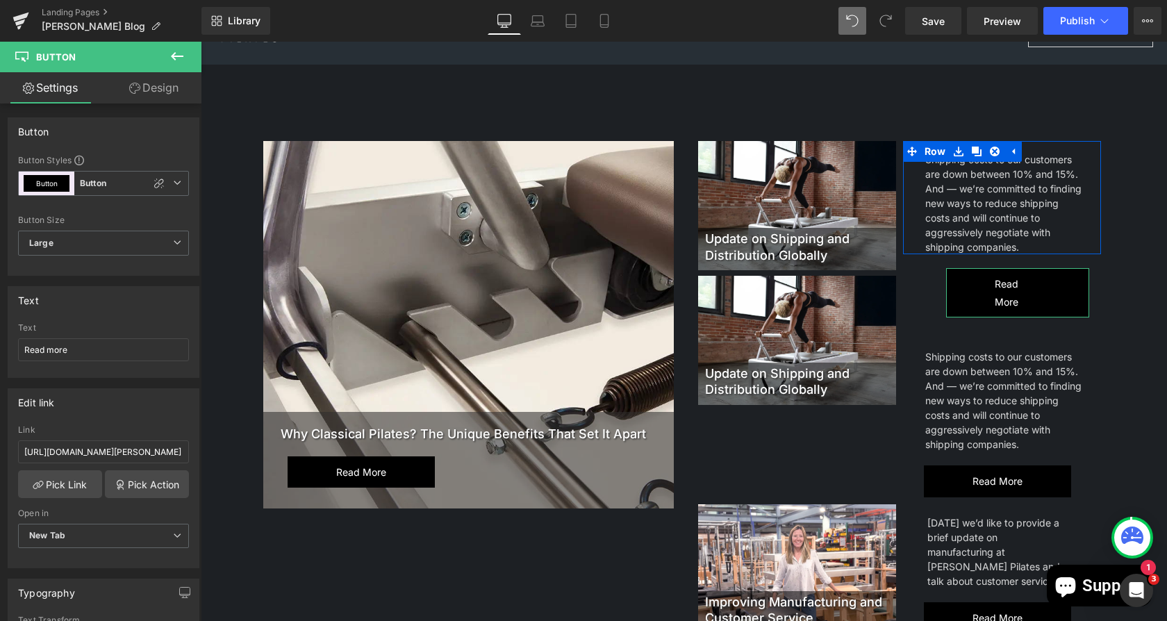
click at [143, 89] on link "Design" at bounding box center [154, 87] width 101 height 31
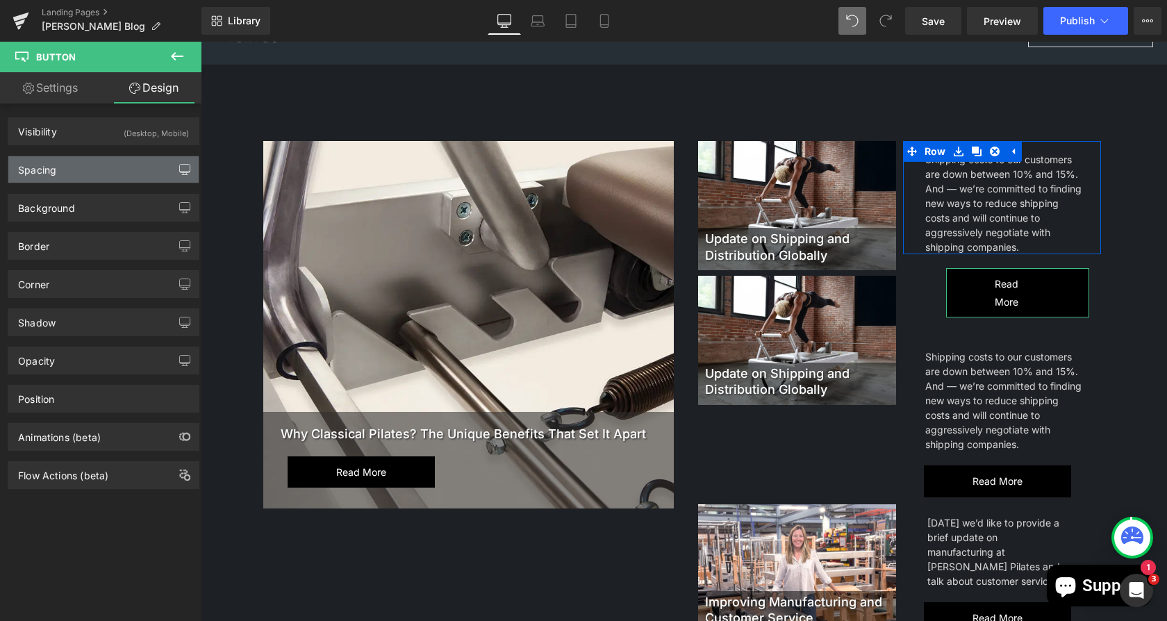
click at [174, 171] on button "button" at bounding box center [185, 169] width 22 height 26
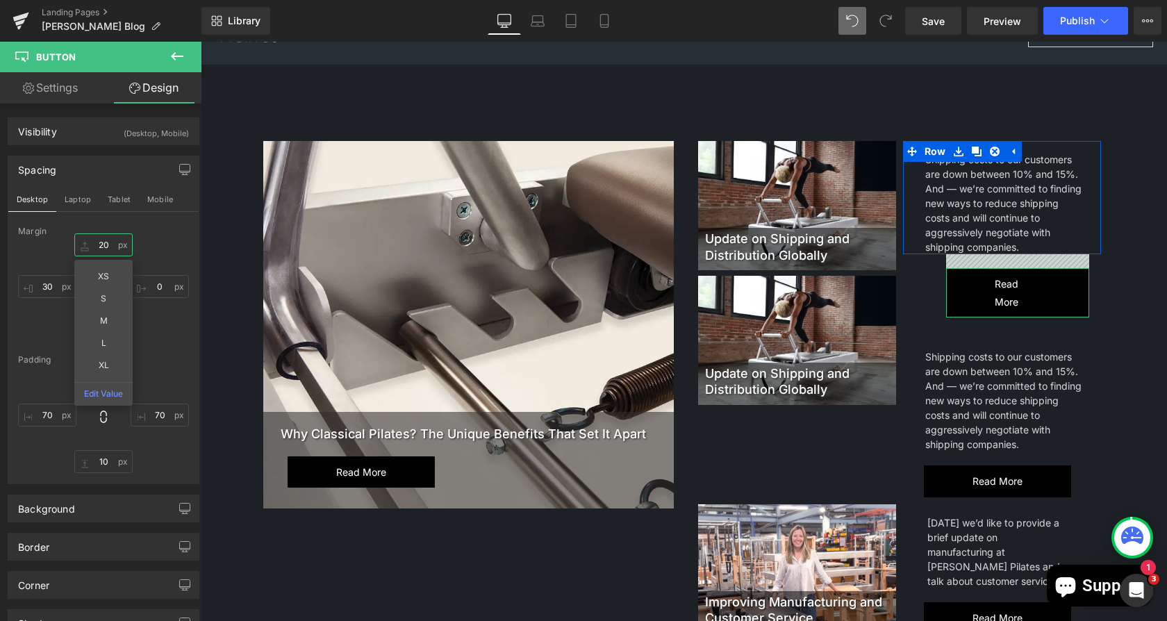
click at [113, 247] on input "text" at bounding box center [103, 244] width 58 height 23
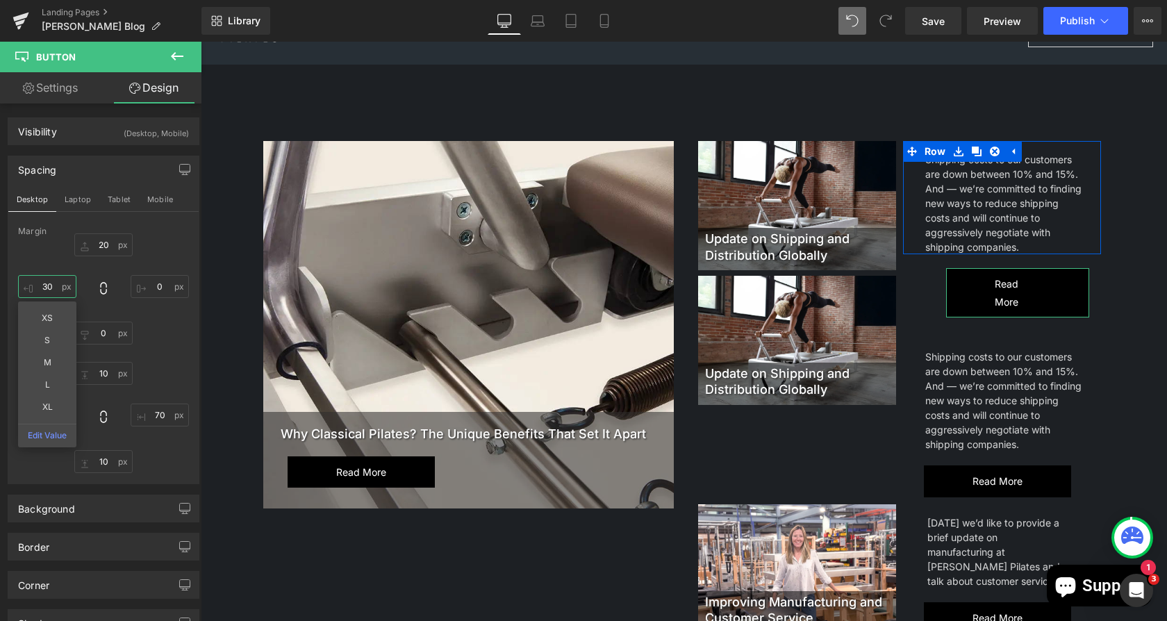
click at [59, 284] on input "text" at bounding box center [47, 286] width 58 height 23
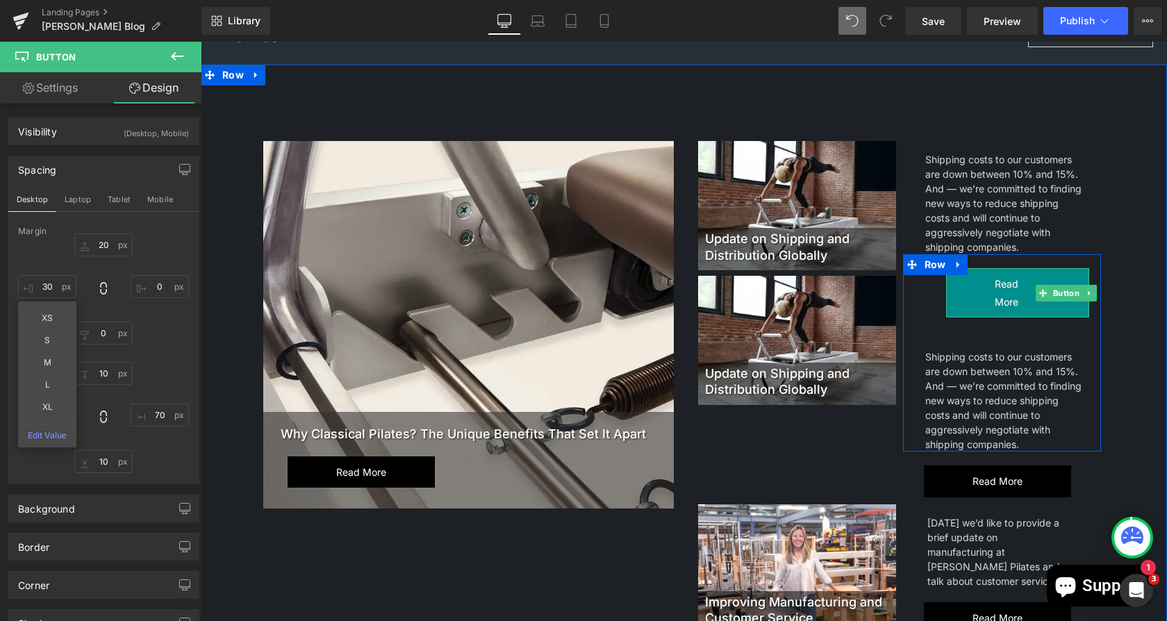
click at [999, 293] on span "Read more" at bounding box center [1018, 292] width 46 height 35
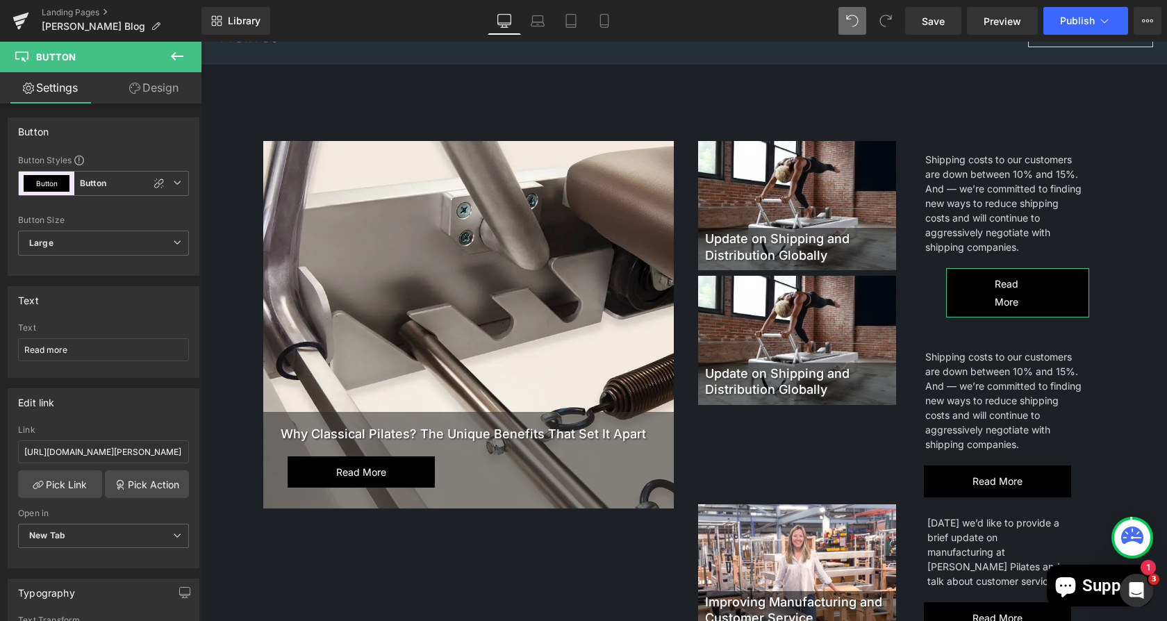
click at [155, 98] on link "Design" at bounding box center [154, 87] width 101 height 31
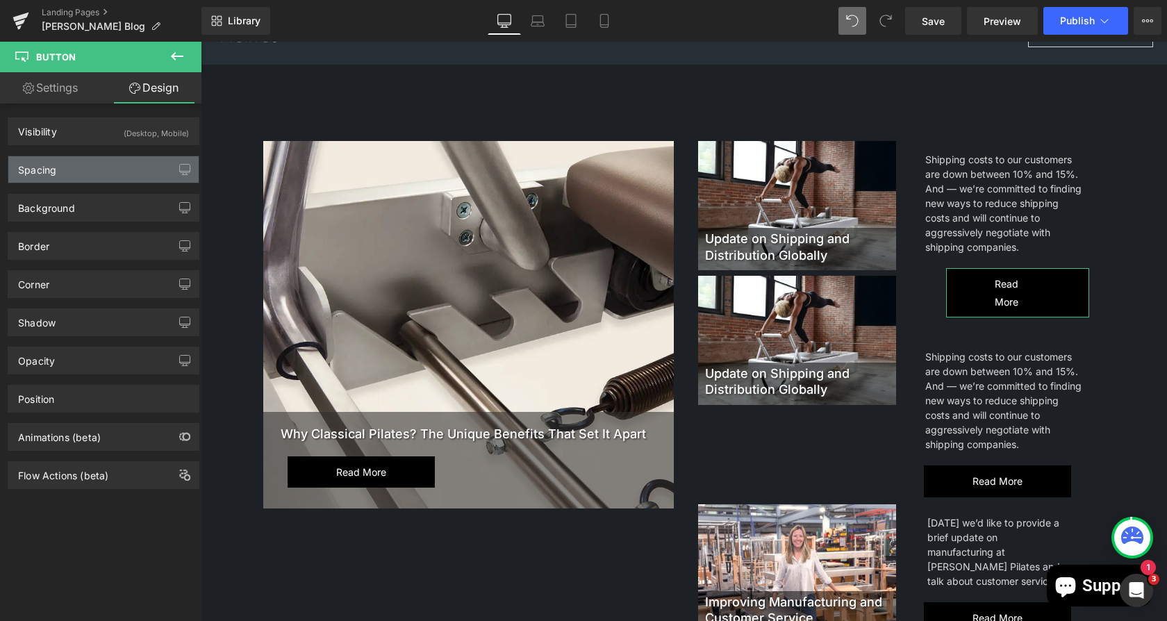
click at [66, 172] on div "Spacing" at bounding box center [103, 169] width 190 height 26
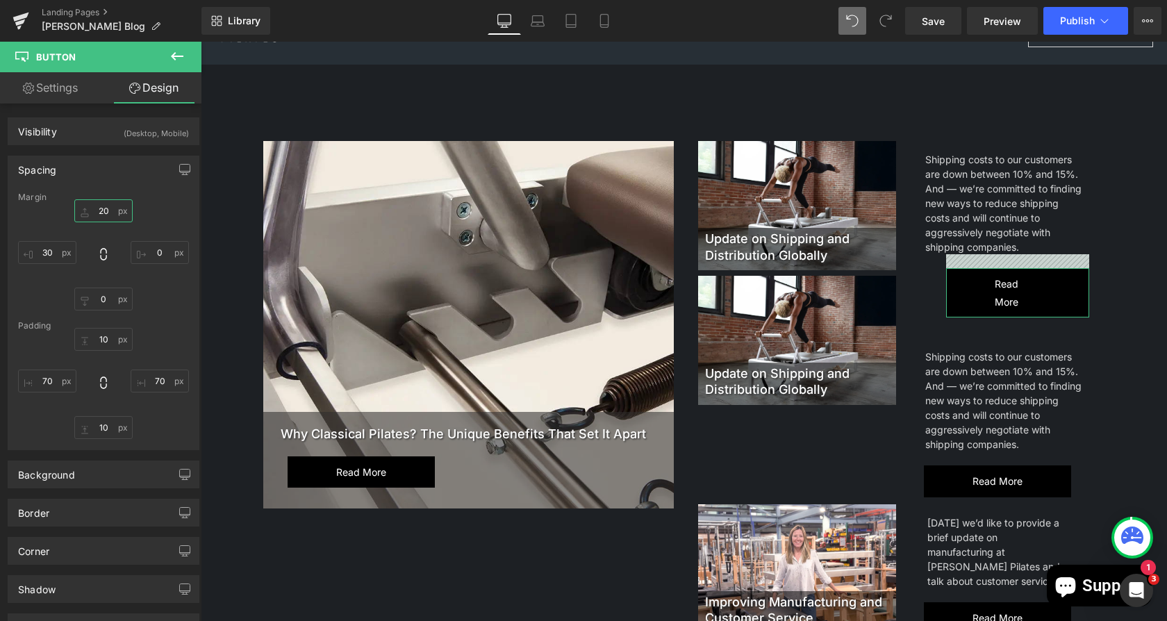
click at [108, 213] on input "text" at bounding box center [103, 210] width 58 height 23
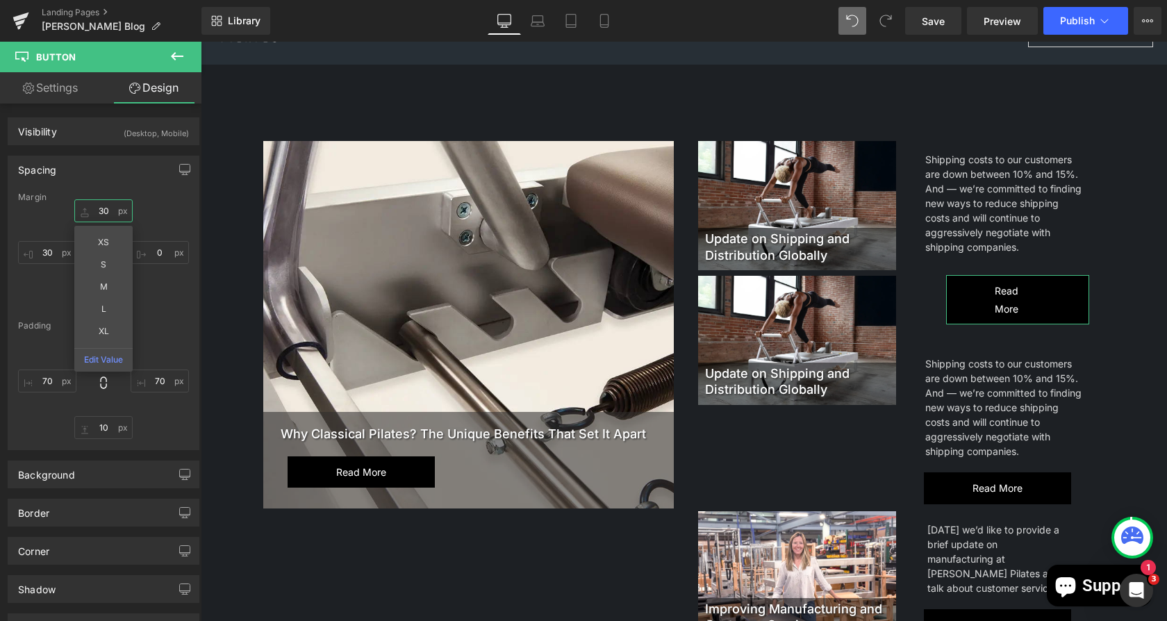
type input "3"
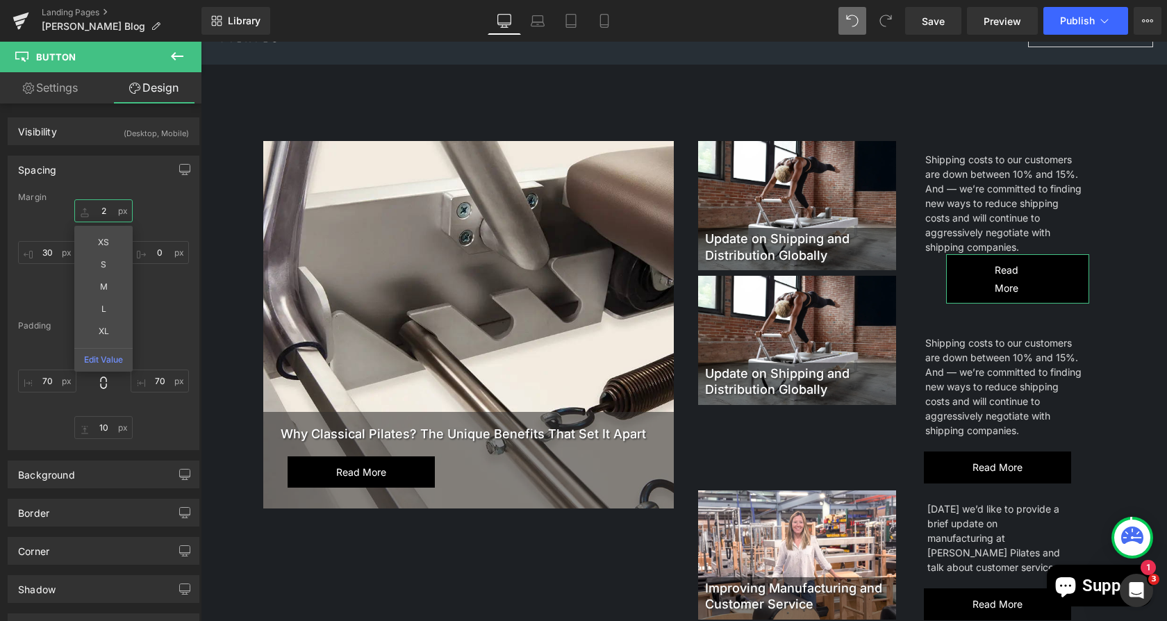
type input "20"
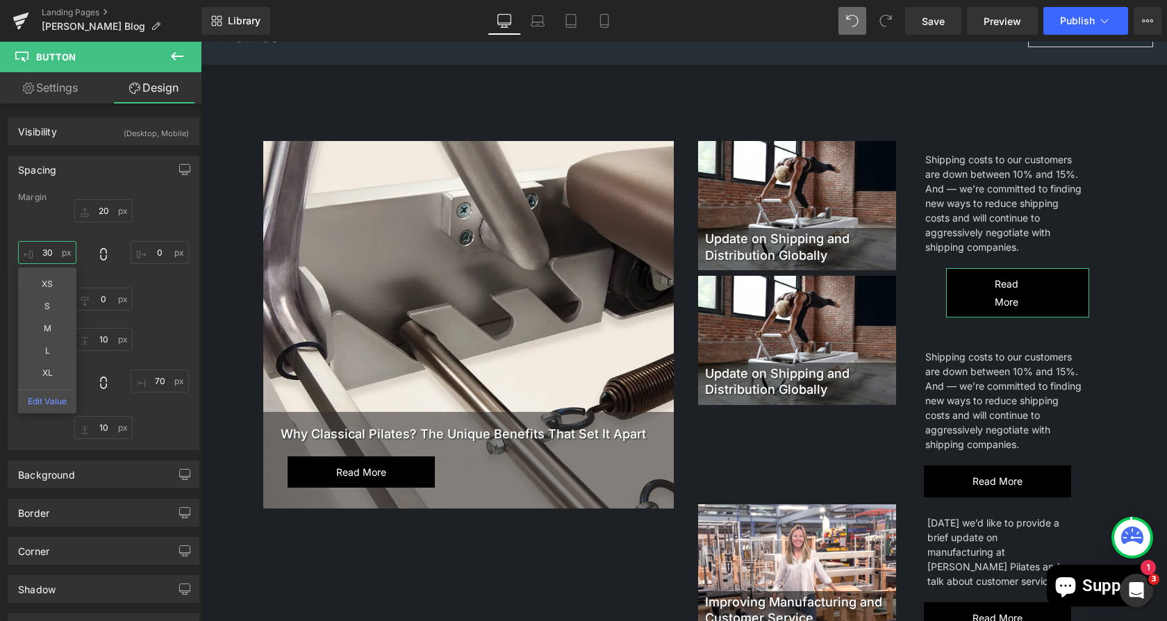
click at [56, 250] on input "text" at bounding box center [47, 252] width 58 height 23
type input "4"
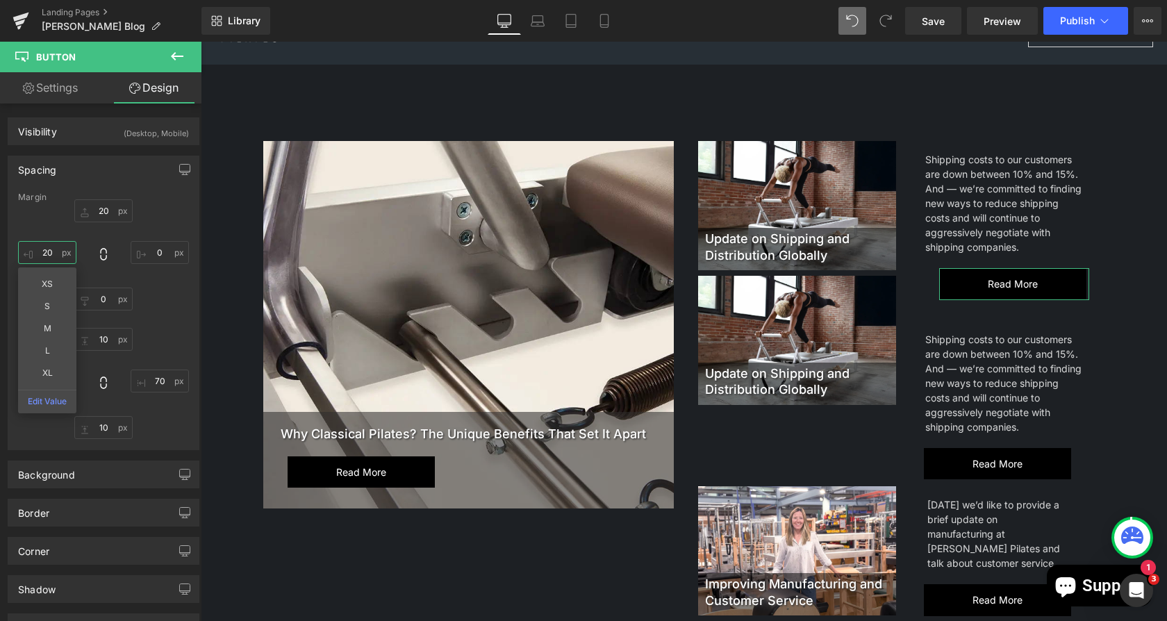
type input "20"
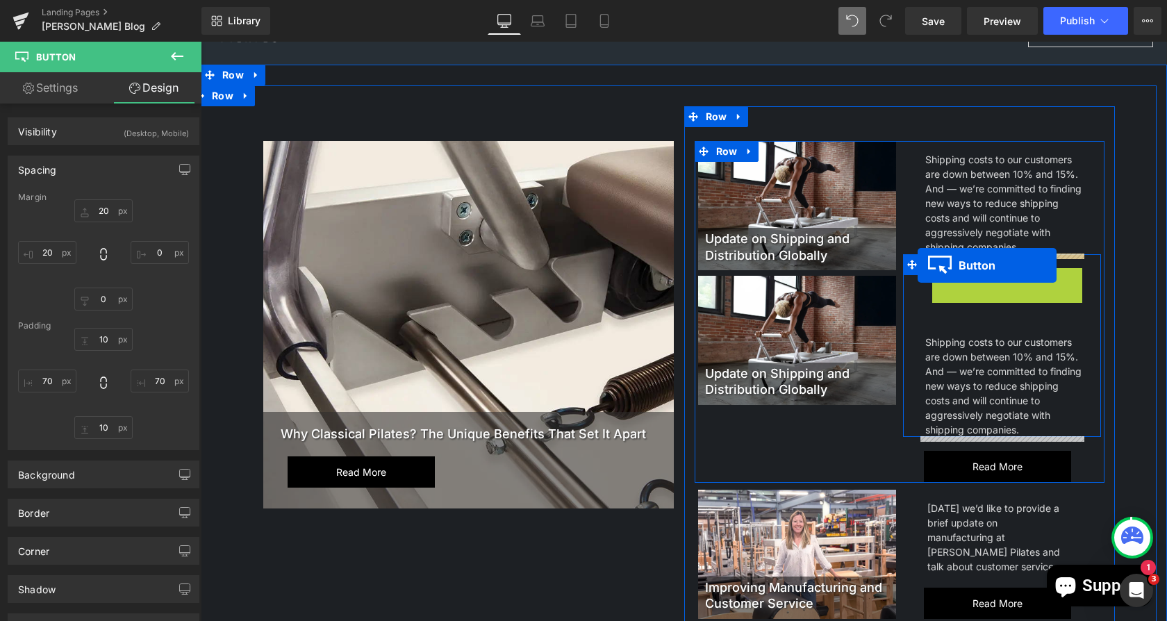
drag, startPoint x: 1030, startPoint y: 281, endPoint x: 918, endPoint y: 265, distance: 112.9
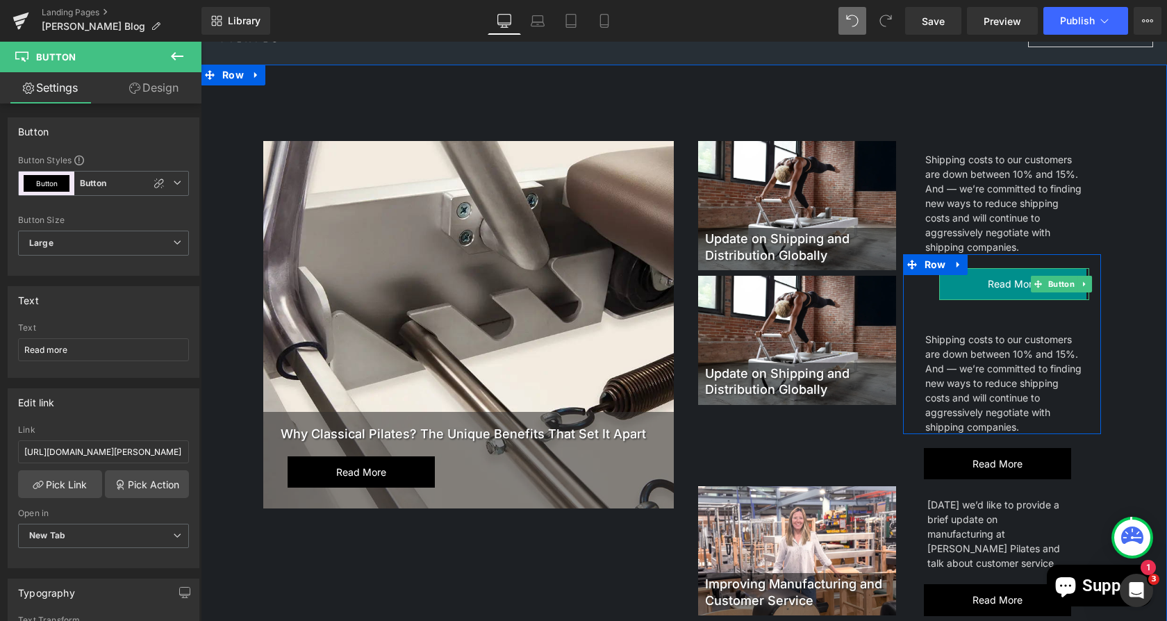
click at [1008, 281] on span "Read more" at bounding box center [1013, 284] width 50 height 18
click at [1000, 280] on span "Read more" at bounding box center [1013, 284] width 50 height 18
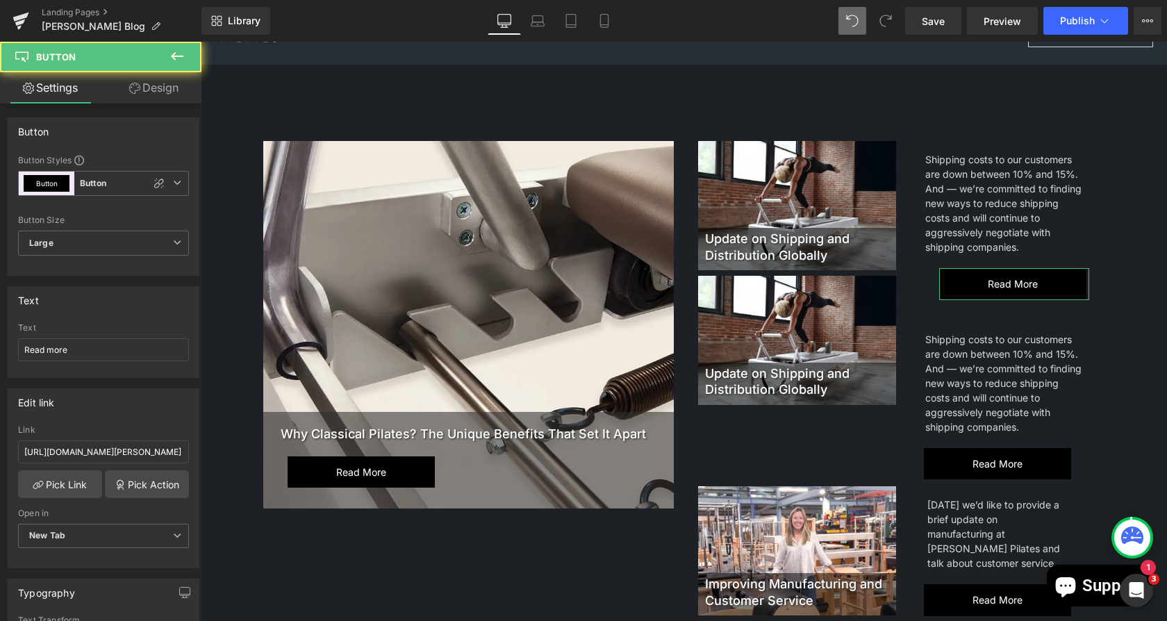
click at [146, 90] on link "Design" at bounding box center [154, 87] width 101 height 31
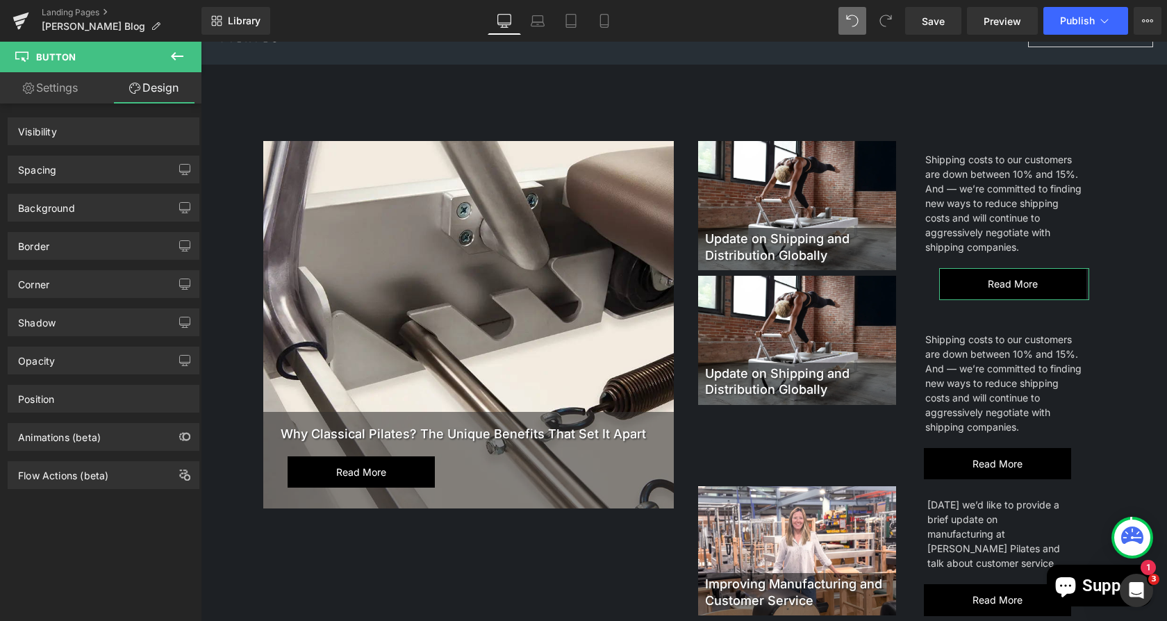
click at [106, 170] on div "Spacing" at bounding box center [103, 169] width 190 height 26
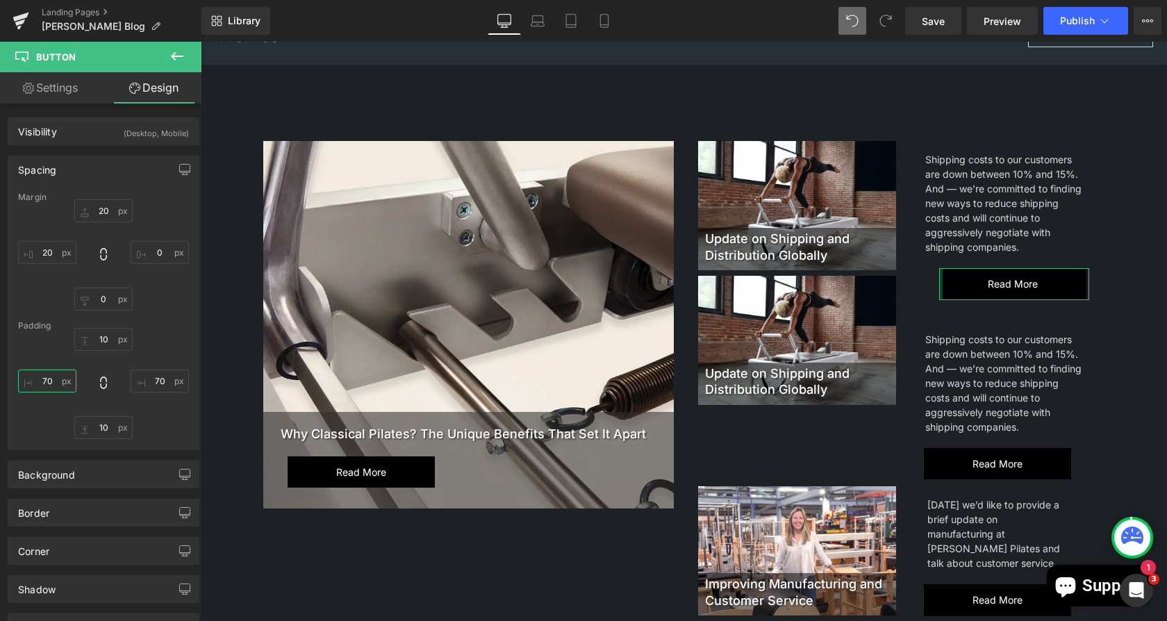
click at [56, 379] on input "70" at bounding box center [47, 381] width 58 height 23
type input "5"
type input "4"
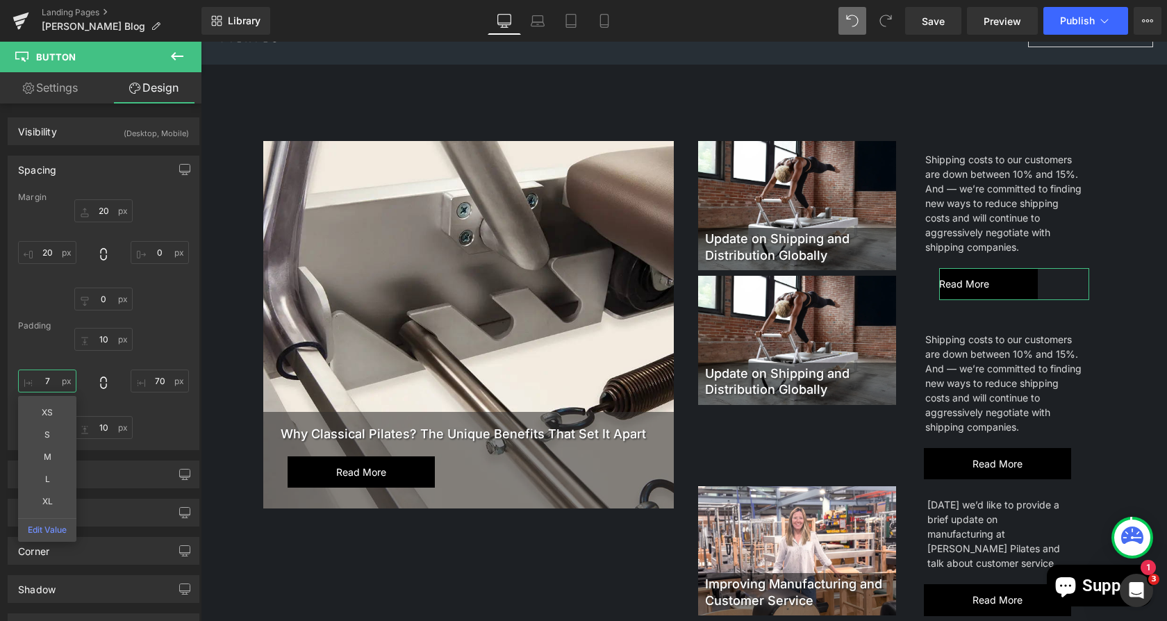
type input "70"
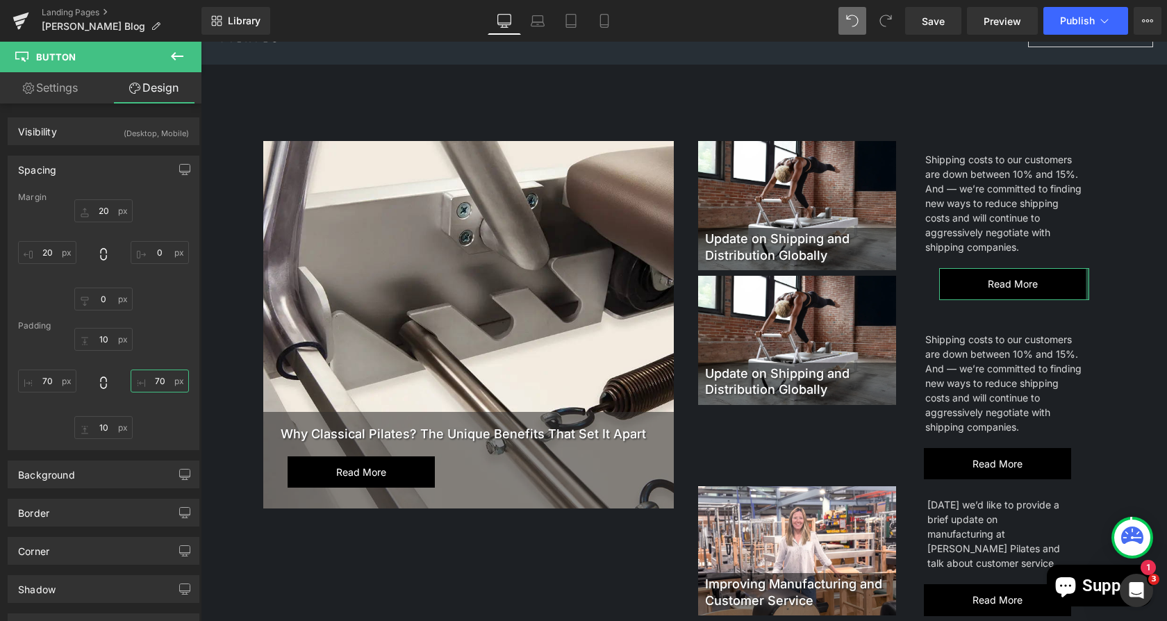
click at [163, 384] on input "70" at bounding box center [160, 381] width 58 height 23
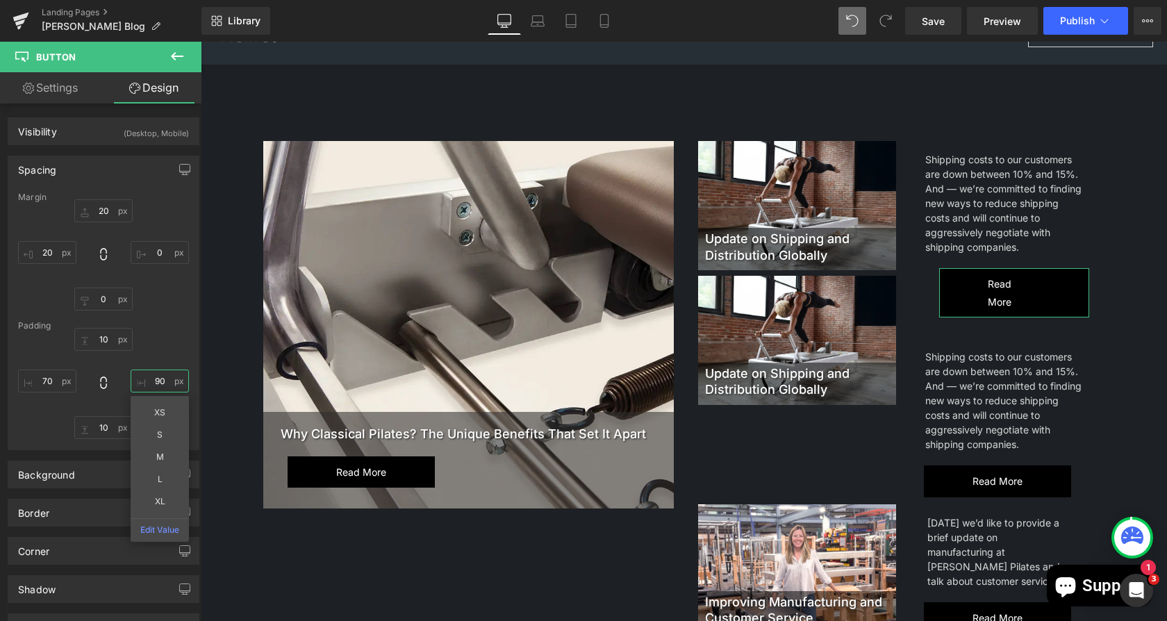
type input "9"
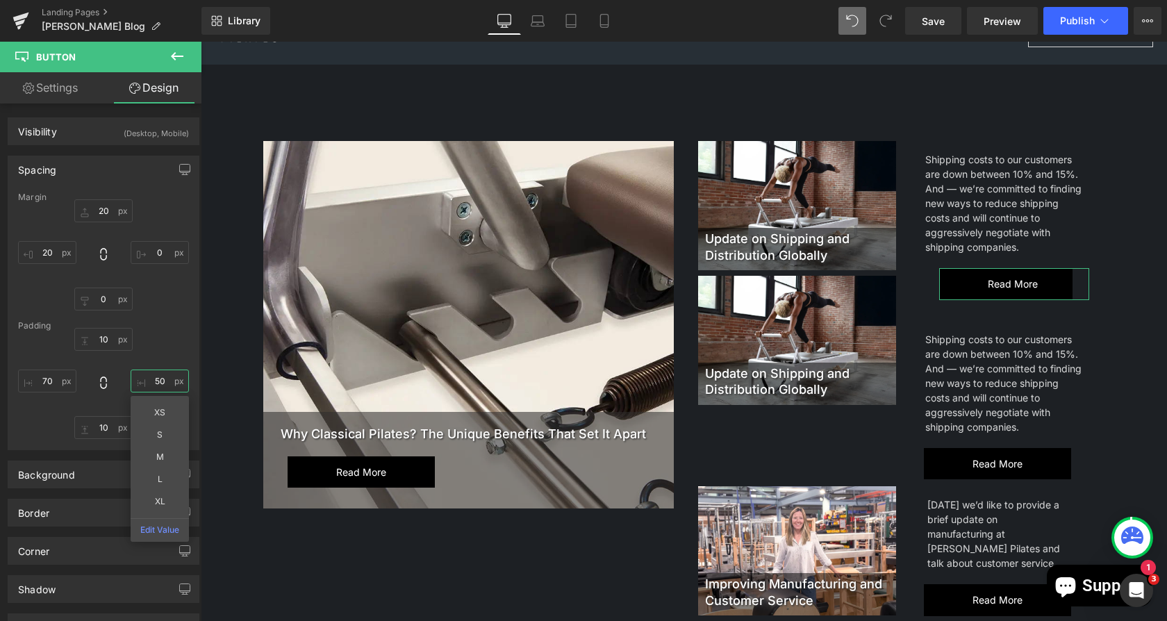
type input "50"
click at [53, 423] on div "10 50 XS S M L XL Edit Value 10 70" at bounding box center [103, 383] width 171 height 111
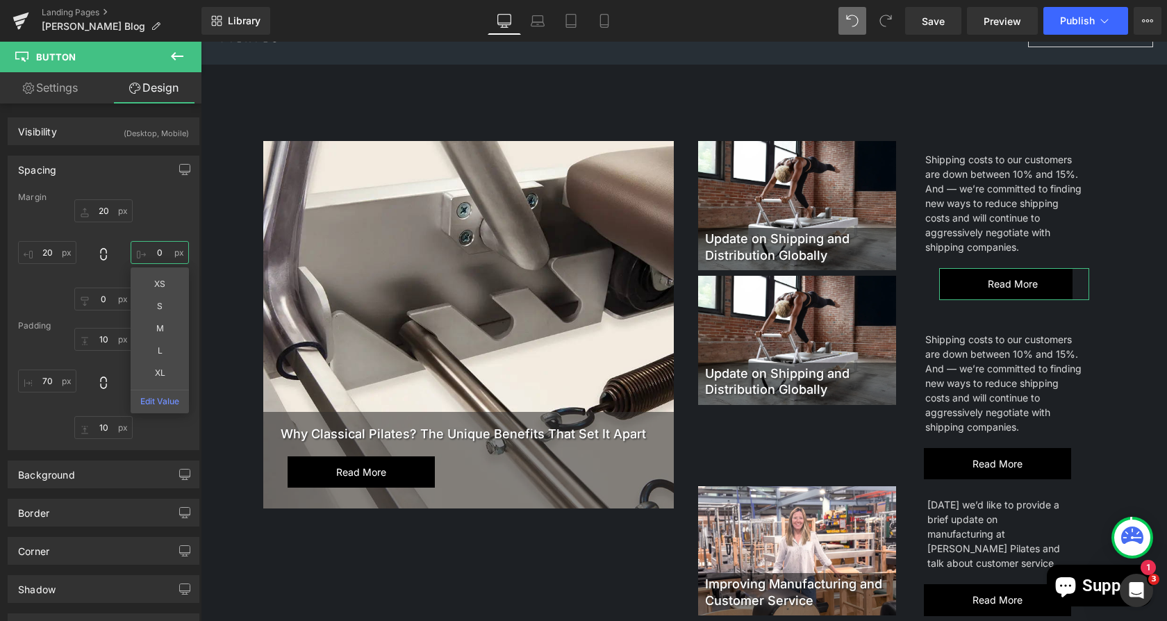
click at [161, 246] on input "0" at bounding box center [160, 252] width 58 height 23
click at [102, 293] on input "0" at bounding box center [103, 299] width 58 height 23
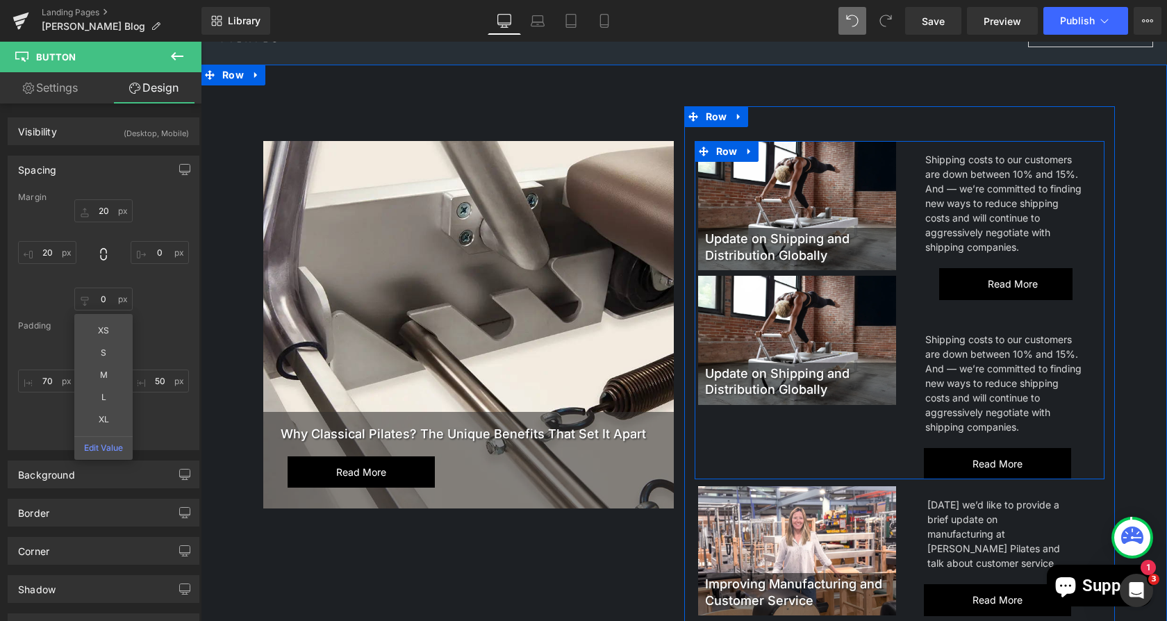
click at [776, 457] on div "Update on Shipping and Distribution Globally Heading Hero Banner Update on Ship…" at bounding box center [900, 310] width 411 height 338
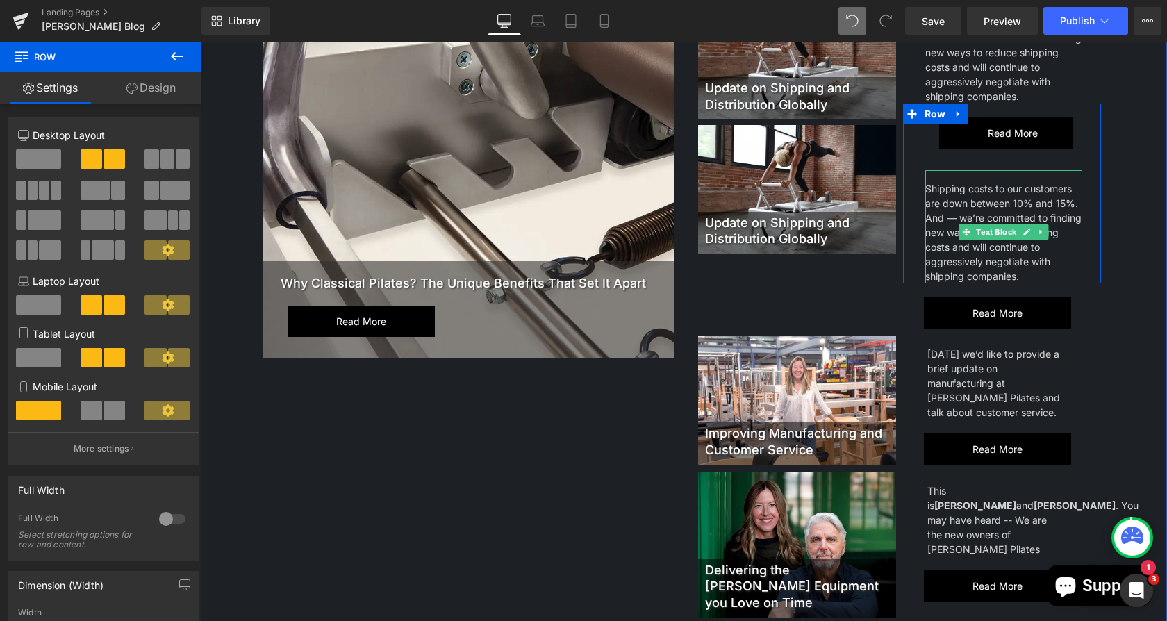
scroll to position [263, 0]
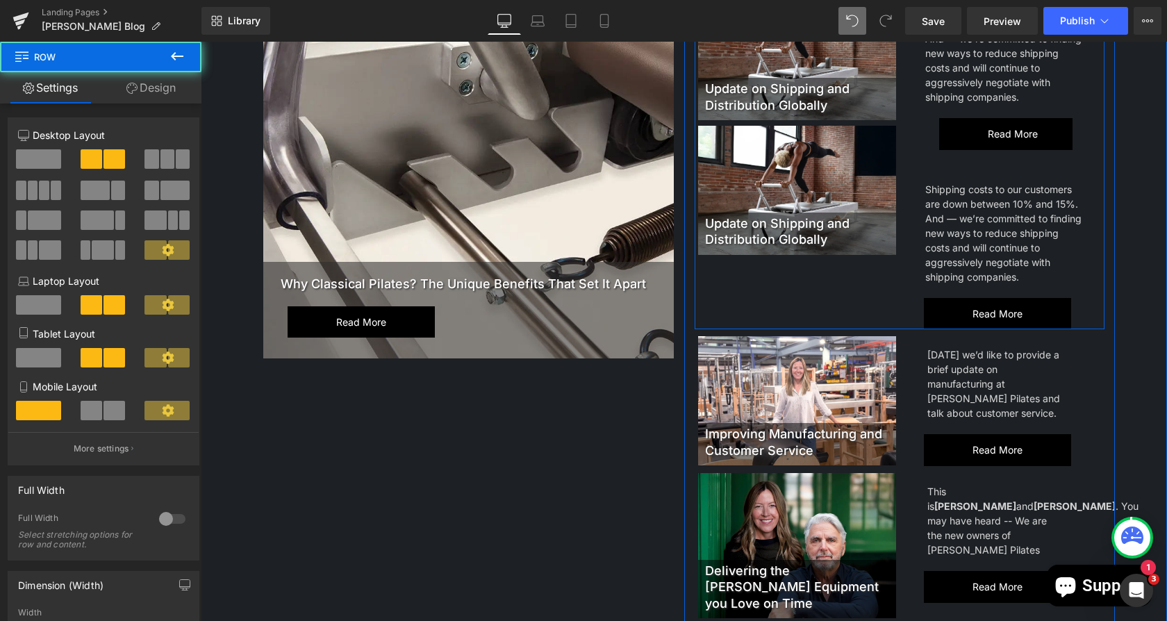
click at [790, 311] on div "Update on Shipping and Distribution Globally Heading Hero Banner Update on Ship…" at bounding box center [900, 160] width 411 height 338
click at [762, 311] on div "Update on Shipping and Distribution Globally Heading Hero Banner Update on Ship…" at bounding box center [900, 160] width 411 height 338
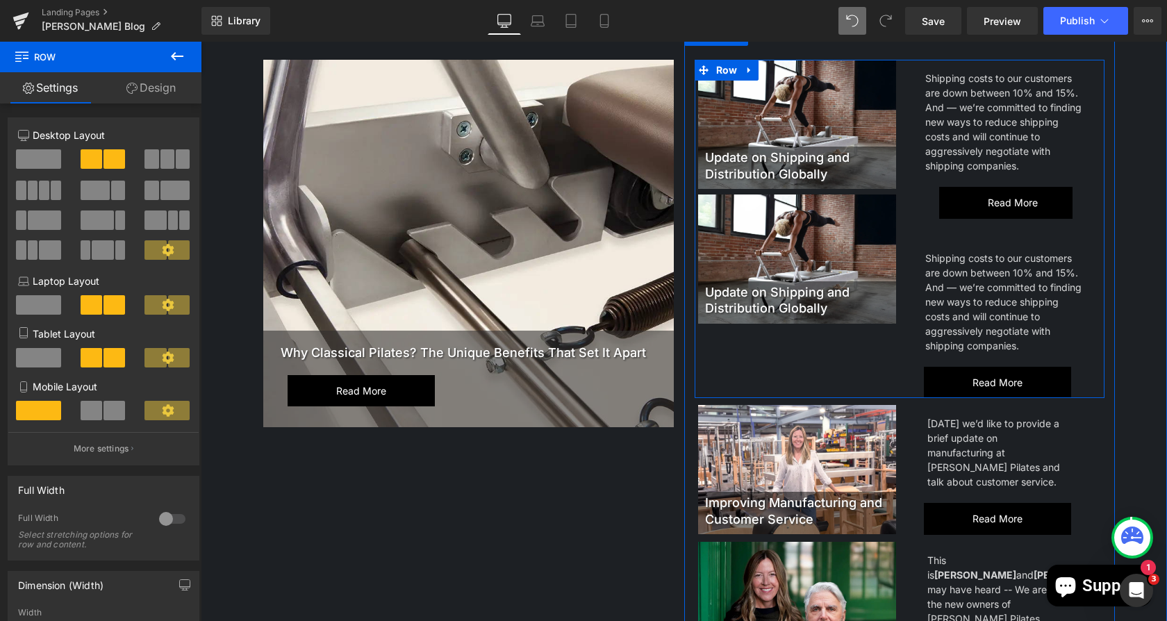
scroll to position [175, 0]
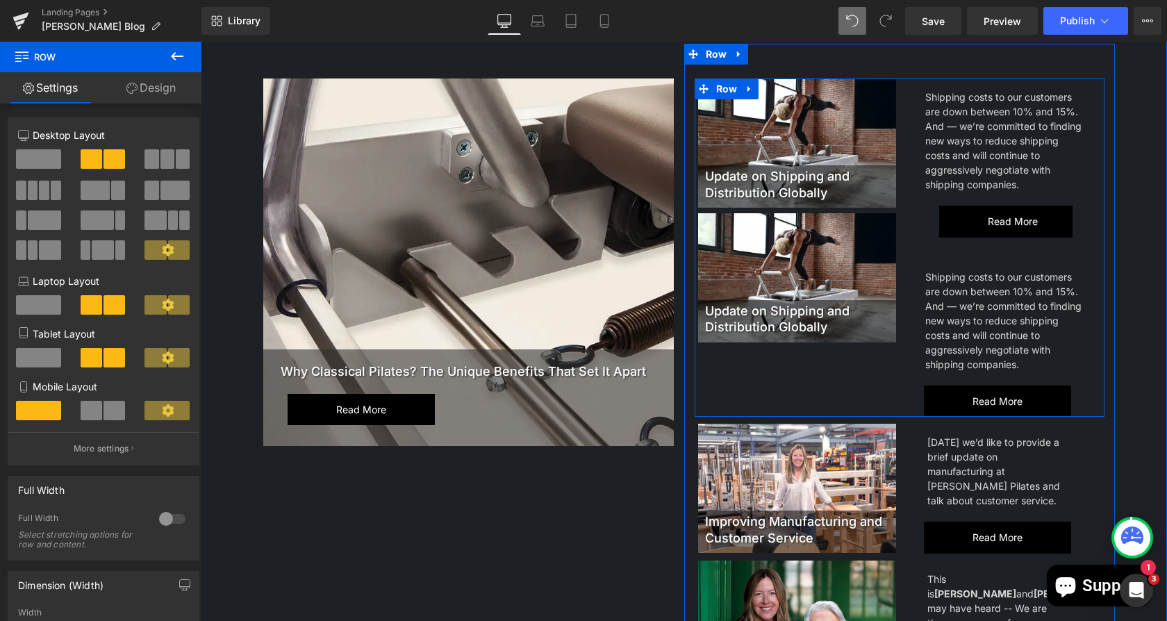
click at [765, 281] on div at bounding box center [797, 277] width 198 height 129
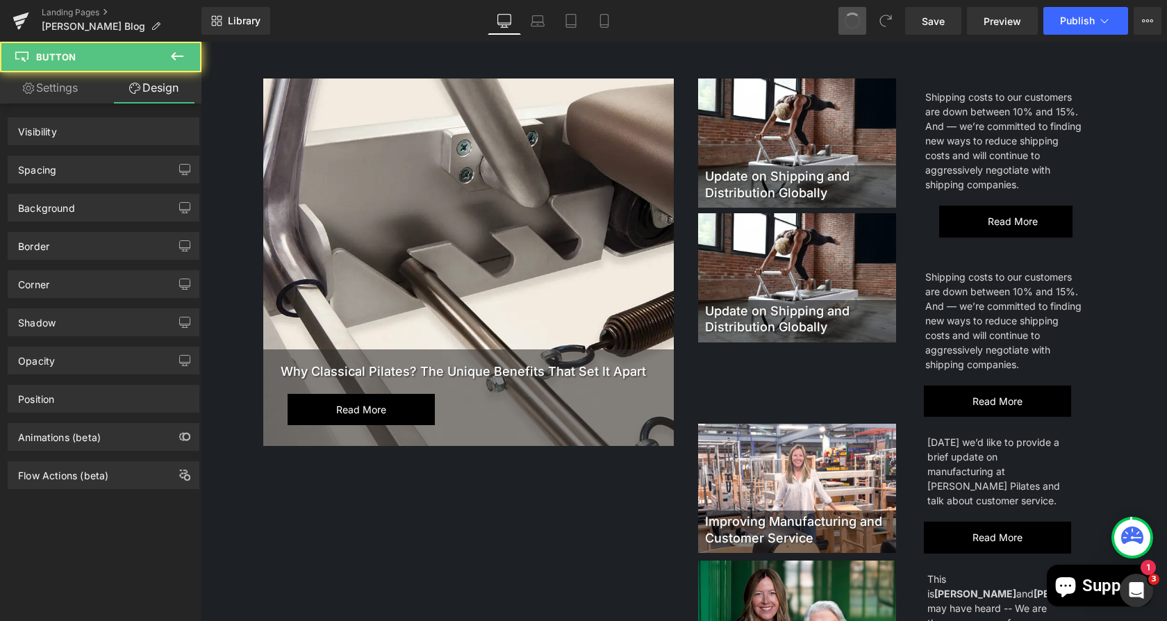
click at [855, 19] on span at bounding box center [853, 21] width 24 height 24
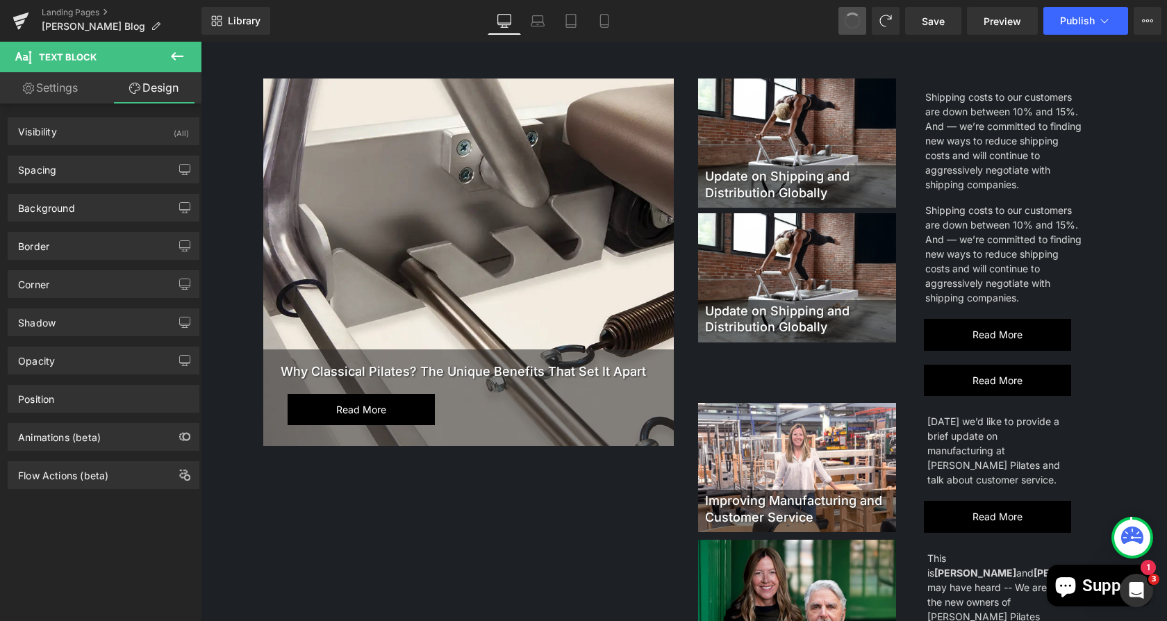
click at [854, 15] on span at bounding box center [852, 20] width 21 height 21
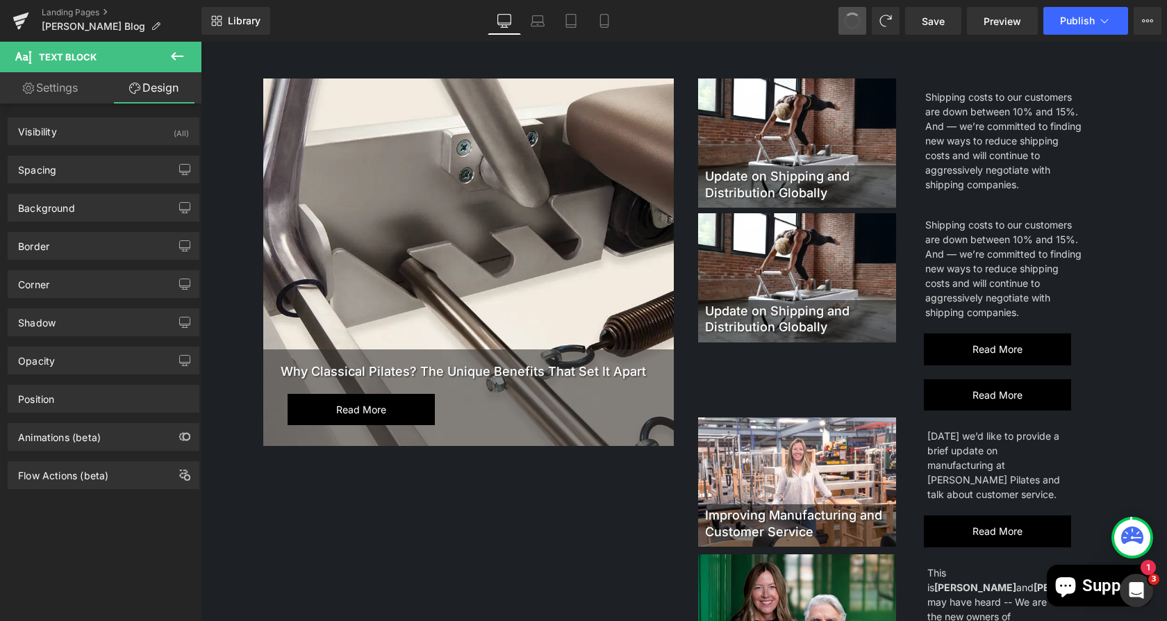
click at [854, 15] on span at bounding box center [852, 20] width 19 height 19
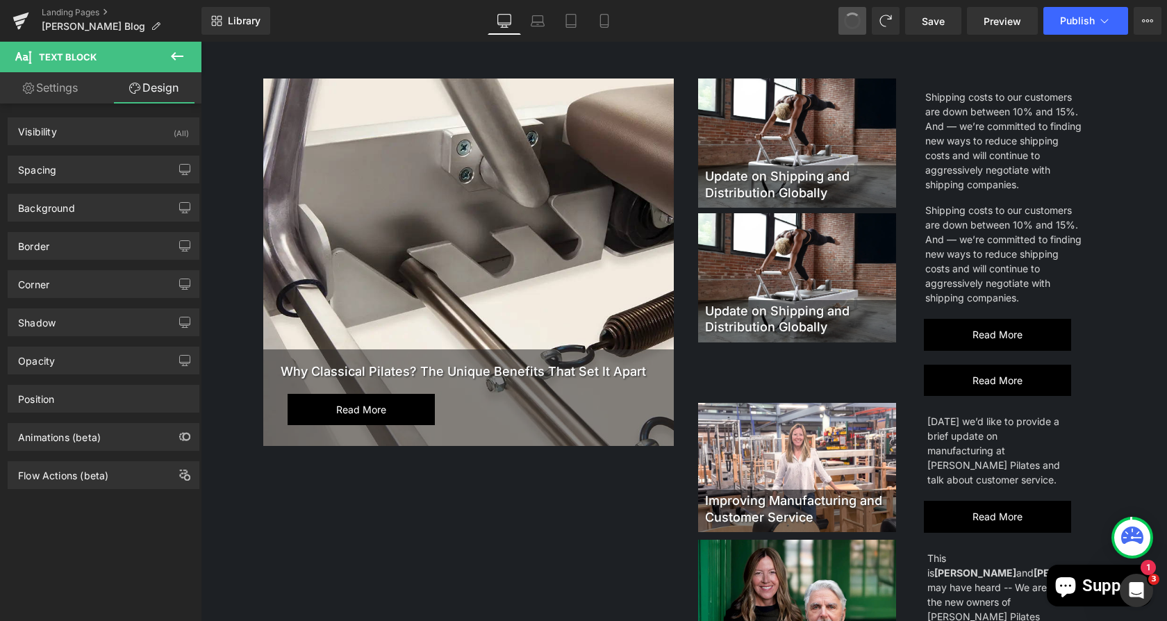
click at [854, 15] on span at bounding box center [853, 21] width 24 height 24
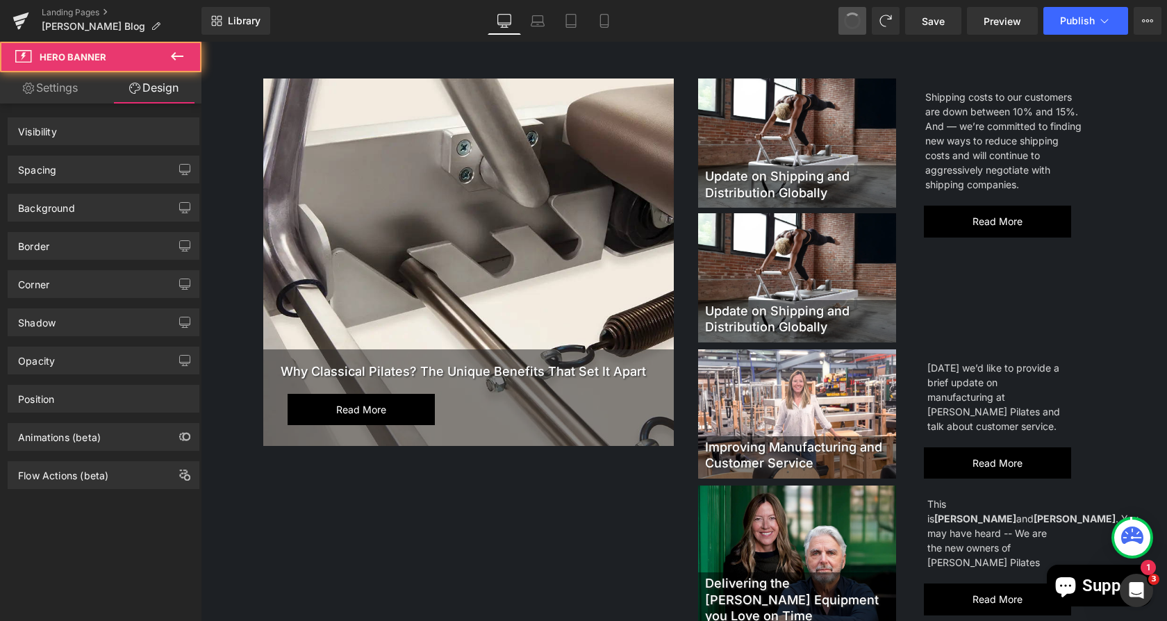
click at [854, 15] on span at bounding box center [852, 21] width 17 height 17
click at [854, 15] on span at bounding box center [852, 20] width 19 height 19
click at [854, 15] on span at bounding box center [853, 21] width 24 height 24
click at [854, 15] on span at bounding box center [853, 21] width 18 height 18
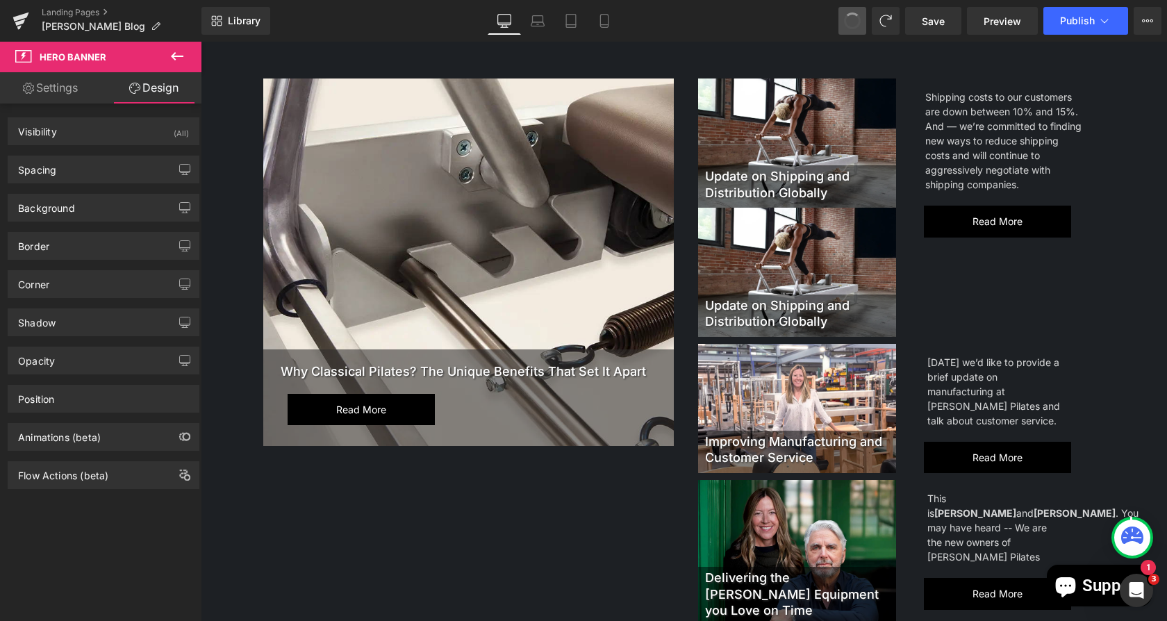
click at [853, 21] on span at bounding box center [853, 21] width 23 height 23
click at [853, 21] on span at bounding box center [852, 20] width 21 height 21
click at [859, 17] on span at bounding box center [853, 21] width 23 height 23
click at [859, 17] on span at bounding box center [853, 21] width 24 height 24
click at [859, 17] on span at bounding box center [853, 21] width 23 height 23
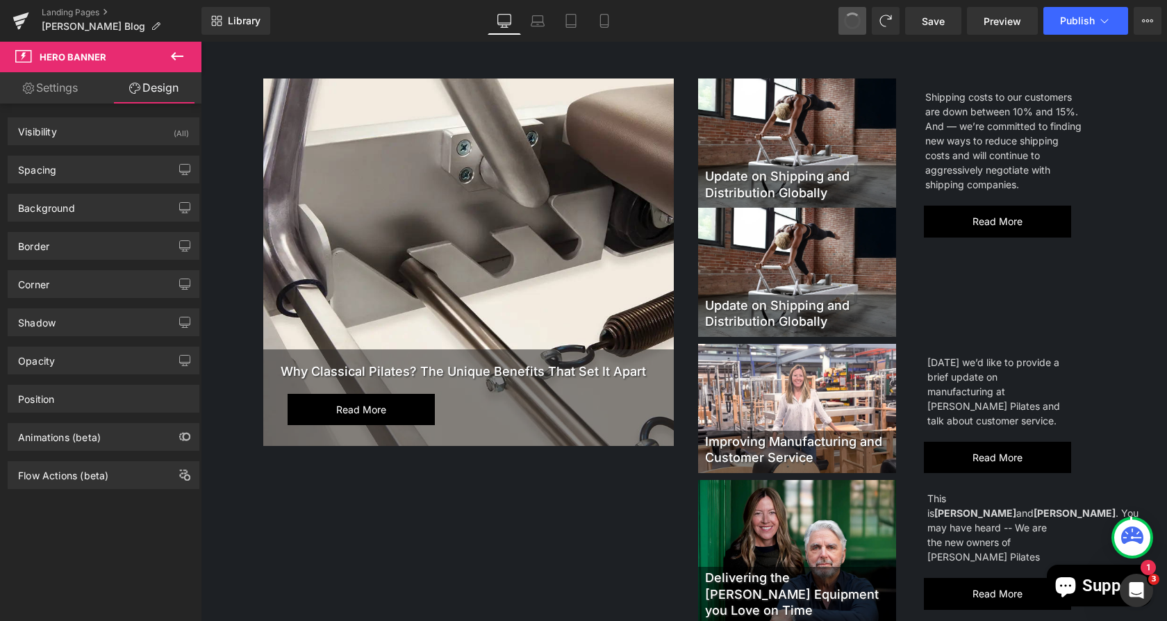
click at [859, 17] on span at bounding box center [853, 21] width 24 height 24
click at [859, 17] on span at bounding box center [852, 20] width 21 height 21
click at [859, 17] on span at bounding box center [853, 21] width 24 height 24
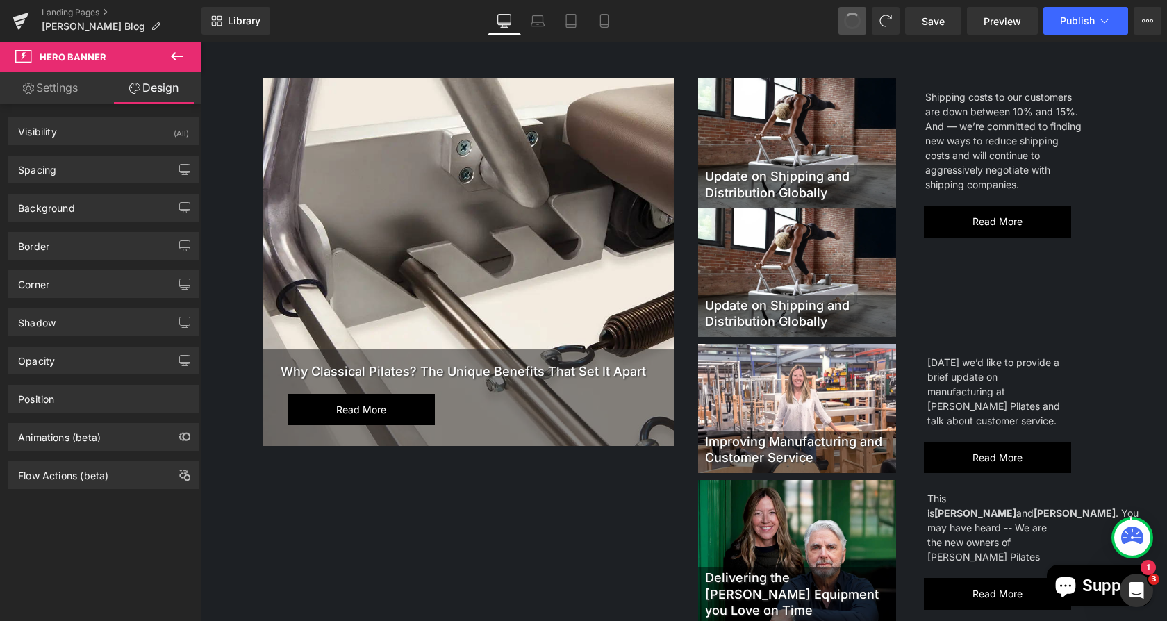
click at [859, 17] on span at bounding box center [853, 21] width 24 height 24
click at [859, 17] on span at bounding box center [853, 21] width 18 height 18
click at [859, 17] on span at bounding box center [852, 21] width 17 height 17
click at [859, 17] on span at bounding box center [853, 21] width 23 height 23
click at [1145, 13] on button "View Live Page View with current Template Save Template to Library Schedule Pub…" at bounding box center [1148, 21] width 28 height 28
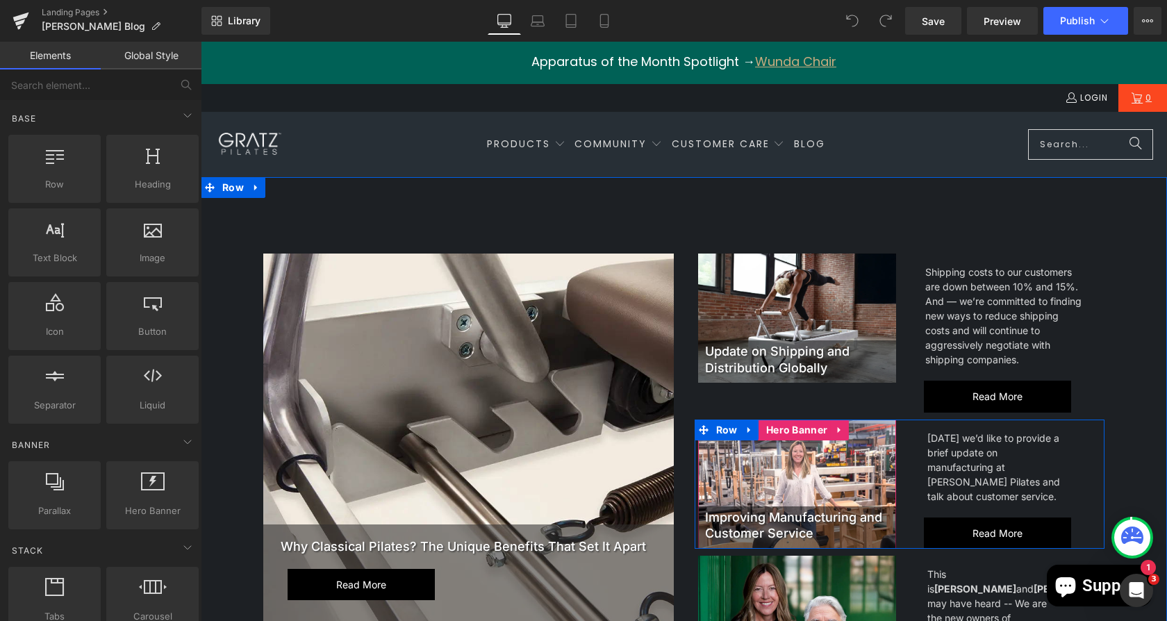
scroll to position [299, 0]
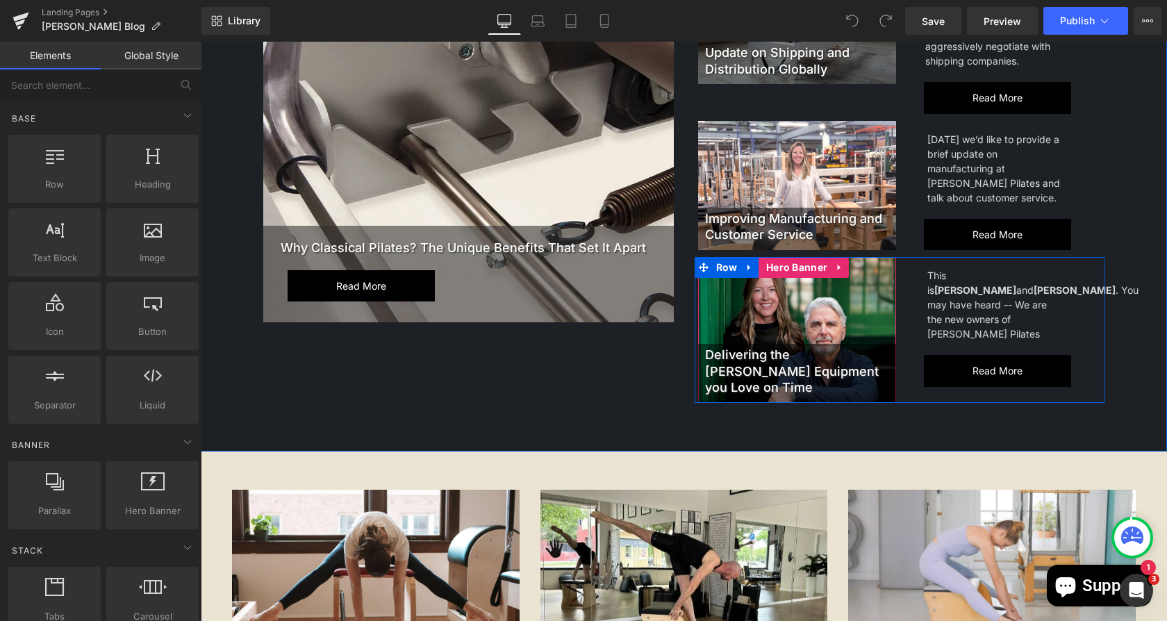
drag, startPoint x: 775, startPoint y: 302, endPoint x: 794, endPoint y: 293, distance: 21.8
click at [775, 302] on div at bounding box center [797, 329] width 198 height 145
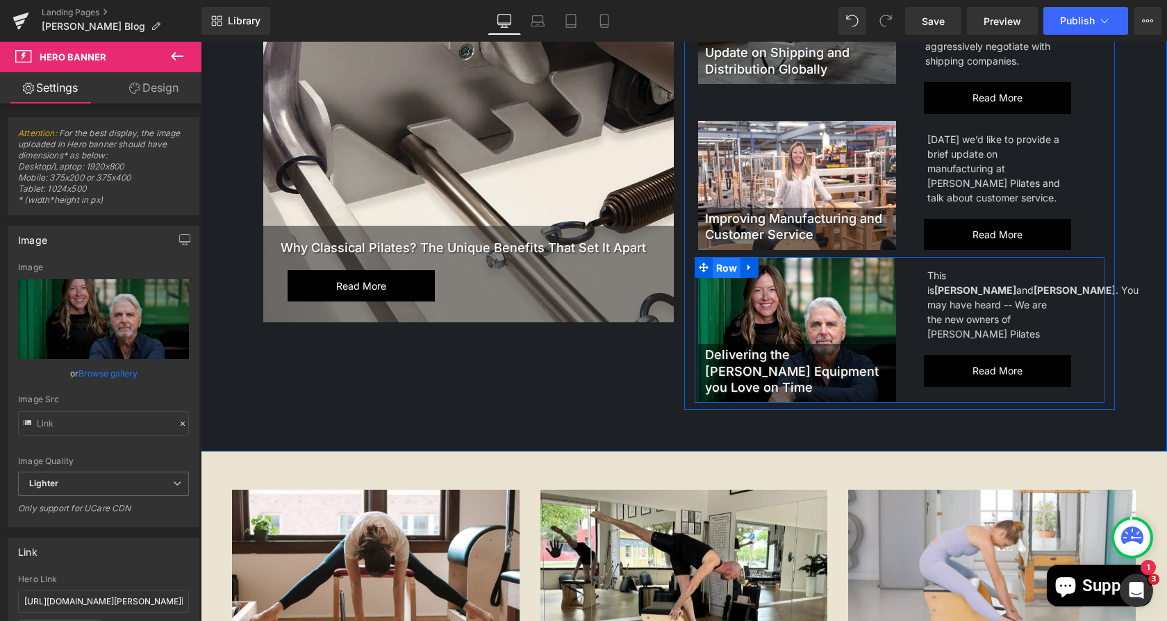
click at [723, 269] on span "Row" at bounding box center [727, 268] width 28 height 21
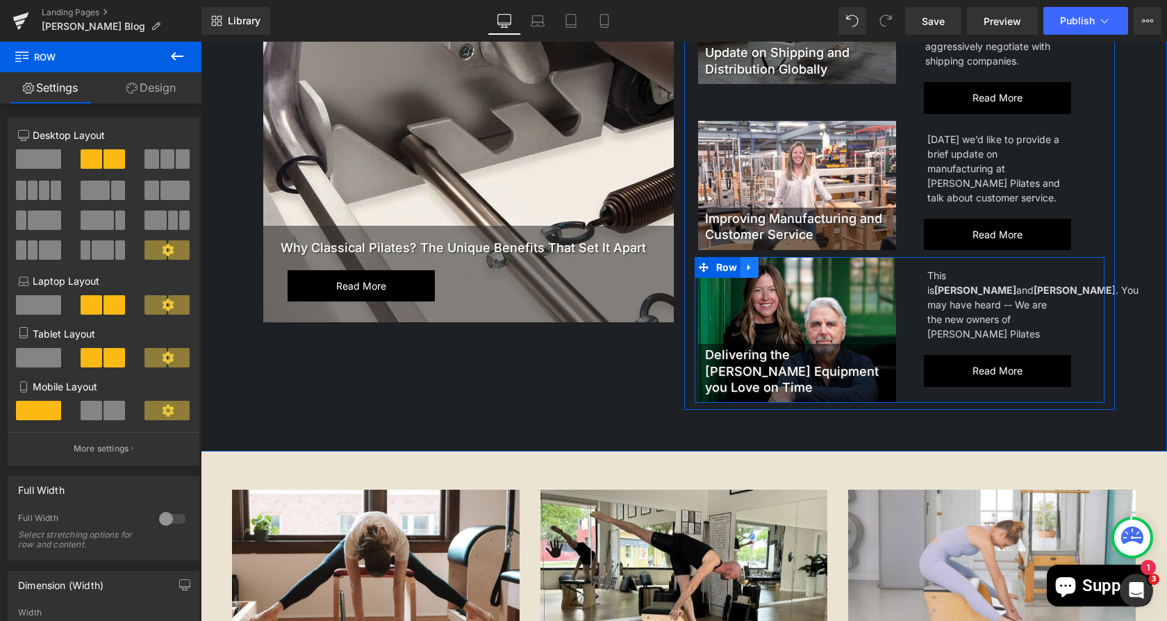
click at [745, 263] on icon at bounding box center [750, 268] width 10 height 10
click at [745, 265] on icon at bounding box center [750, 268] width 10 height 10
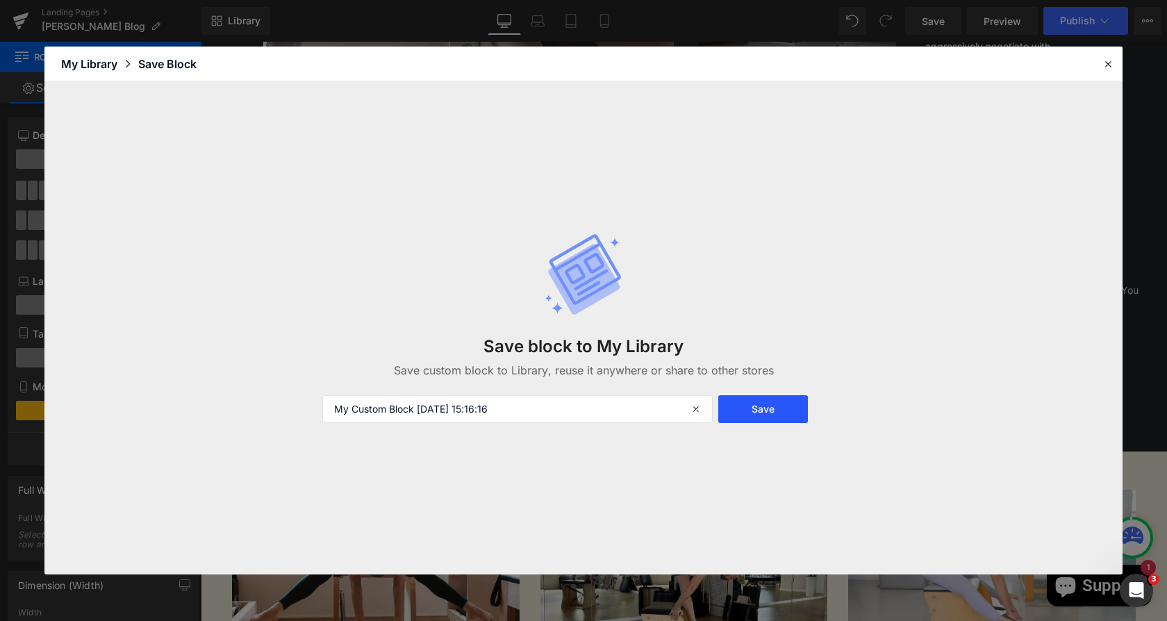
click at [761, 411] on button "Save" at bounding box center [764, 409] width 90 height 28
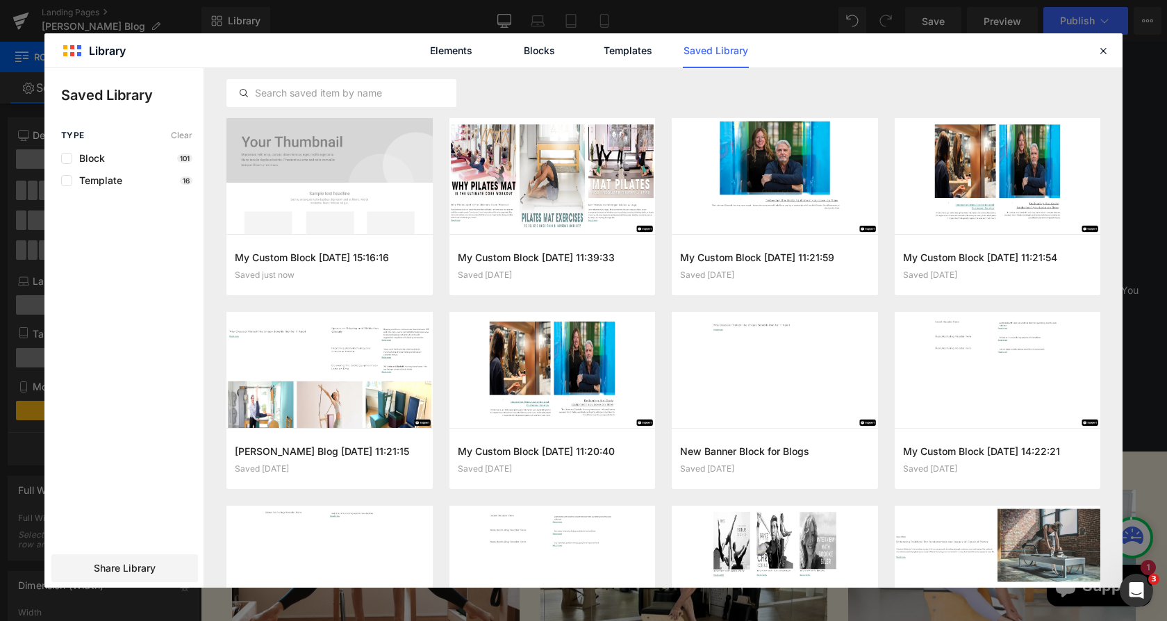
click at [1094, 52] on div "Elements Blocks Templates Saved Library" at bounding box center [583, 50] width 1079 height 34
click at [1105, 50] on icon at bounding box center [1103, 50] width 13 height 13
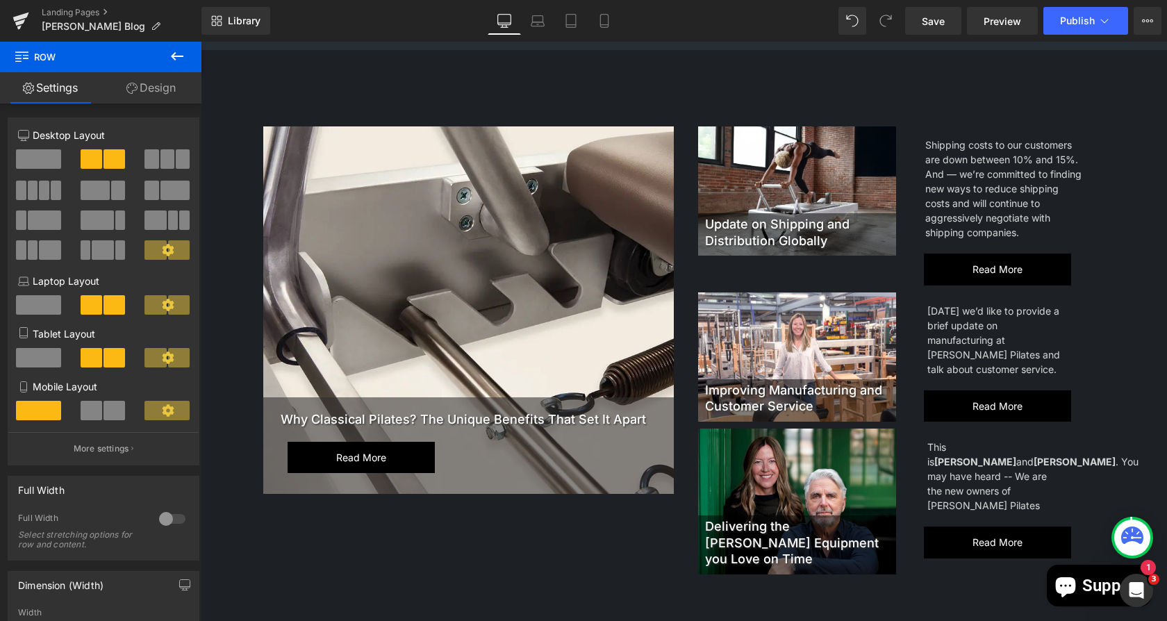
scroll to position [128, 0]
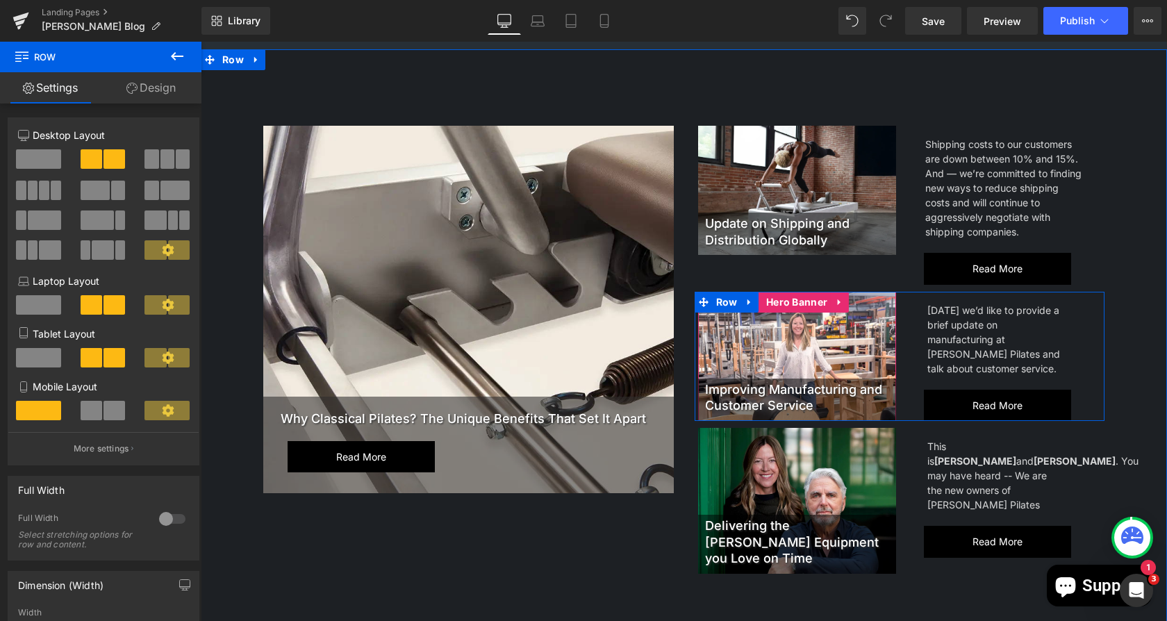
click at [798, 343] on div at bounding box center [797, 356] width 198 height 129
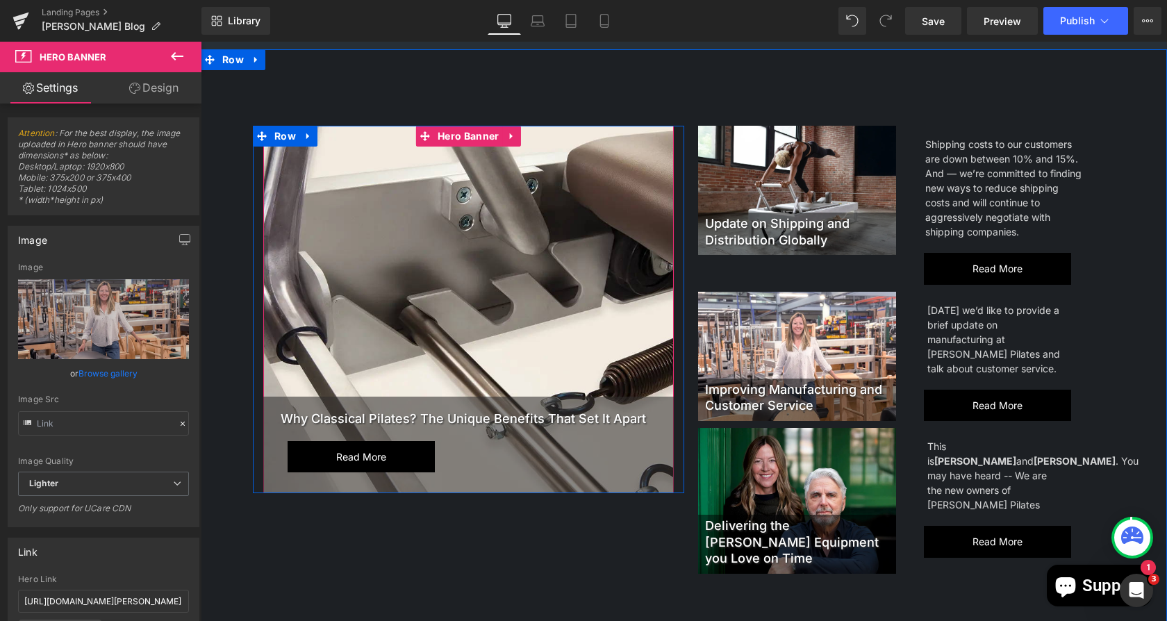
click at [478, 238] on div at bounding box center [468, 310] width 411 height 368
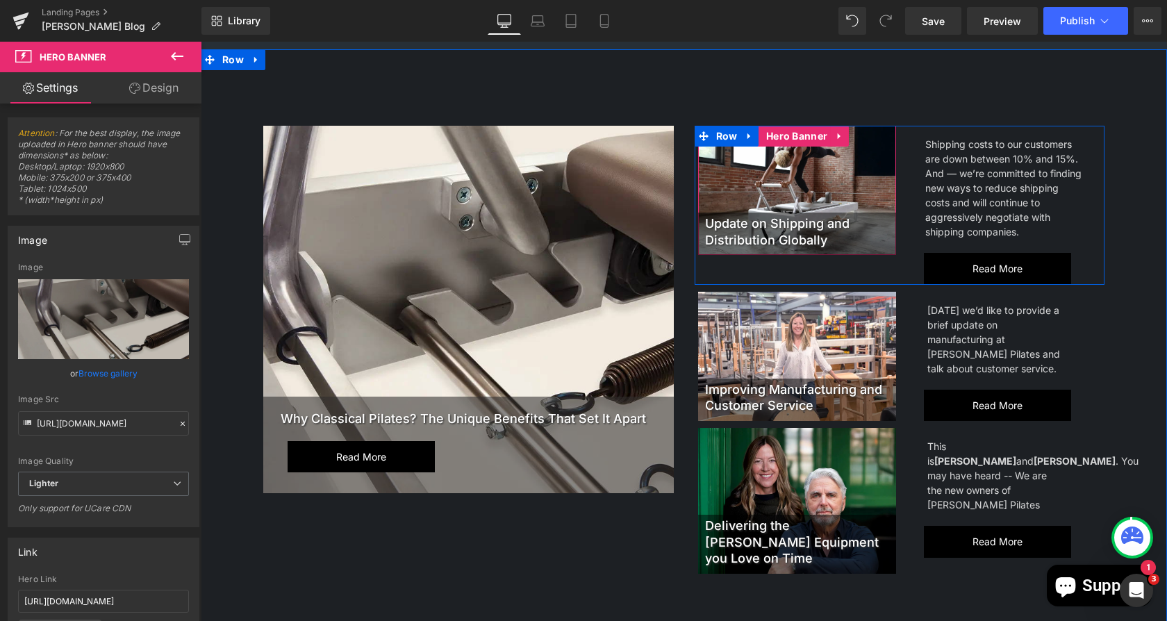
click at [780, 177] on div at bounding box center [797, 190] width 198 height 129
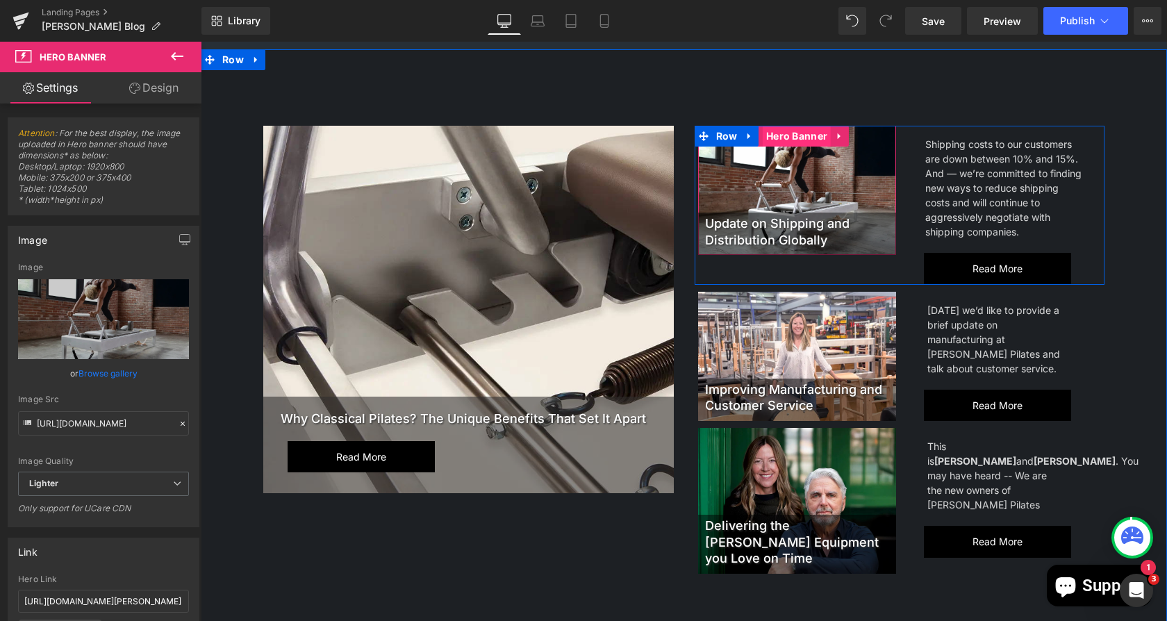
click at [785, 137] on span "Hero Banner" at bounding box center [797, 136] width 68 height 21
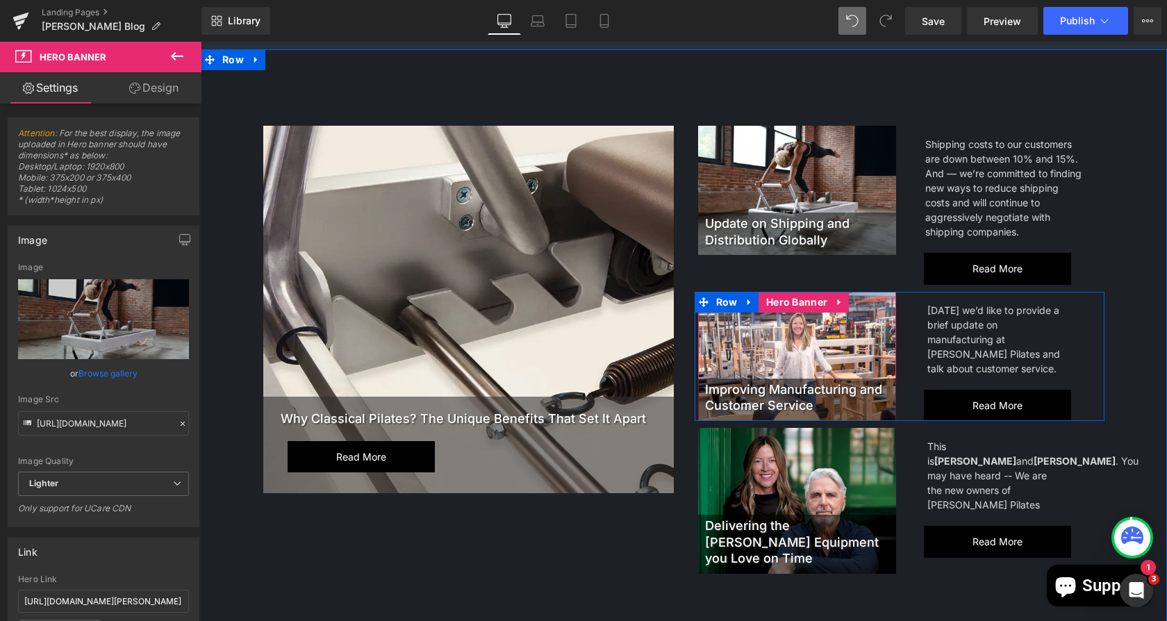
click at [778, 359] on div at bounding box center [797, 356] width 198 height 129
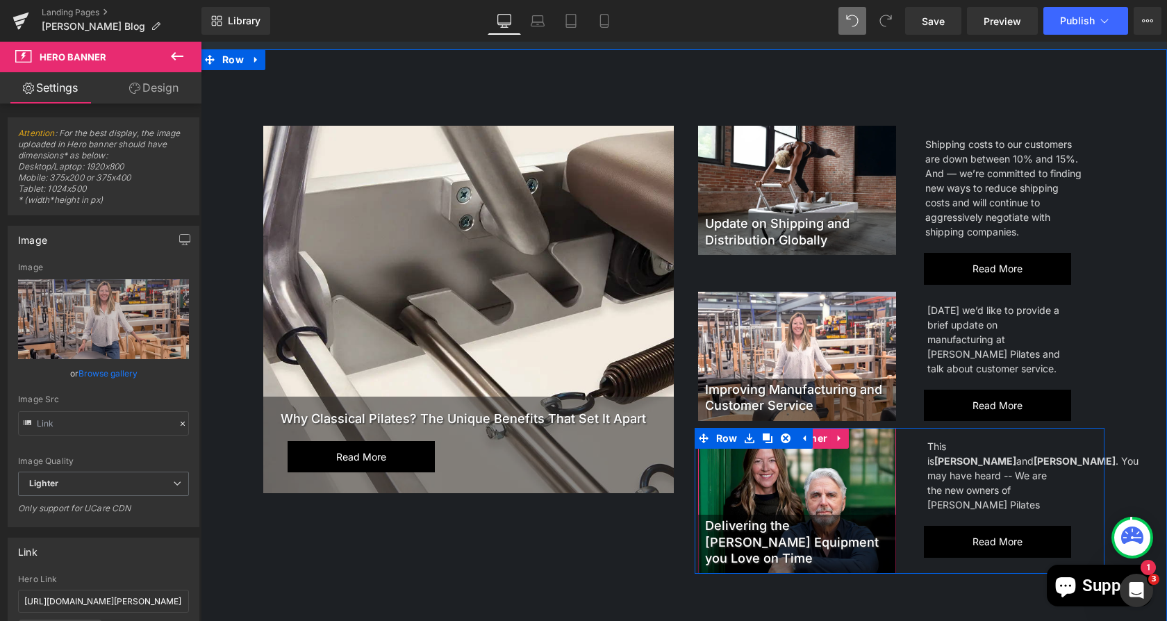
click at [789, 497] on div at bounding box center [797, 500] width 198 height 145
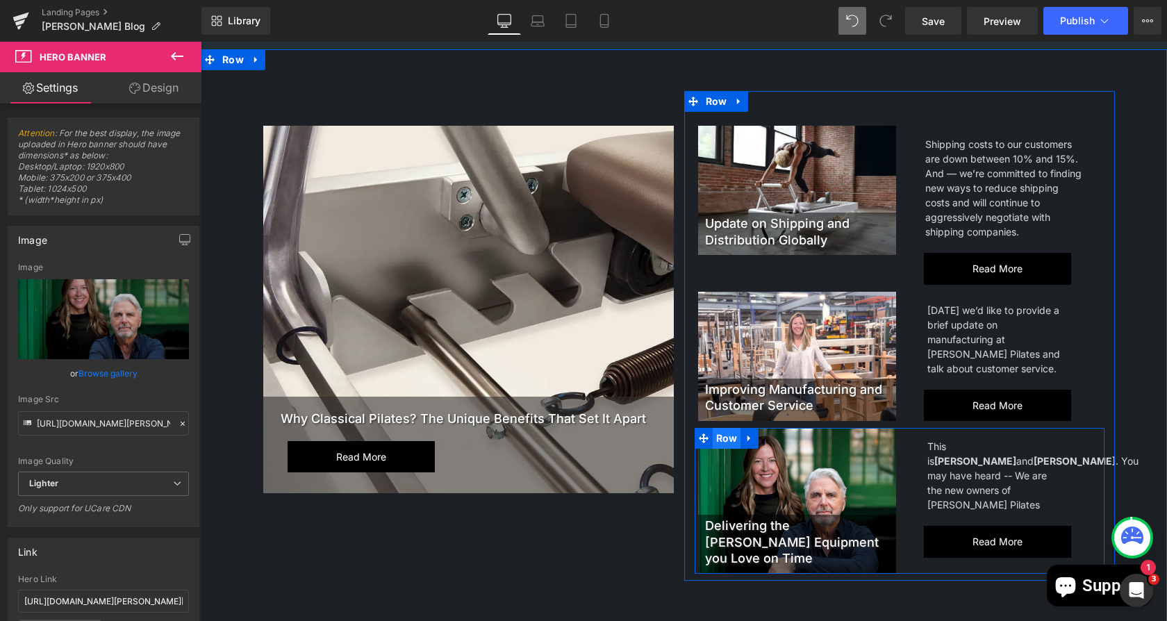
click at [723, 440] on span "Row" at bounding box center [727, 438] width 28 height 21
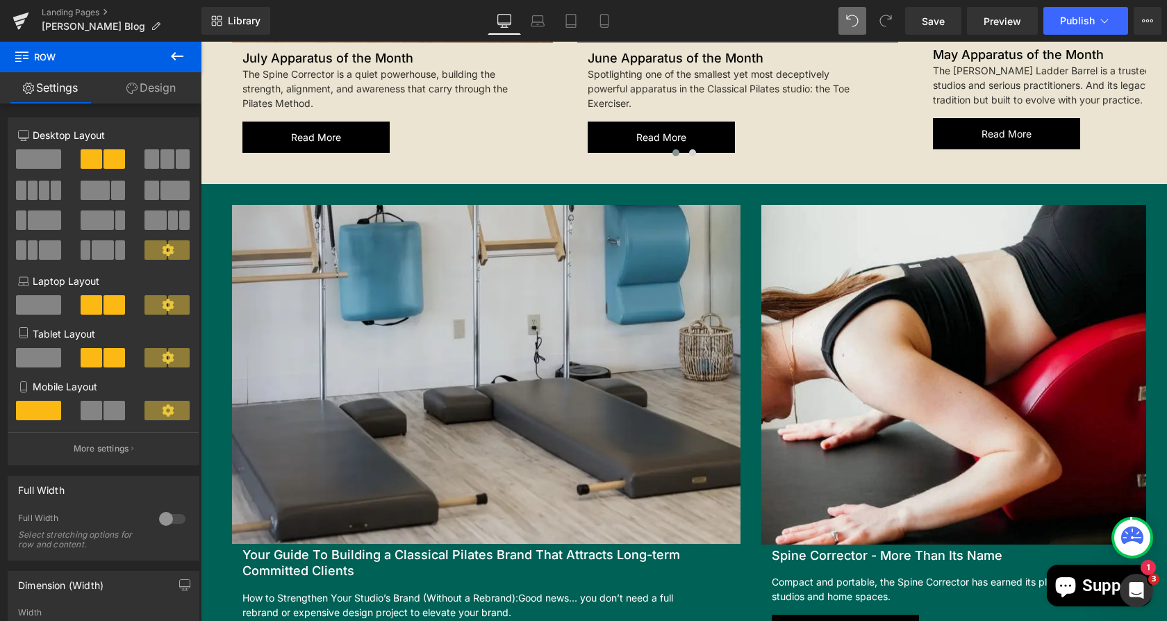
scroll to position [1822, 0]
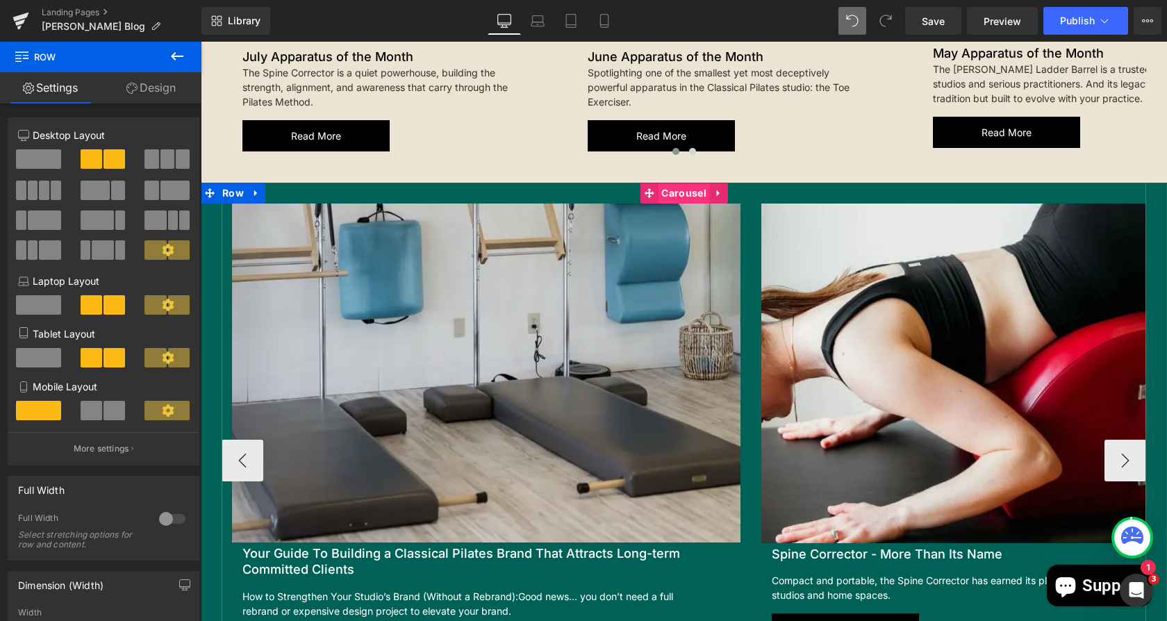
drag, startPoint x: 671, startPoint y: 177, endPoint x: 687, endPoint y: 176, distance: 16.0
click at [671, 183] on span "Carousel" at bounding box center [683, 193] width 51 height 21
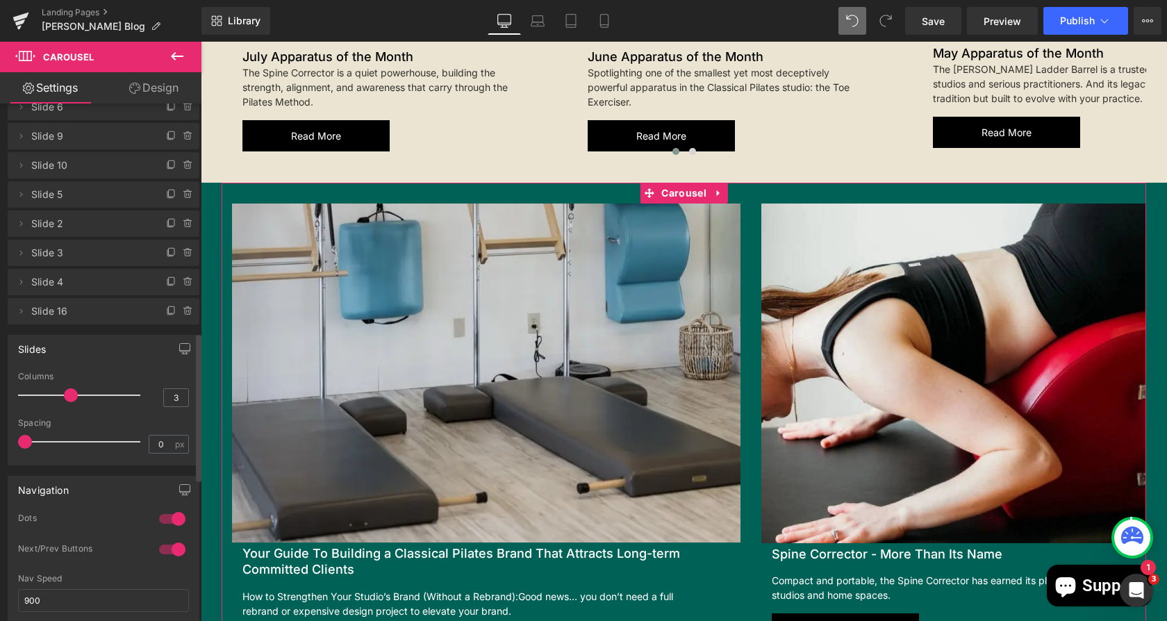
scroll to position [797, 0]
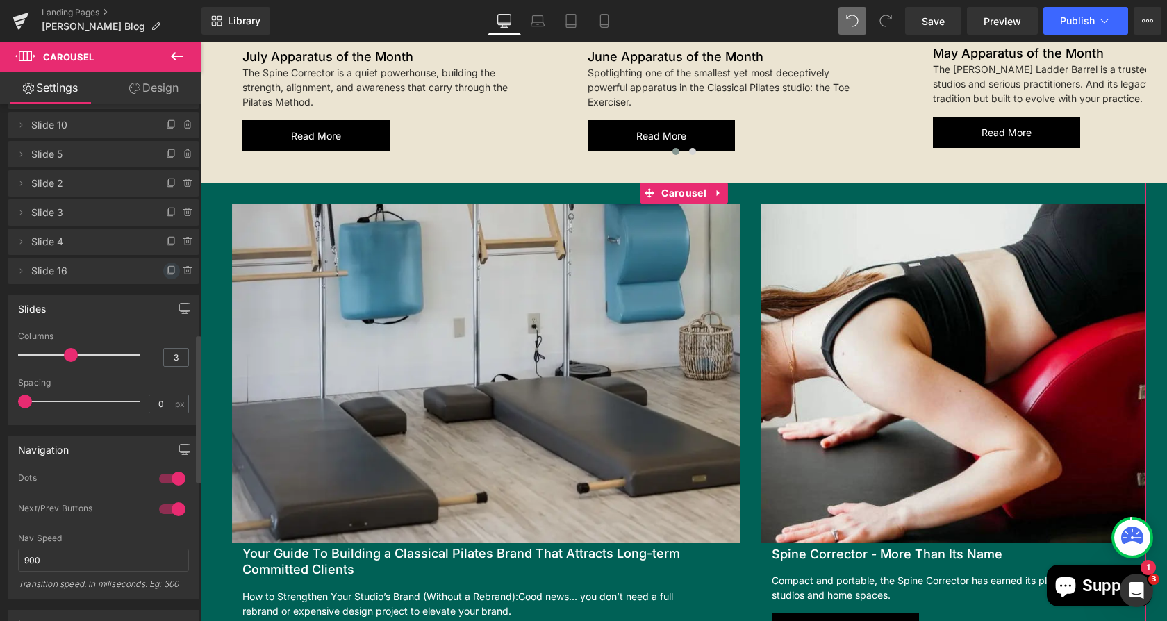
click at [169, 270] on icon at bounding box center [172, 269] width 6 height 7
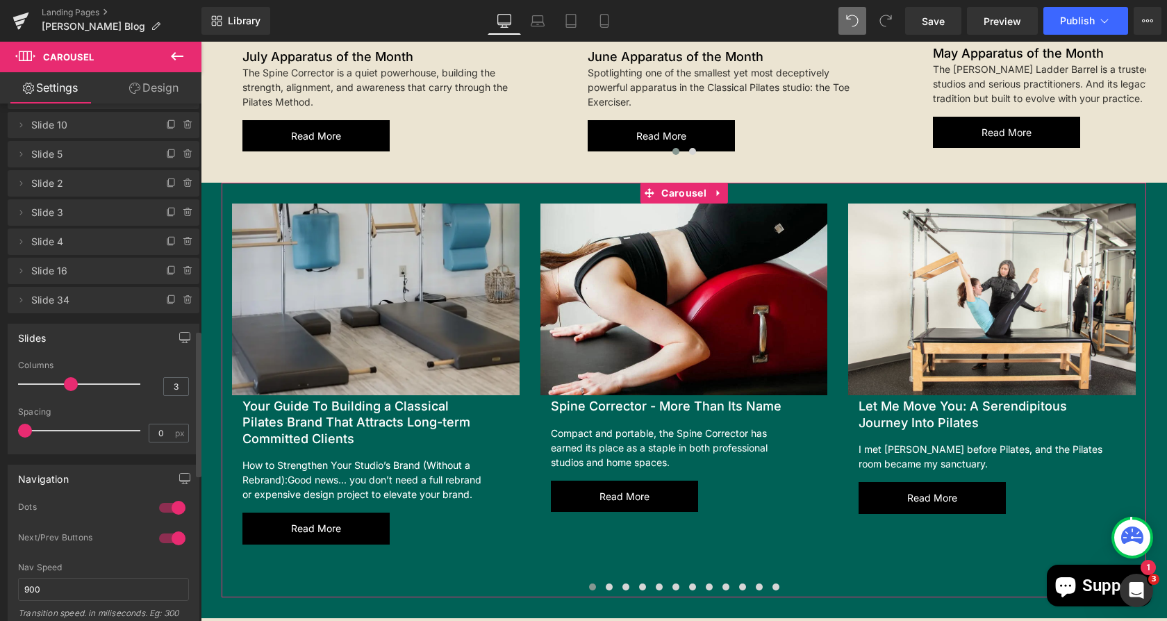
click at [72, 303] on span "Slide 34" at bounding box center [89, 300] width 117 height 26
click at [22, 300] on icon at bounding box center [20, 300] width 11 height 11
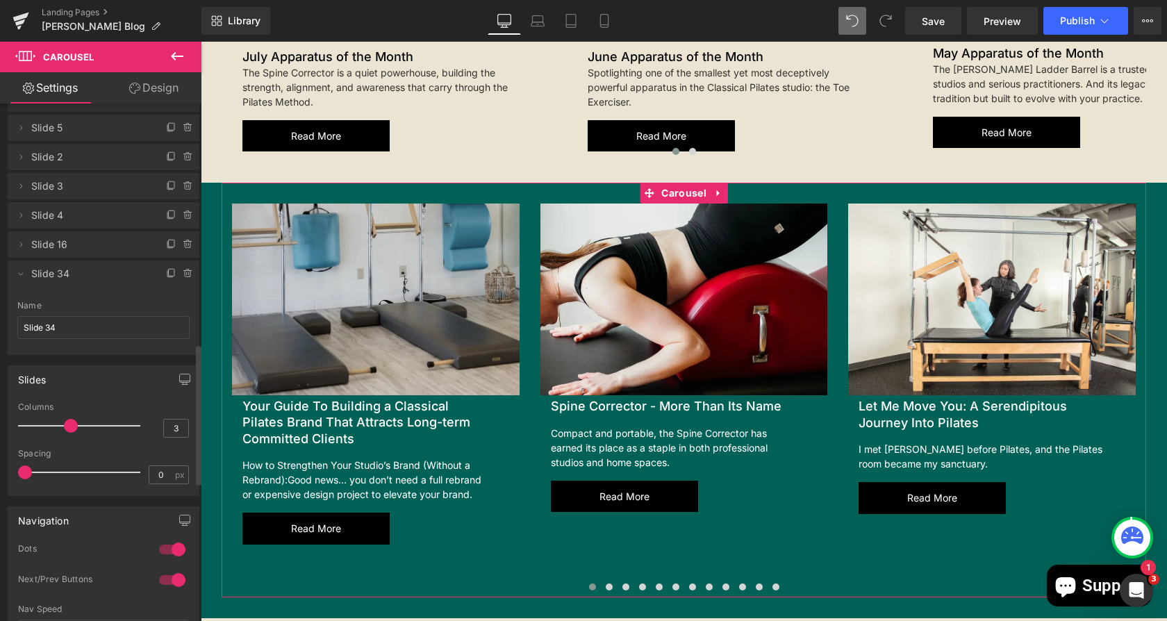
scroll to position [888, 0]
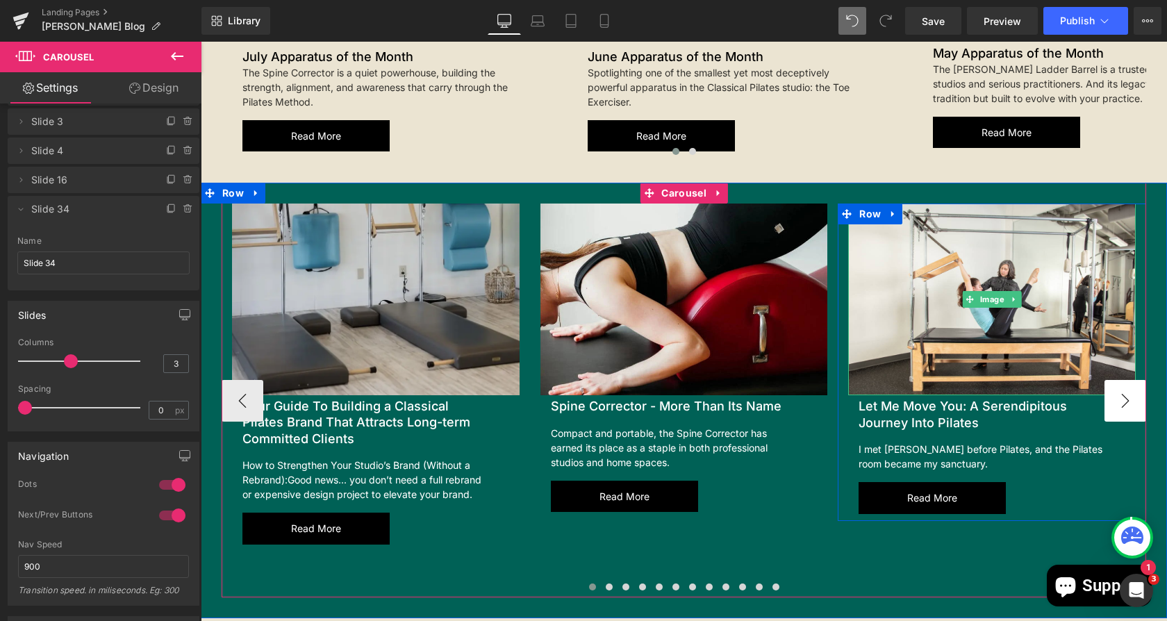
click at [1118, 361] on img at bounding box center [992, 300] width 288 height 192
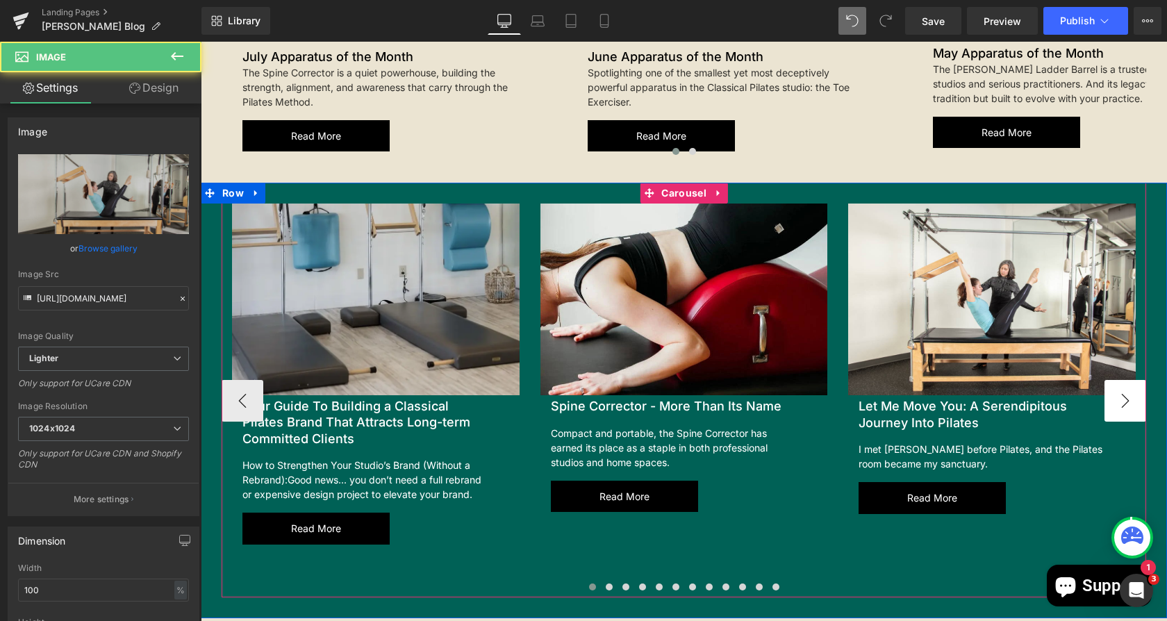
click at [1118, 384] on button "›" at bounding box center [1126, 401] width 42 height 42
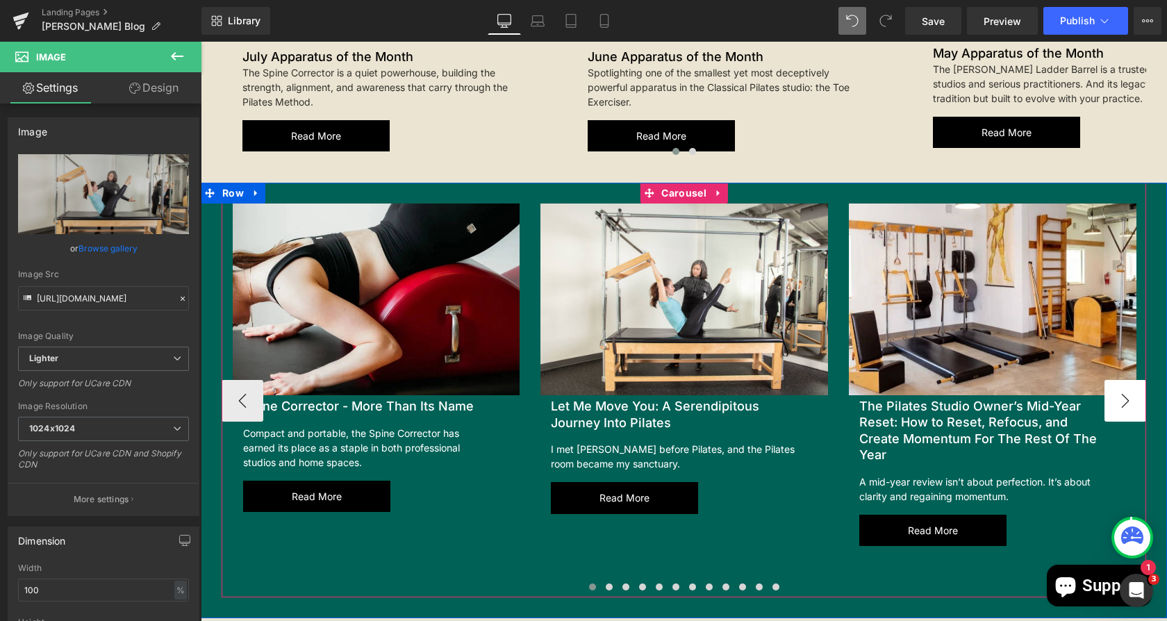
click at [1118, 384] on button "›" at bounding box center [1126, 401] width 42 height 42
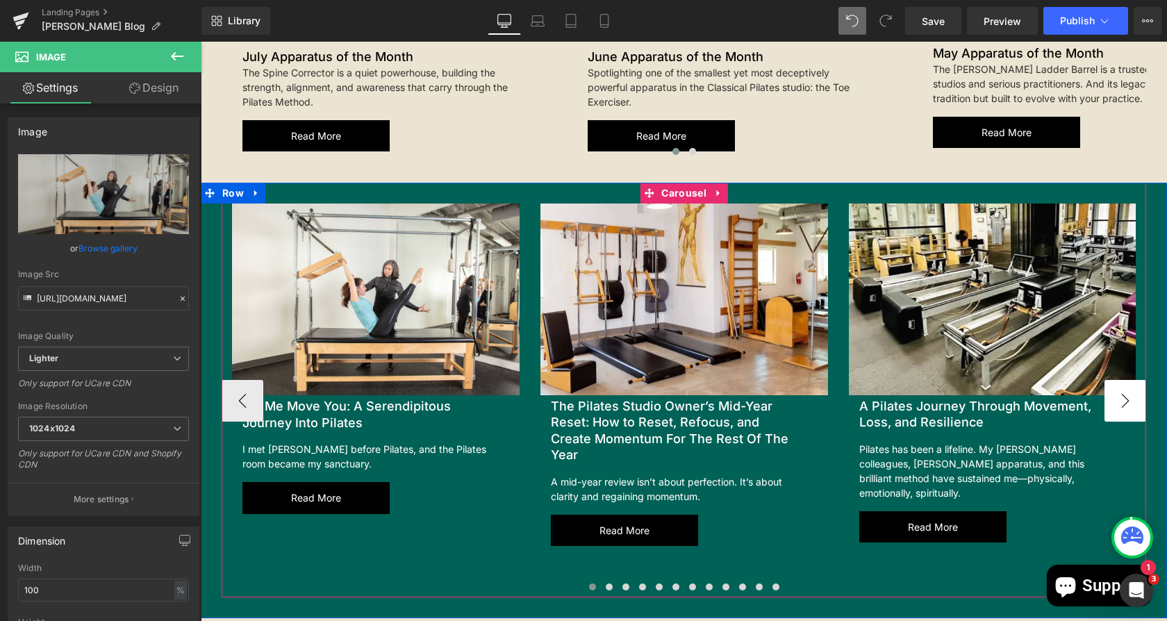
click at [1118, 384] on button "›" at bounding box center [1126, 401] width 42 height 42
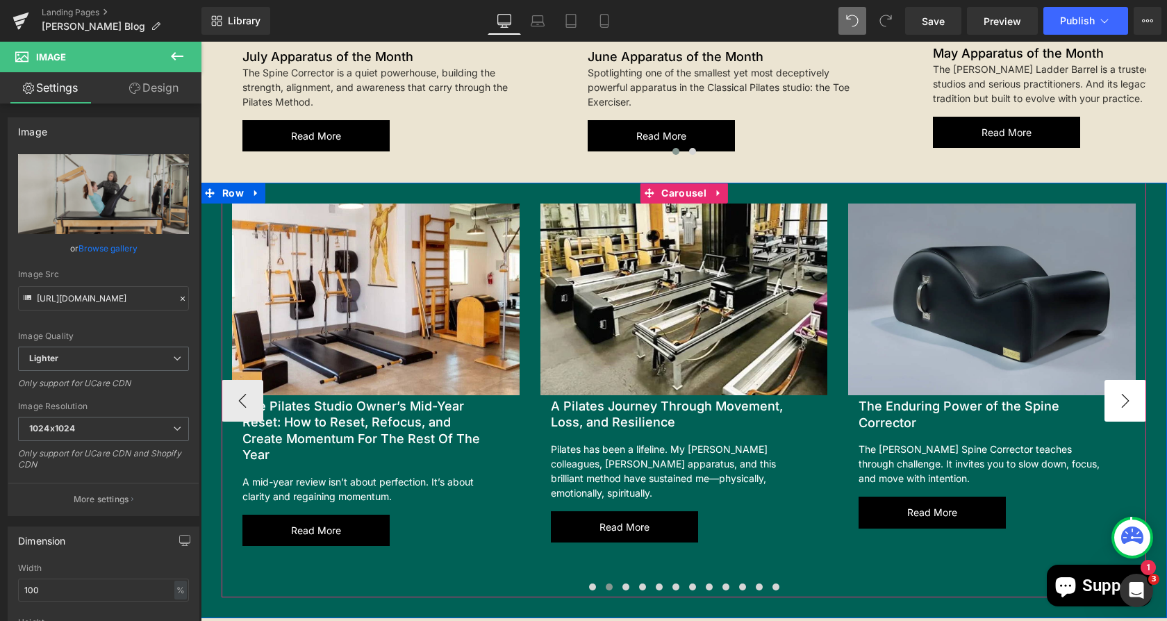
click at [1118, 384] on button "›" at bounding box center [1126, 401] width 42 height 42
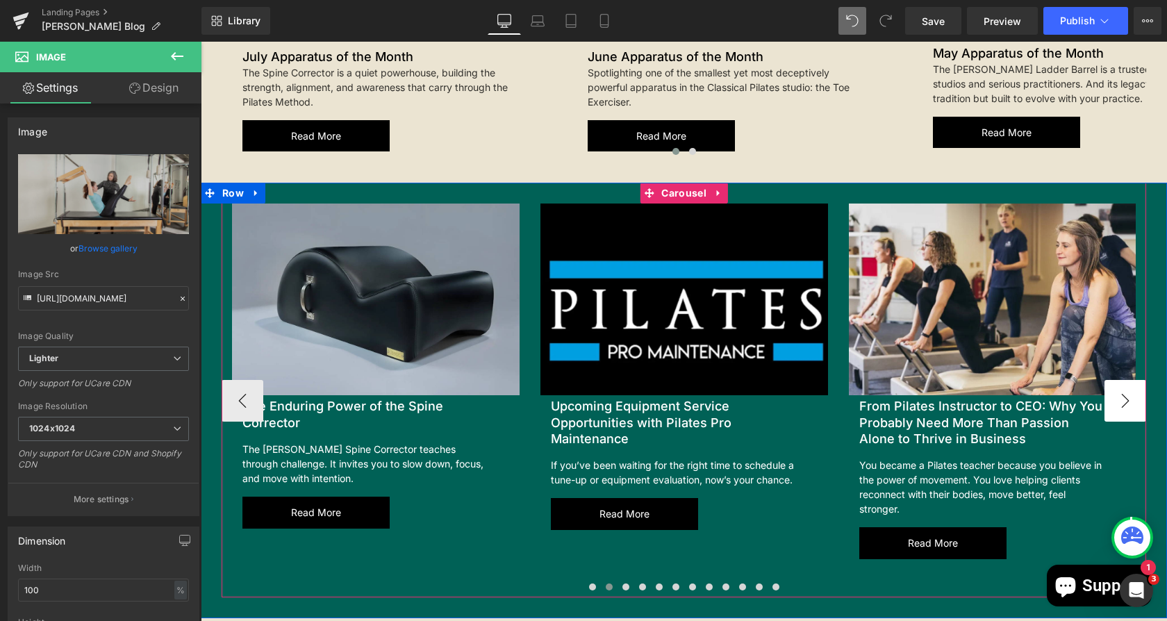
click at [1118, 384] on button "›" at bounding box center [1126, 401] width 42 height 42
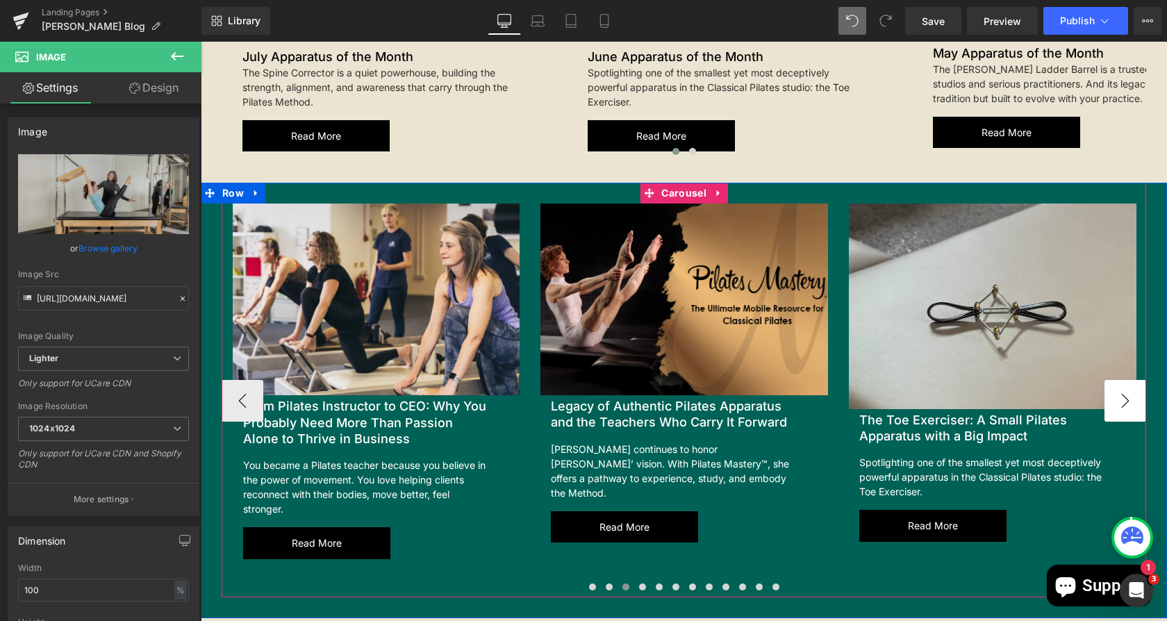
click at [1118, 384] on button "›" at bounding box center [1126, 401] width 42 height 42
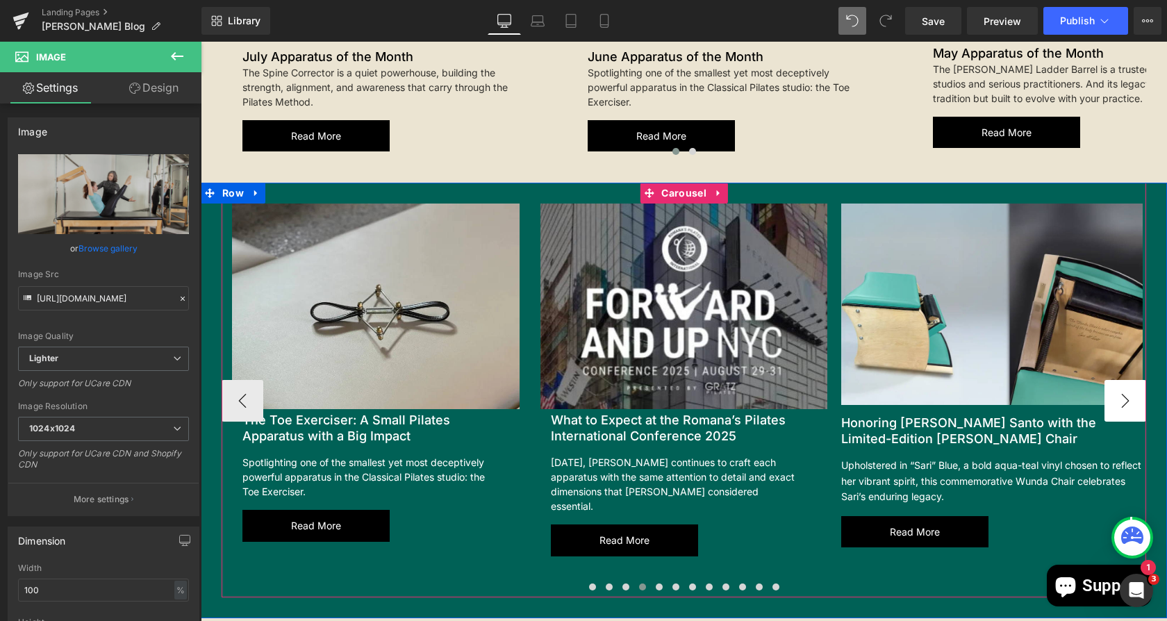
click at [1118, 384] on button "›" at bounding box center [1126, 401] width 42 height 42
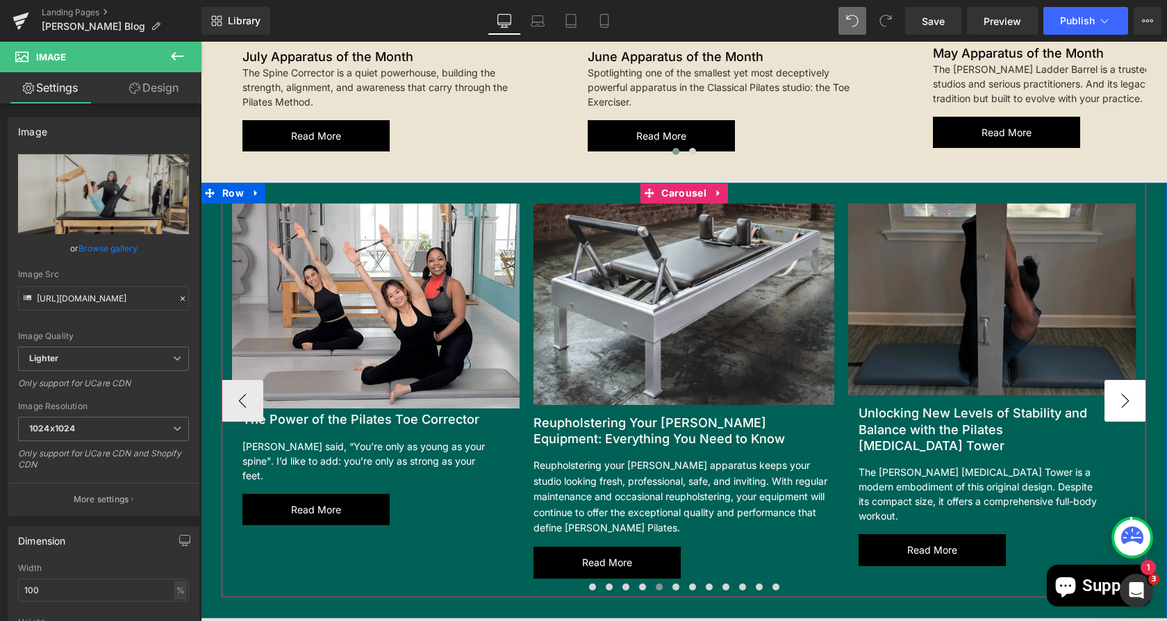
click at [1118, 384] on button "›" at bounding box center [1126, 401] width 42 height 42
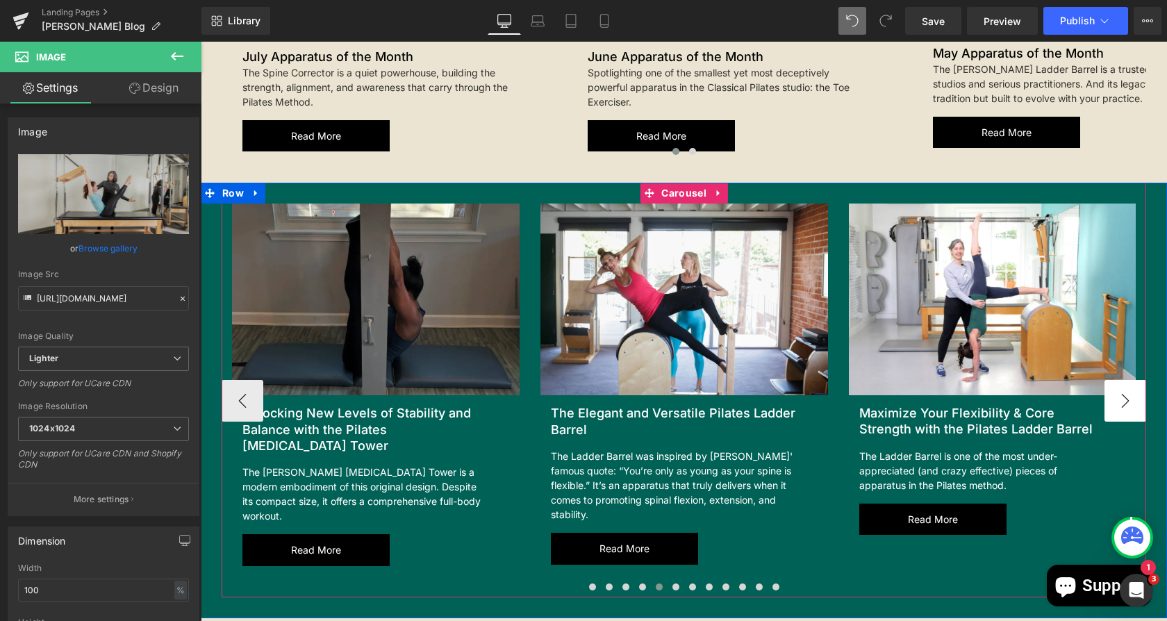
click at [1118, 384] on button "›" at bounding box center [1126, 401] width 42 height 42
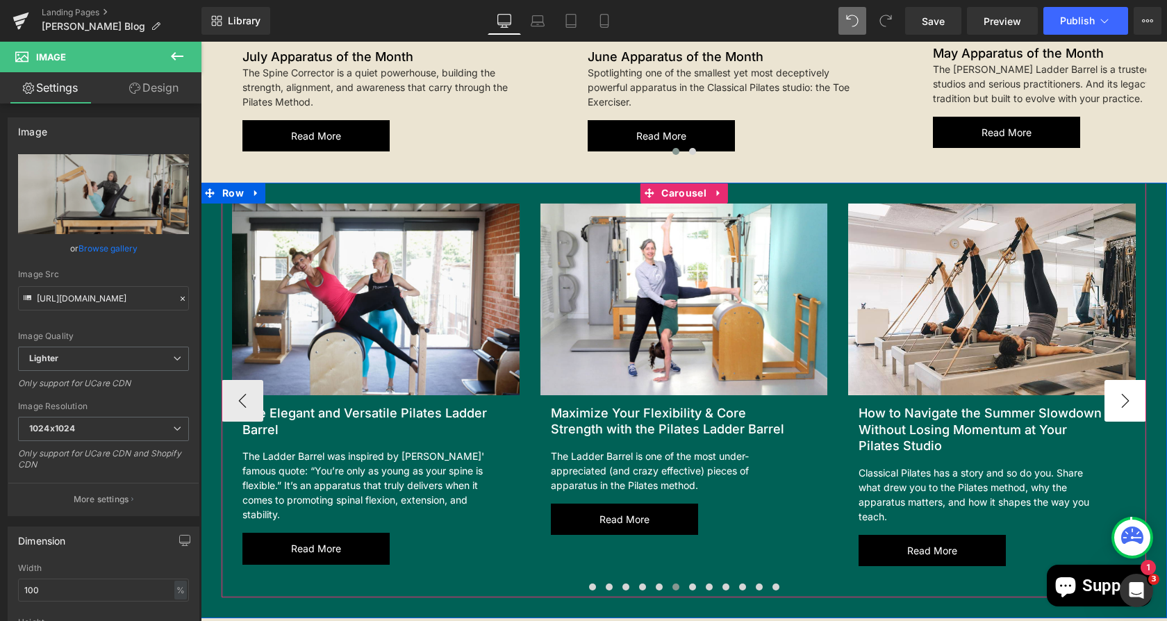
click at [1118, 384] on button "›" at bounding box center [1126, 401] width 42 height 42
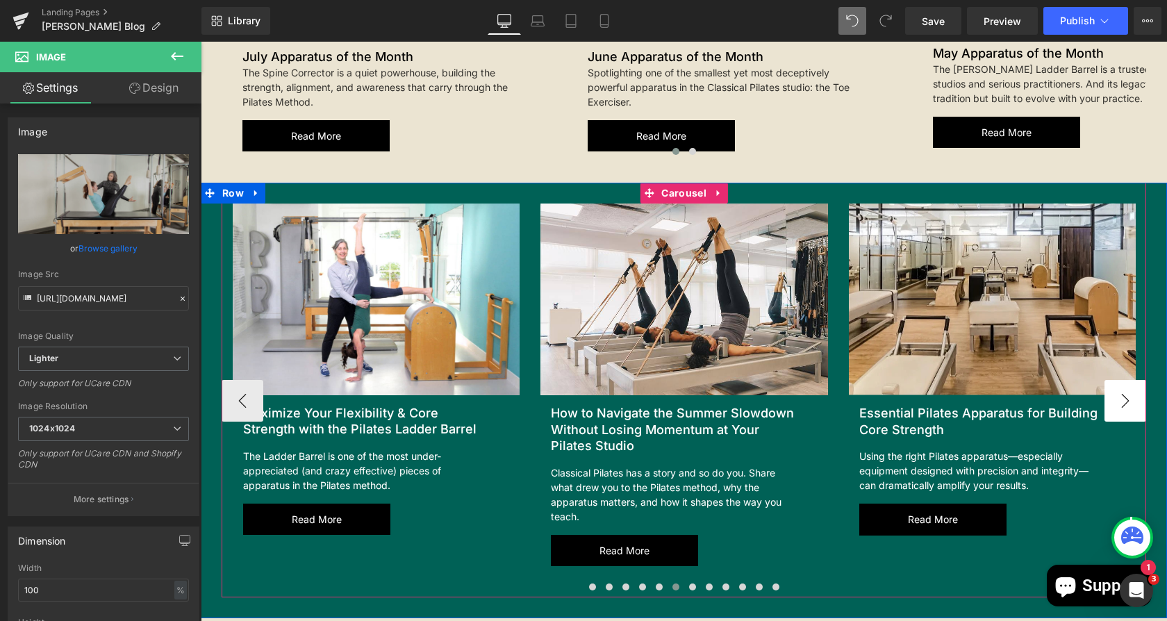
click at [1118, 384] on button "›" at bounding box center [1126, 401] width 42 height 42
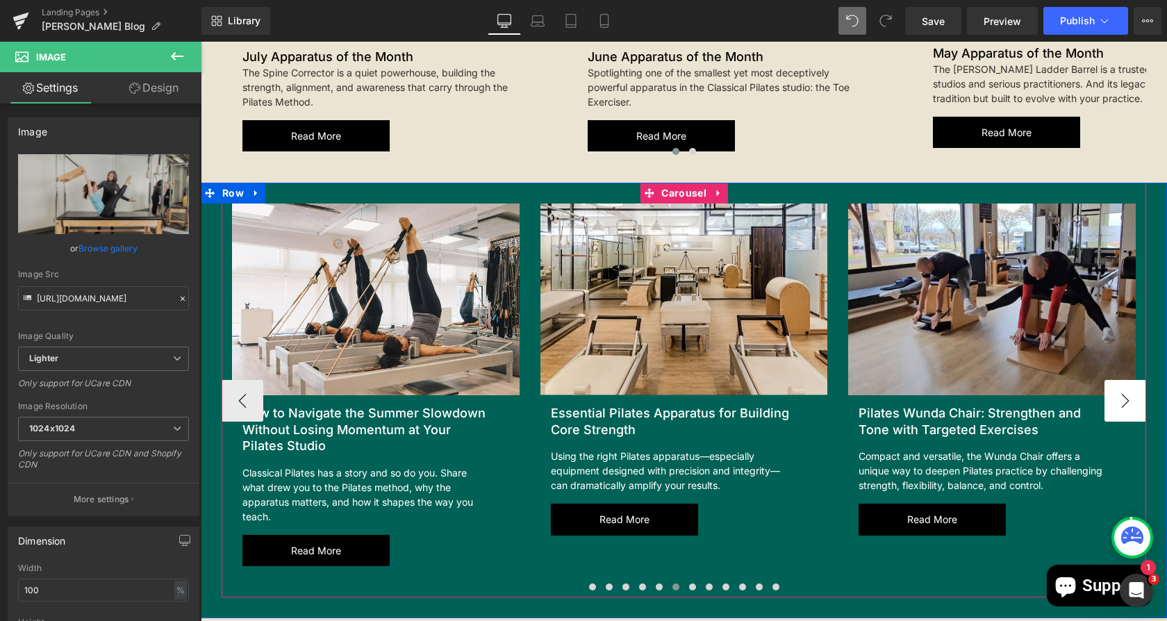
click at [1118, 384] on button "›" at bounding box center [1126, 401] width 42 height 42
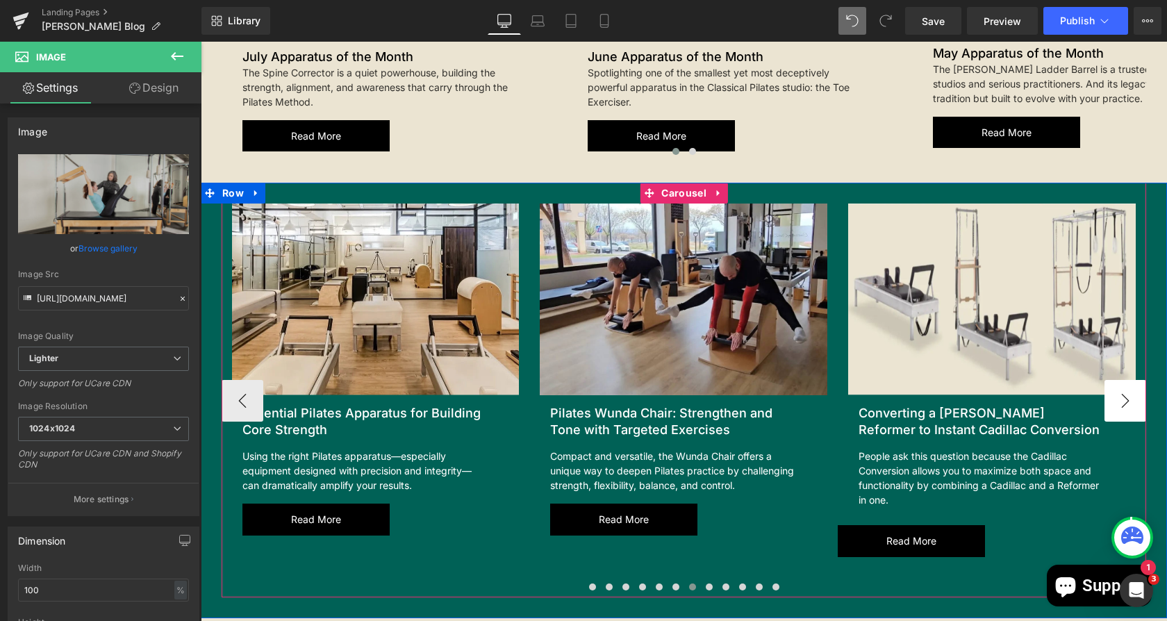
click at [1118, 384] on button "›" at bounding box center [1126, 401] width 42 height 42
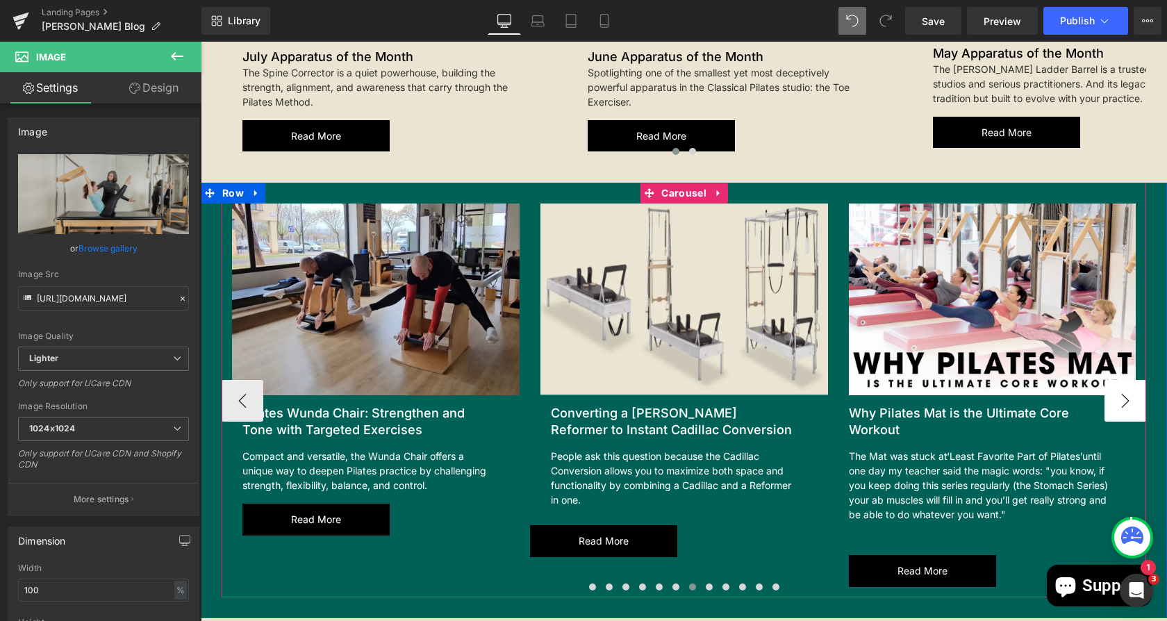
click at [1118, 384] on button "›" at bounding box center [1126, 401] width 42 height 42
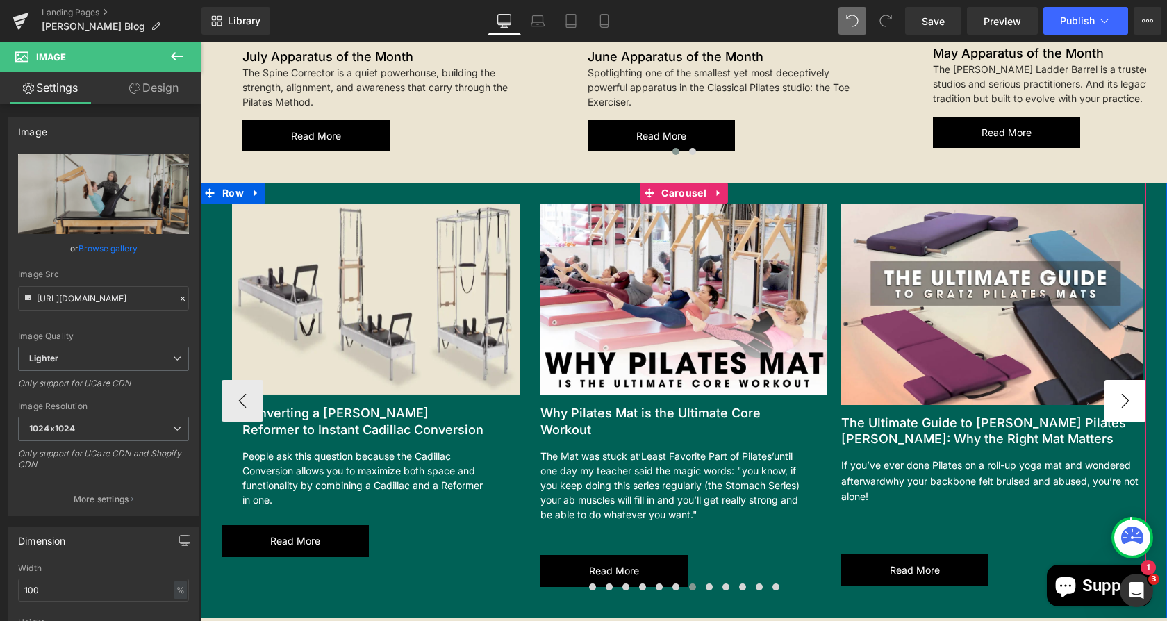
click at [1118, 384] on button "›" at bounding box center [1126, 401] width 42 height 42
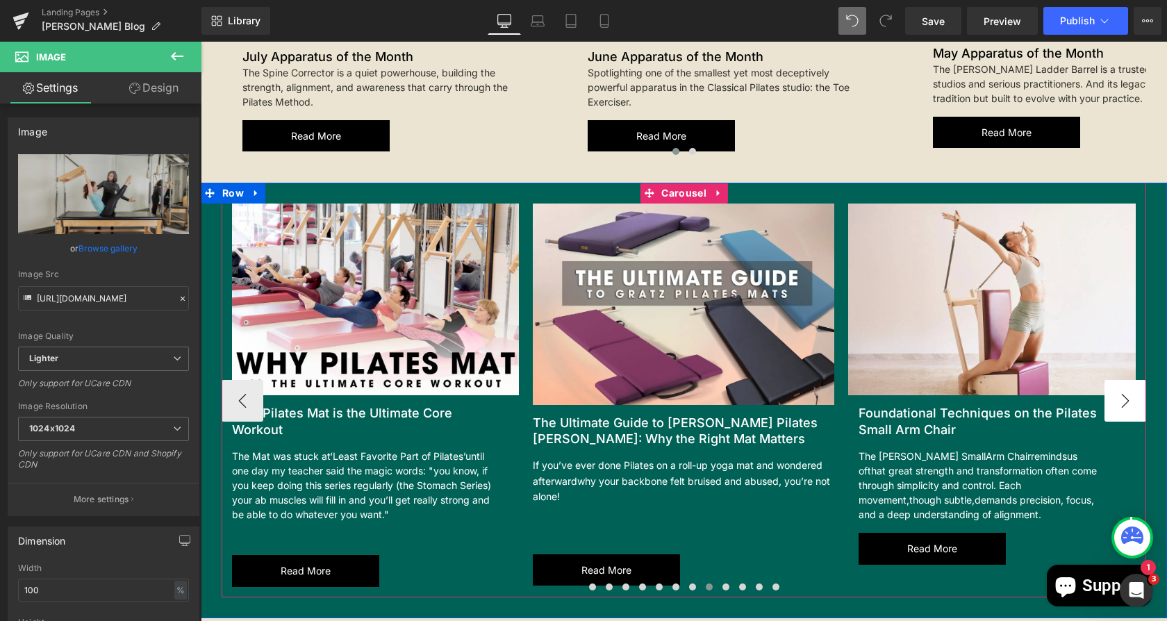
click at [1118, 384] on button "›" at bounding box center [1126, 401] width 42 height 42
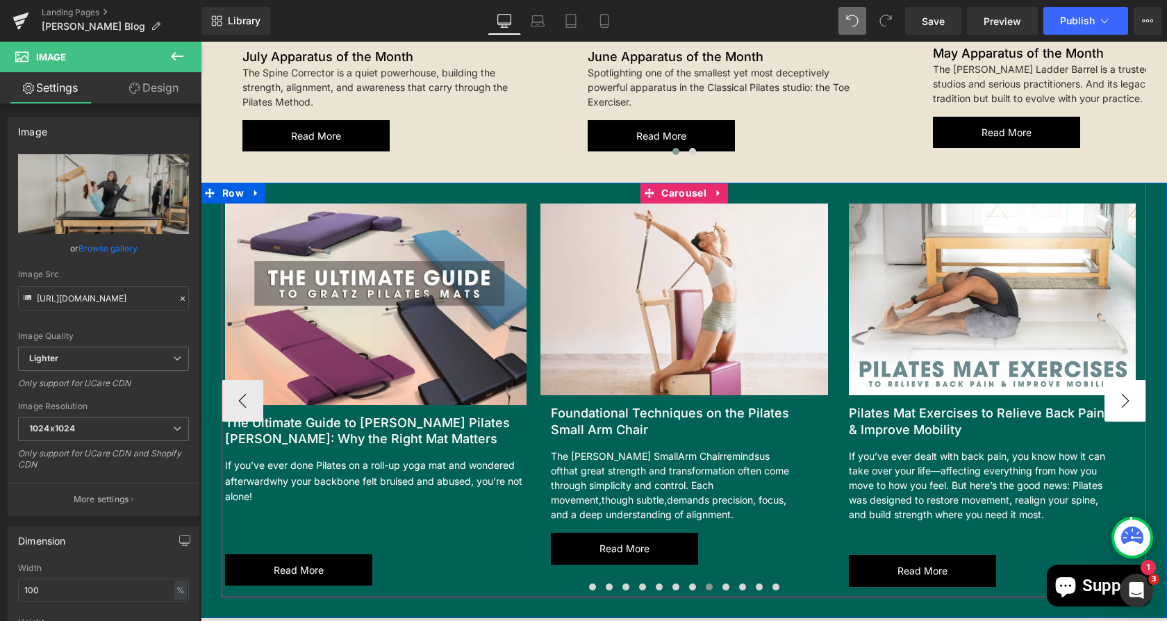
click at [1118, 384] on button "›" at bounding box center [1126, 401] width 42 height 42
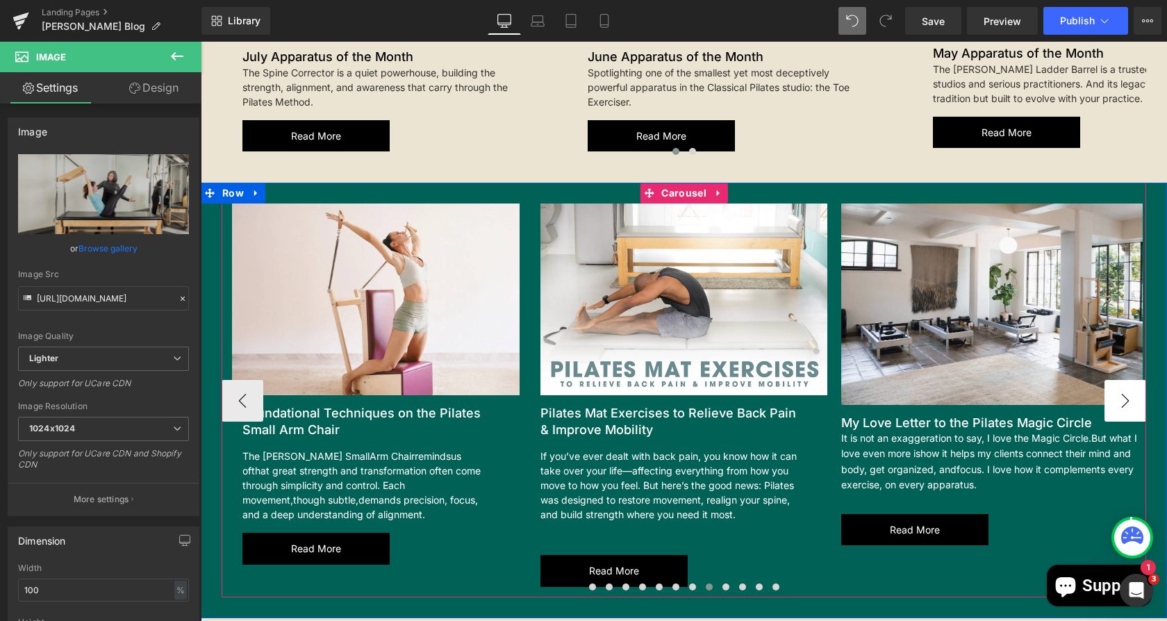
click at [1118, 384] on button "›" at bounding box center [1126, 401] width 42 height 42
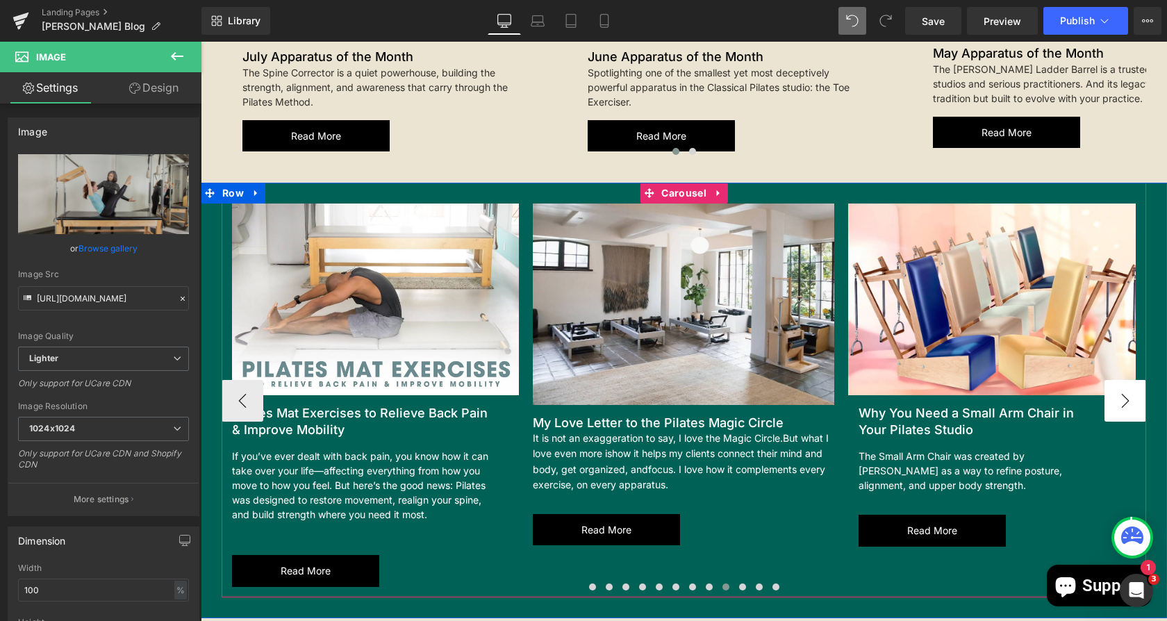
click at [1118, 384] on button "›" at bounding box center [1126, 401] width 42 height 42
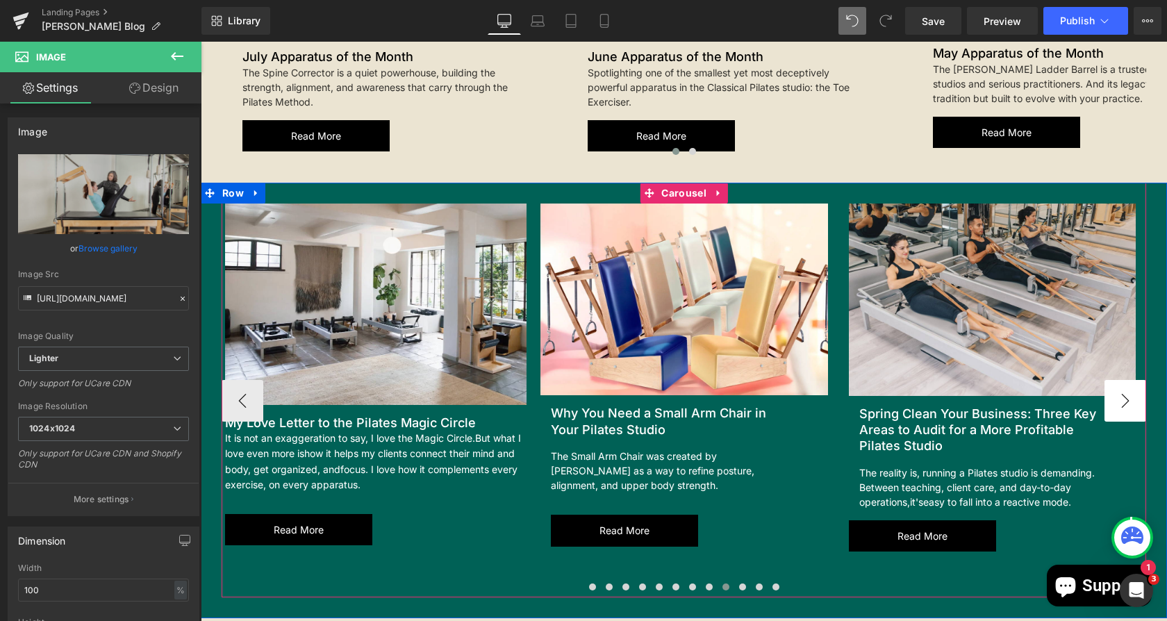
click at [1118, 384] on button "›" at bounding box center [1126, 401] width 42 height 42
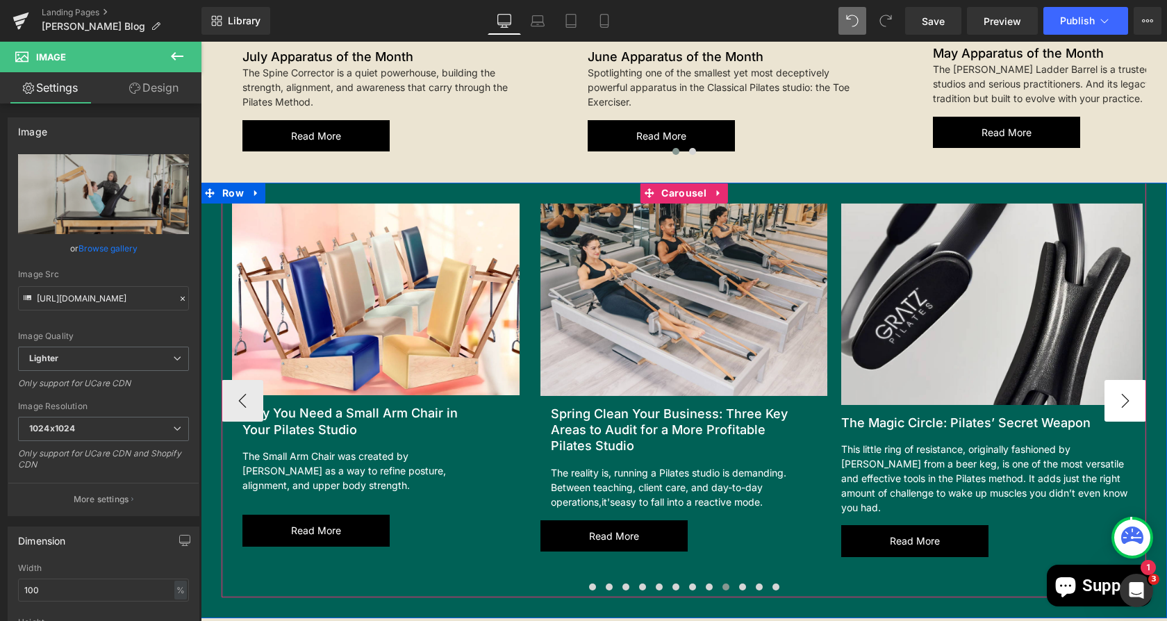
click at [1118, 384] on button "›" at bounding box center [1126, 401] width 42 height 42
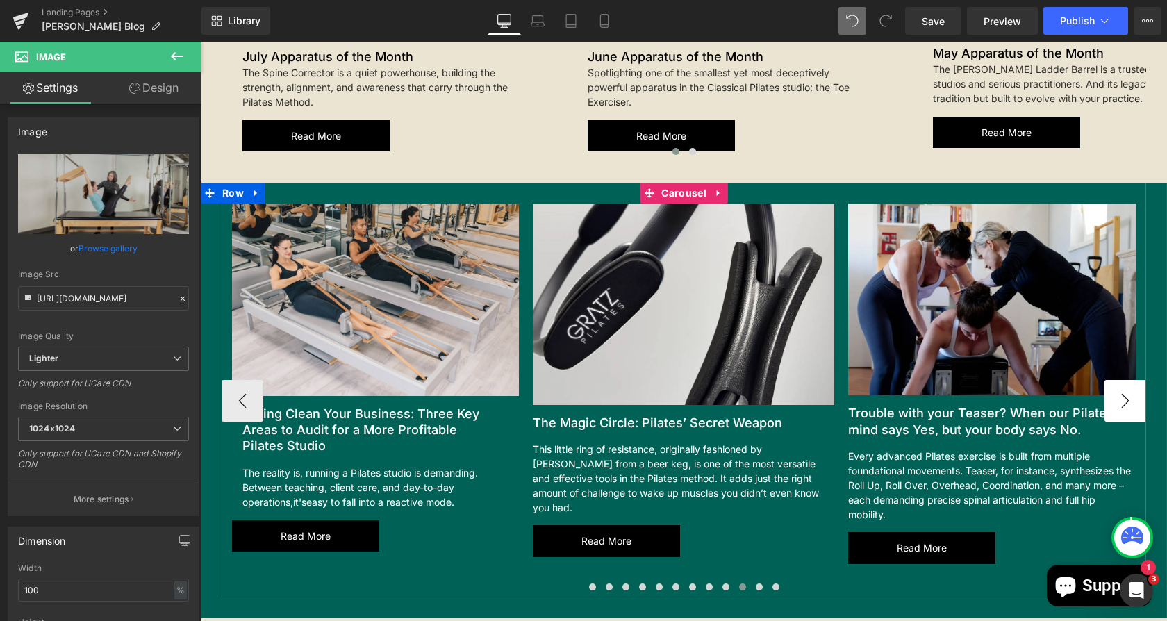
click at [1118, 384] on button "›" at bounding box center [1126, 401] width 42 height 42
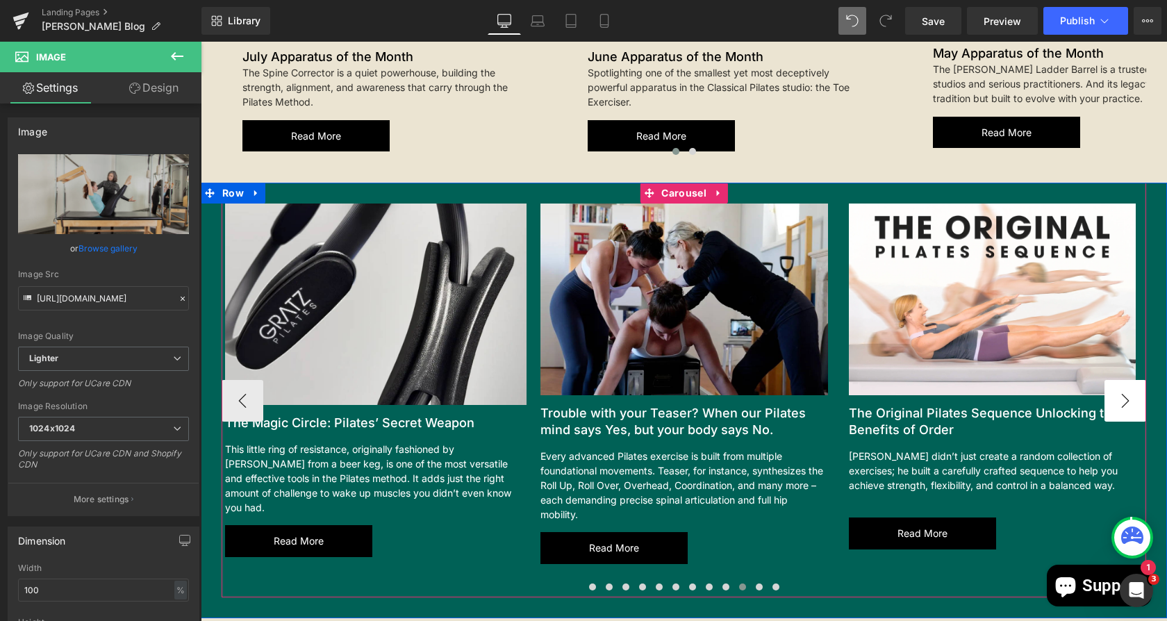
click at [1118, 384] on button "›" at bounding box center [1126, 401] width 42 height 42
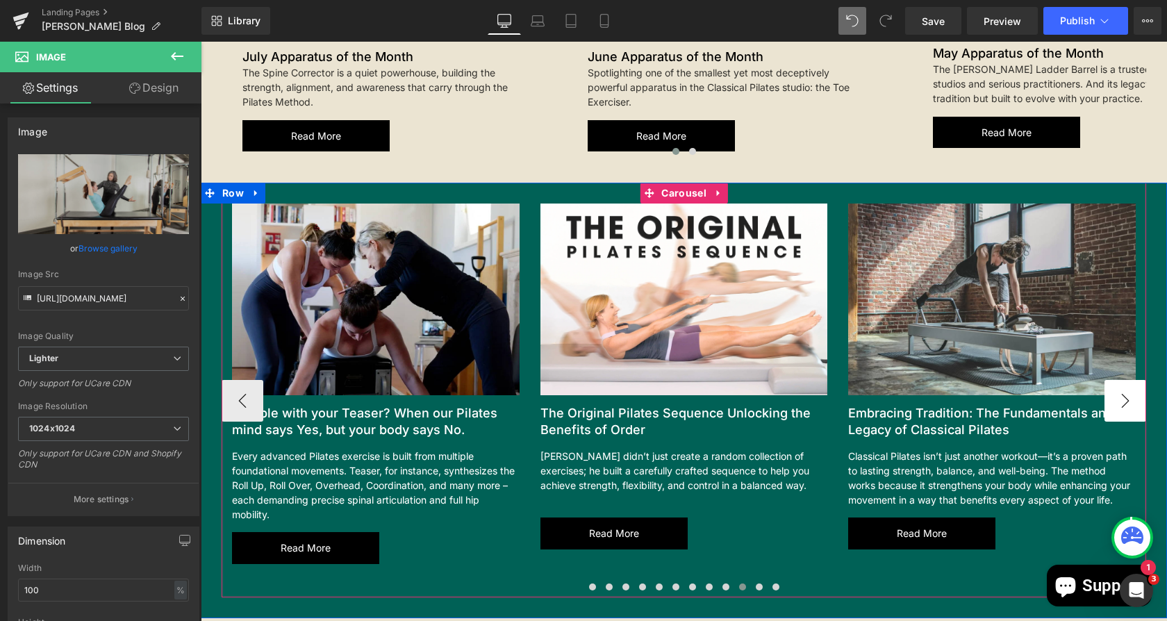
click at [1118, 384] on button "›" at bounding box center [1126, 401] width 42 height 42
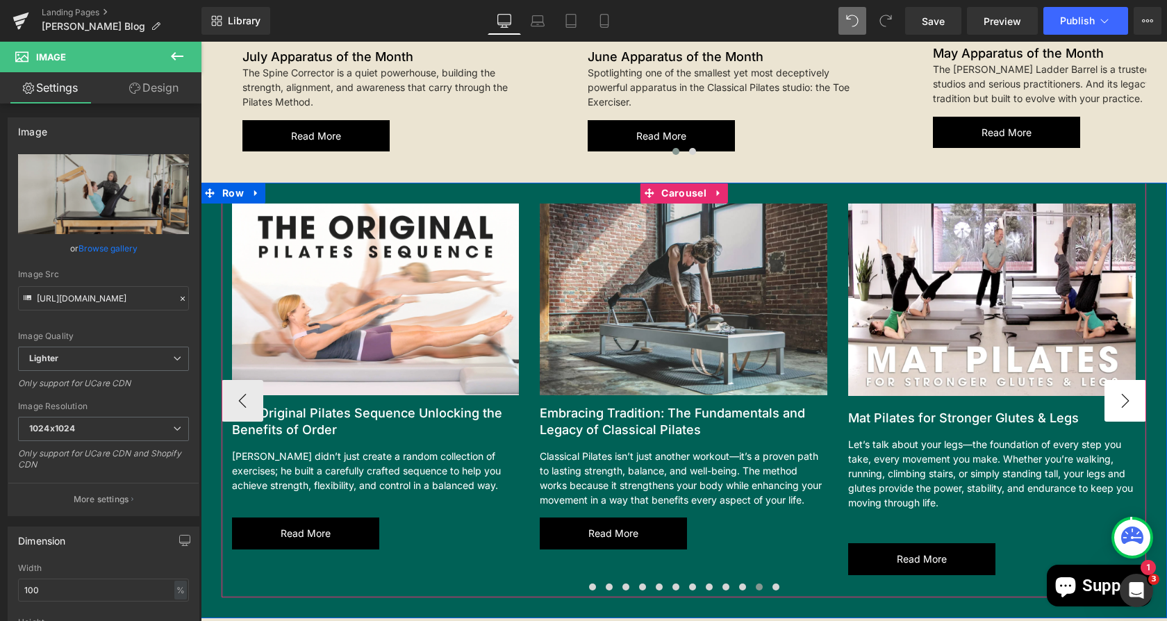
click at [1118, 384] on button "›" at bounding box center [1126, 401] width 42 height 42
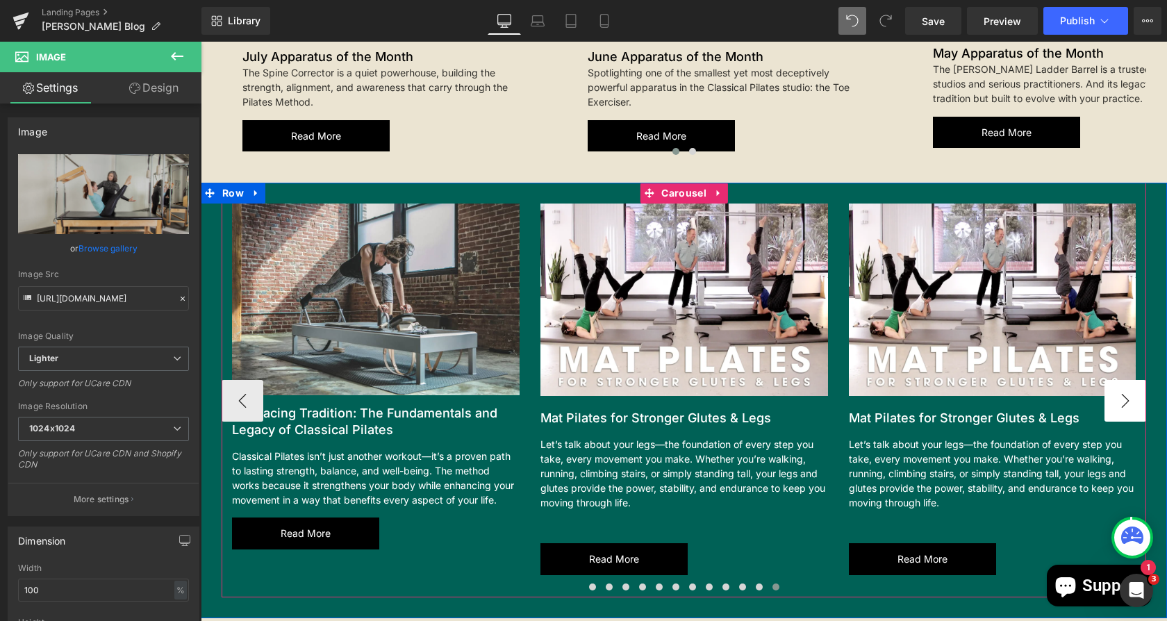
click at [1118, 384] on div "Image Mat Pilates for Stronger Glutes & Legs Heading Let’s talk about your legs…" at bounding box center [993, 389] width 309 height 371
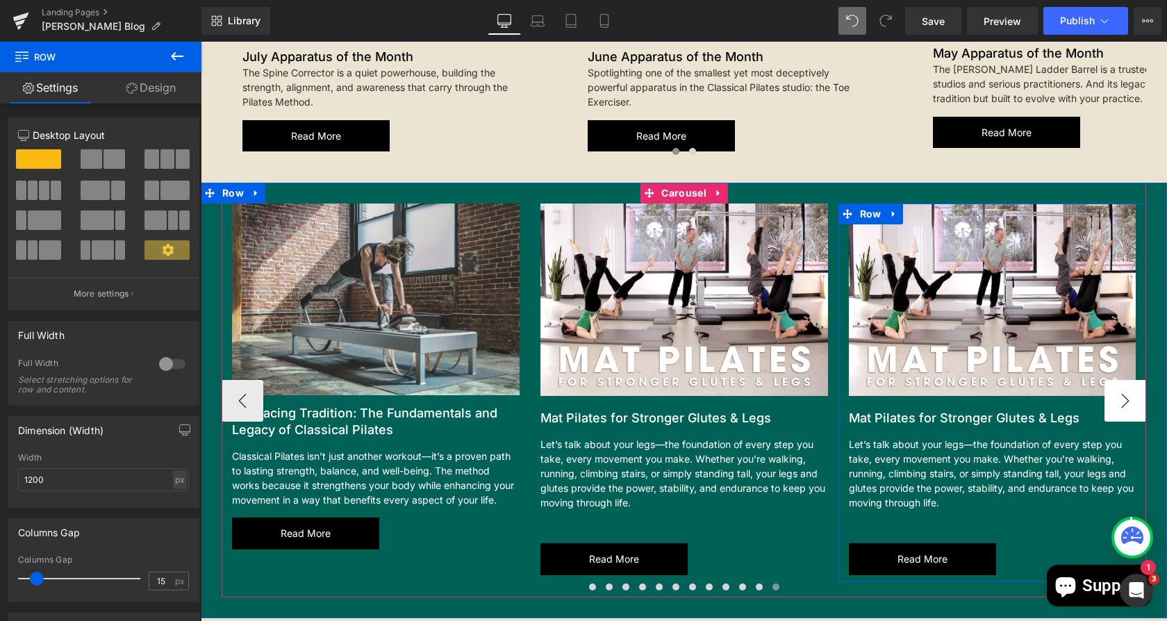
click at [1118, 384] on div "Image Mat Pilates for Stronger Glutes & Legs Heading Let’s talk about your legs…" at bounding box center [993, 389] width 309 height 371
click at [861, 204] on span "Row" at bounding box center [871, 214] width 28 height 21
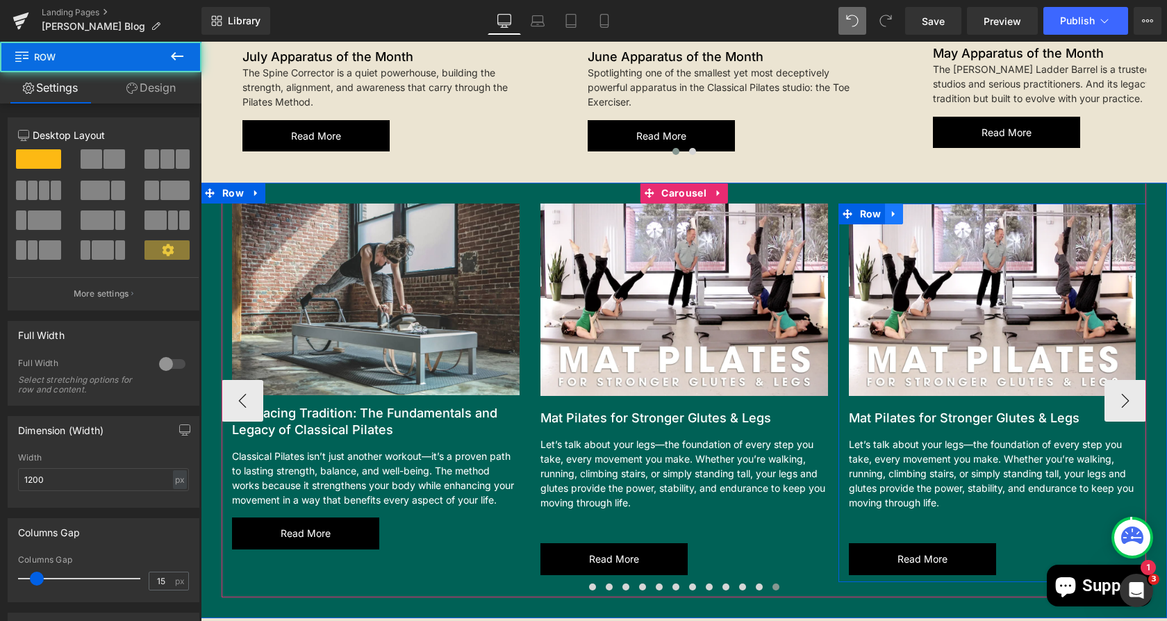
click at [885, 204] on link at bounding box center [894, 214] width 18 height 21
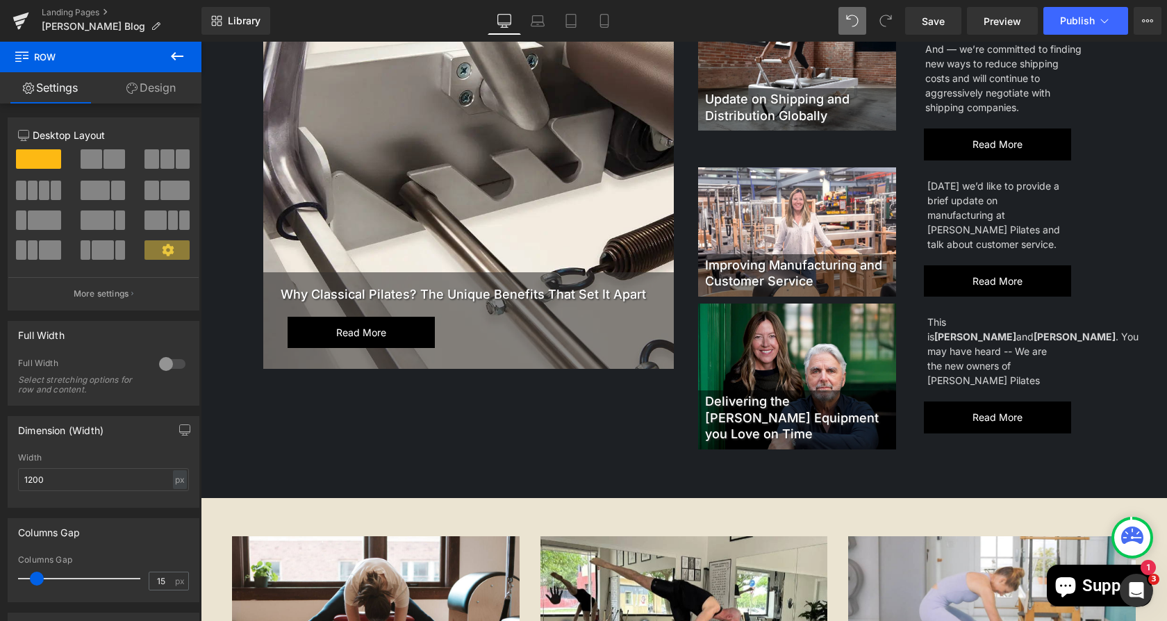
scroll to position [253, 0]
click at [725, 325] on div at bounding box center [797, 375] width 198 height 145
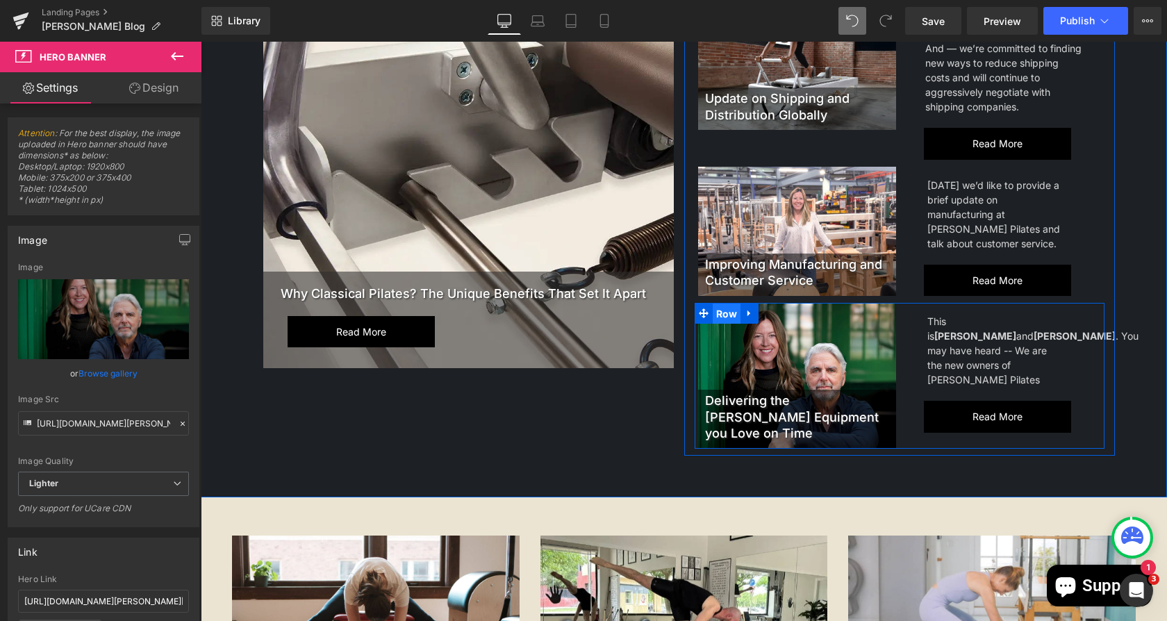
click at [714, 313] on span "Row" at bounding box center [727, 314] width 28 height 21
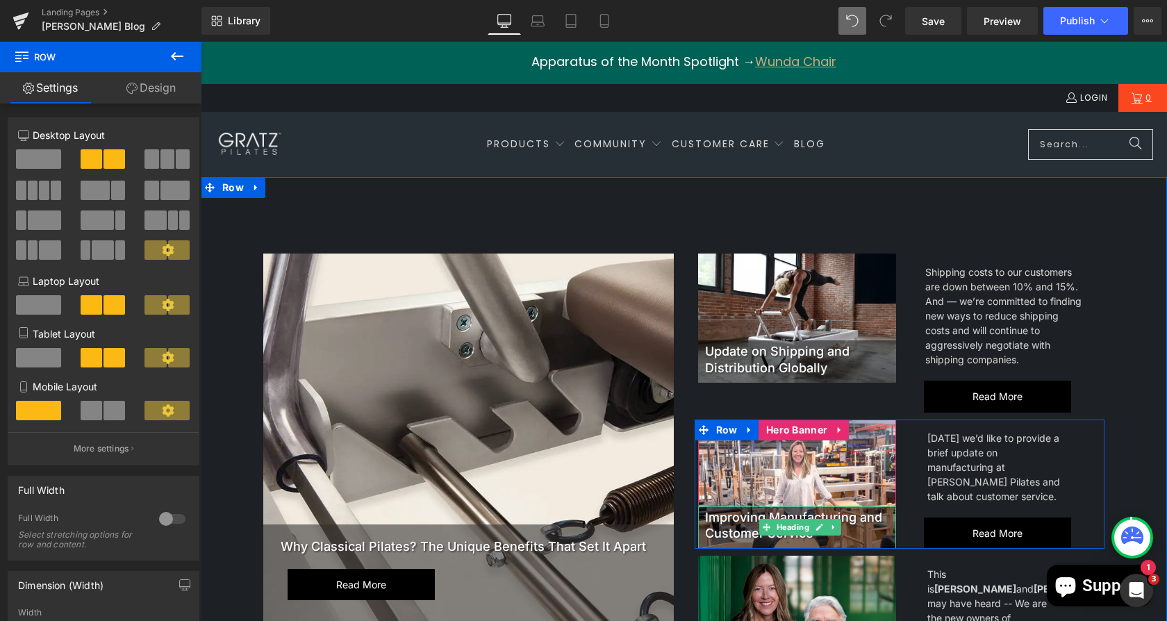
scroll to position [88, 0]
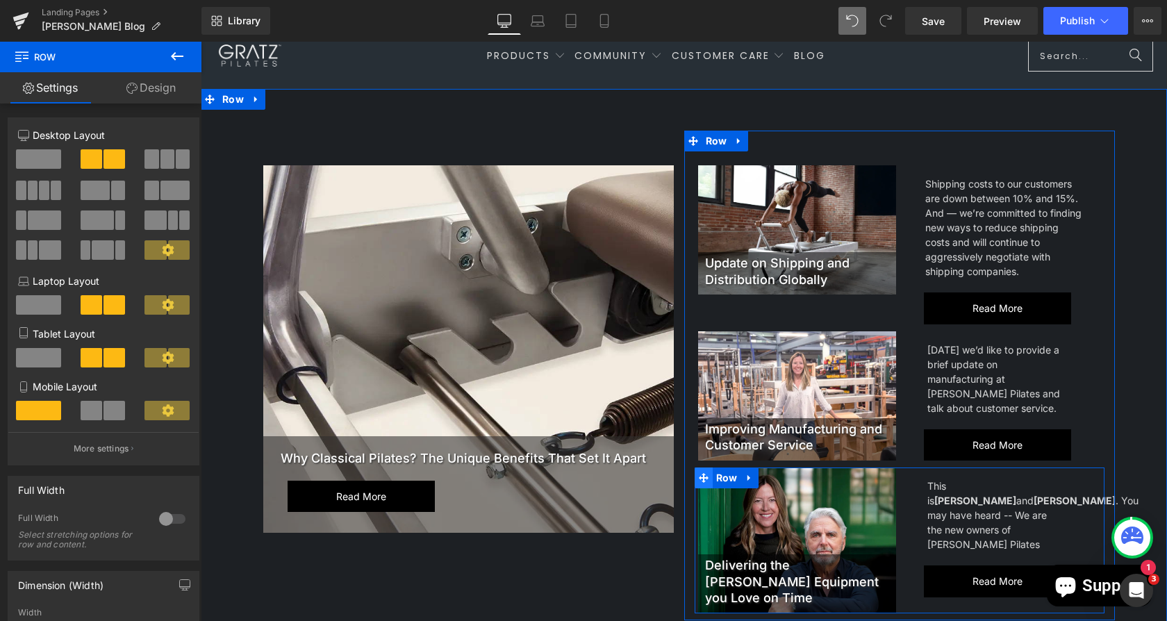
click at [695, 477] on span at bounding box center [704, 478] width 18 height 21
